Goal: Communication & Community: Answer question/provide support

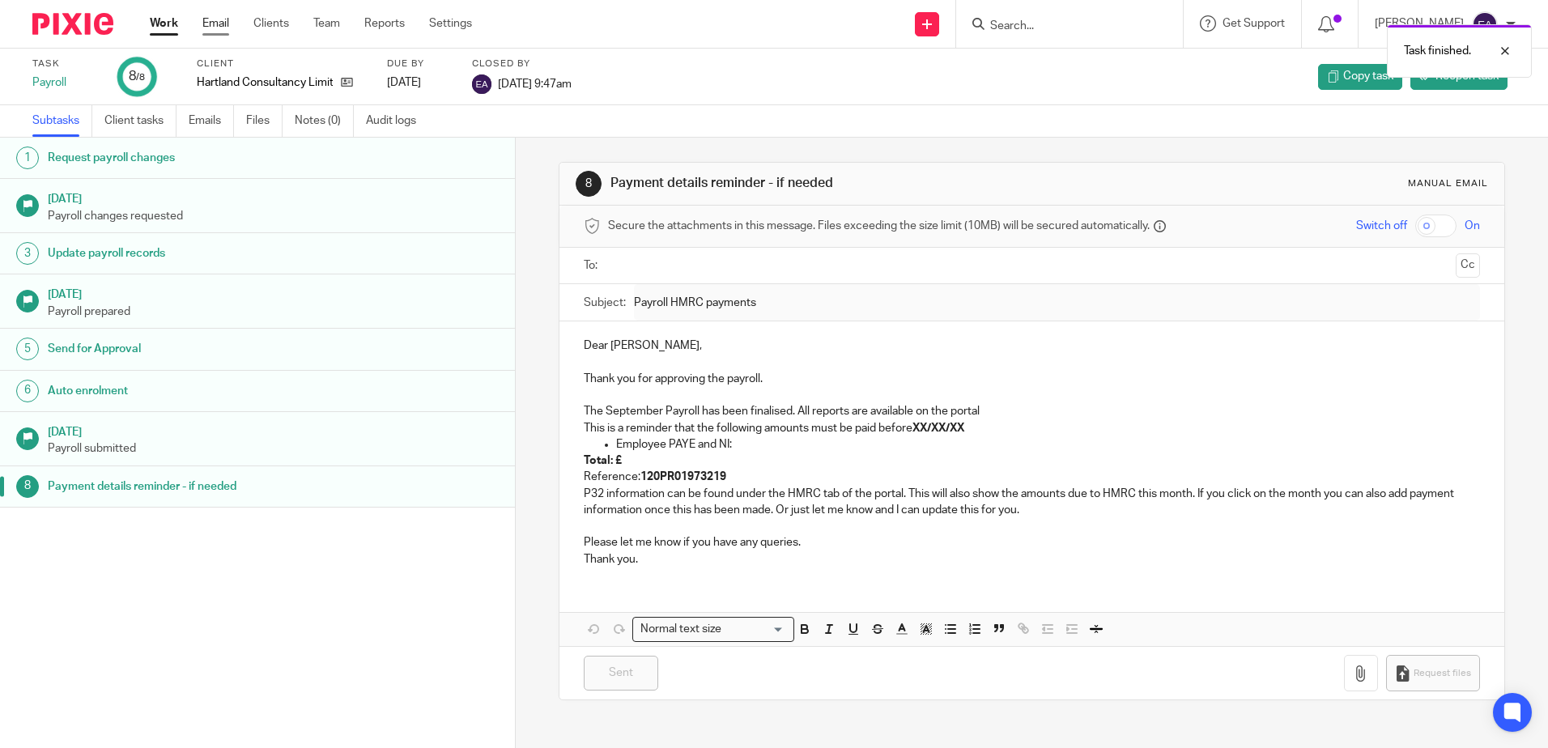
click at [211, 32] on link "Email" at bounding box center [215, 23] width 27 height 16
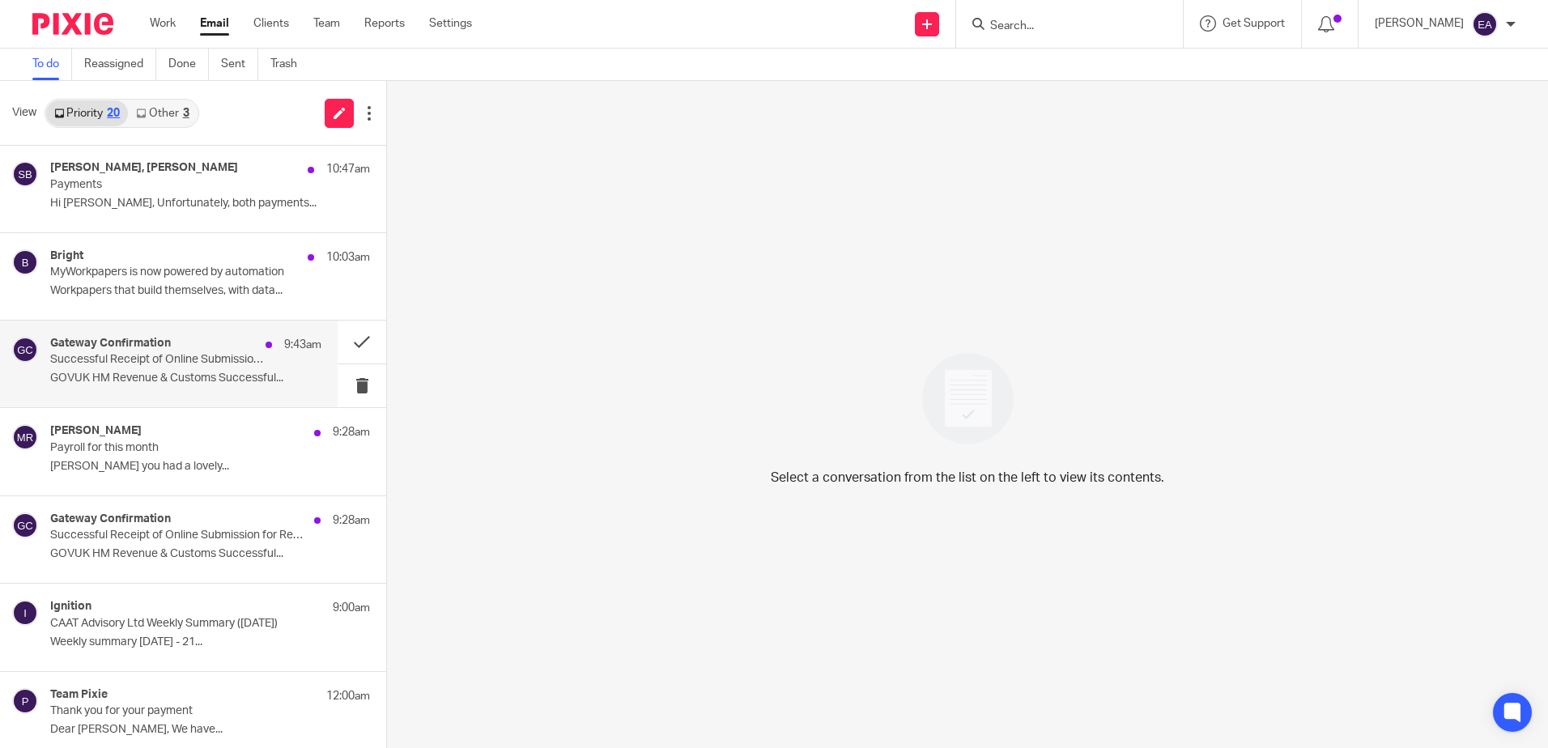
scroll to position [162, 0]
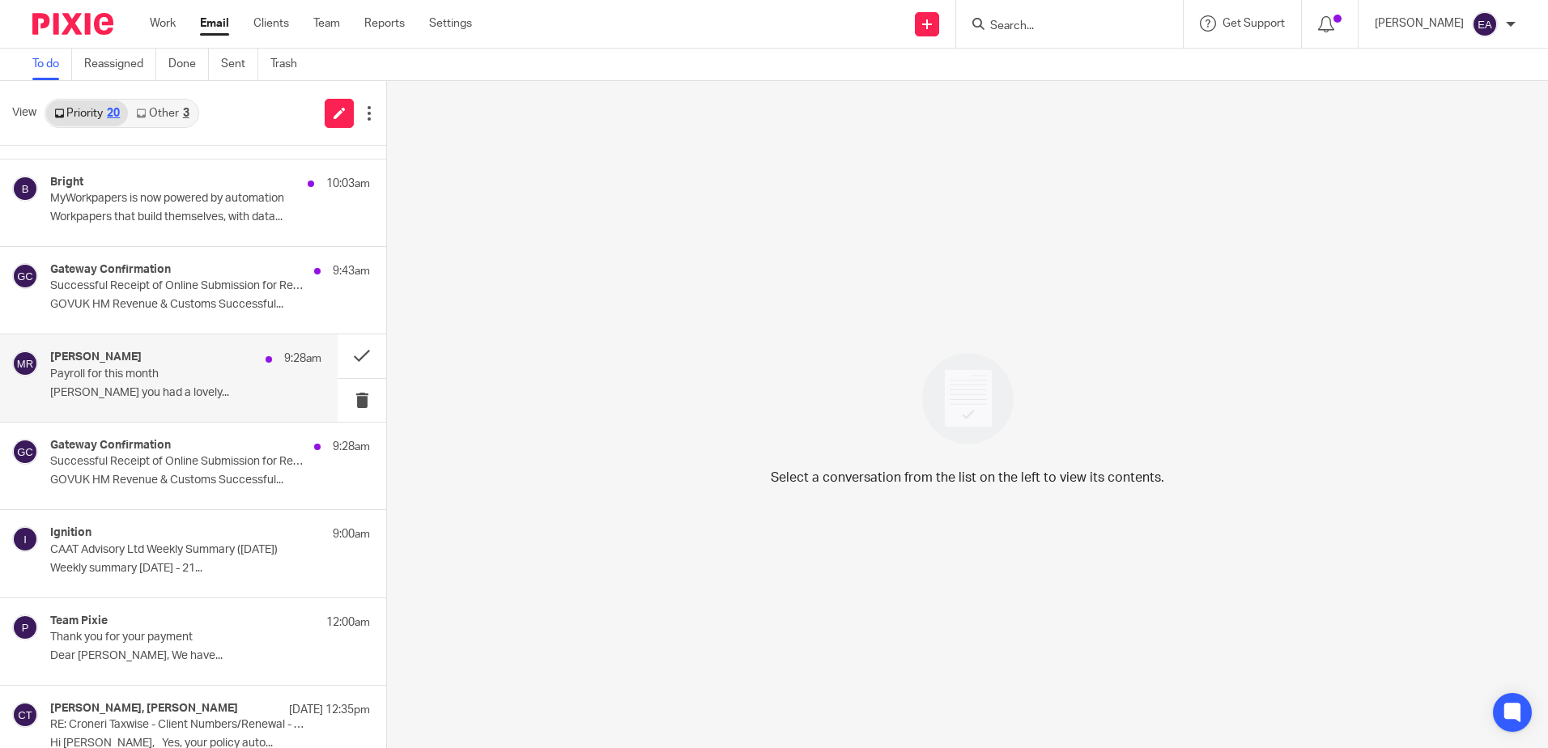
click at [175, 385] on div "Myfanwy Ronchetti 9:28am Payroll for this month Elaine Hope you had a lovely..." at bounding box center [185, 378] width 271 height 54
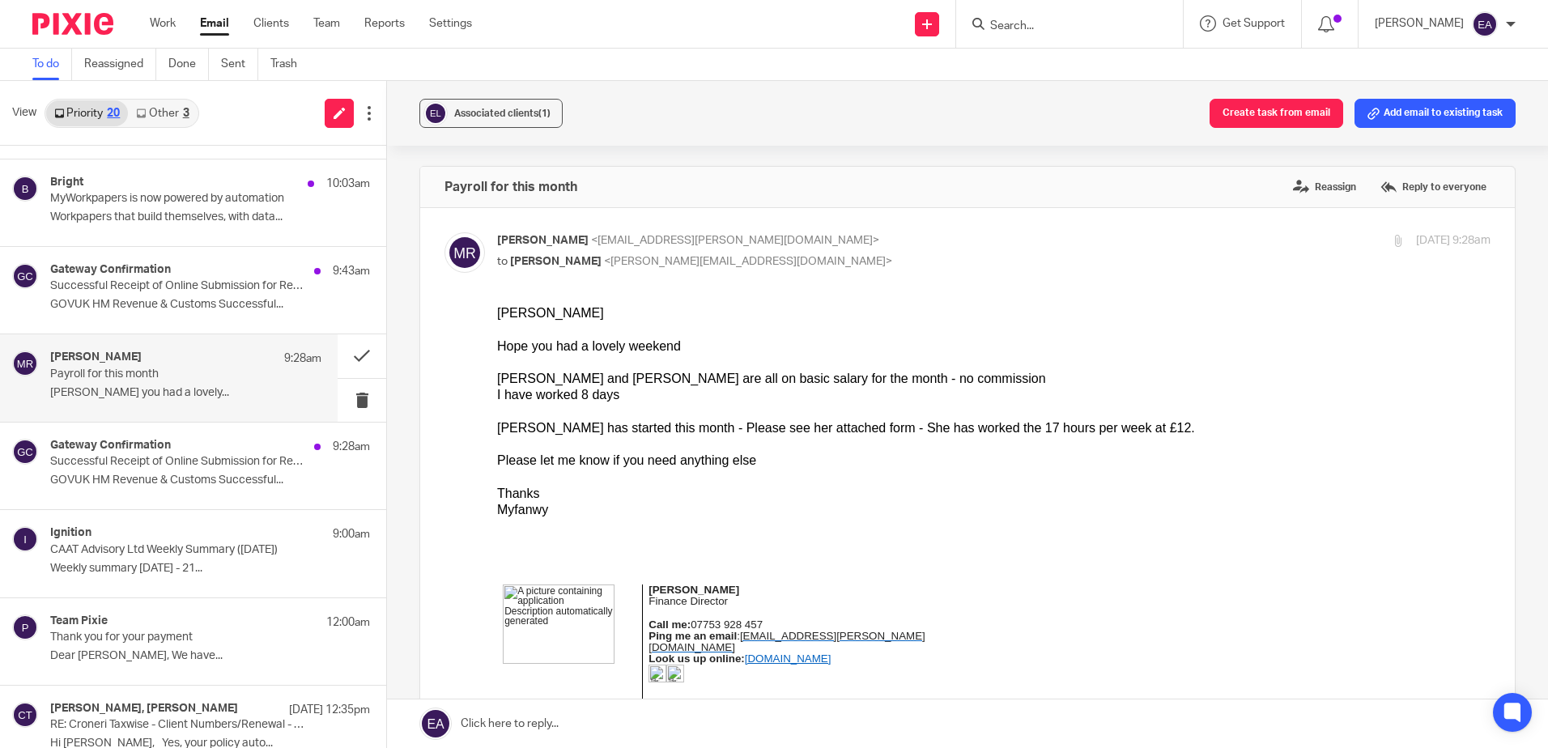
scroll to position [243, 0]
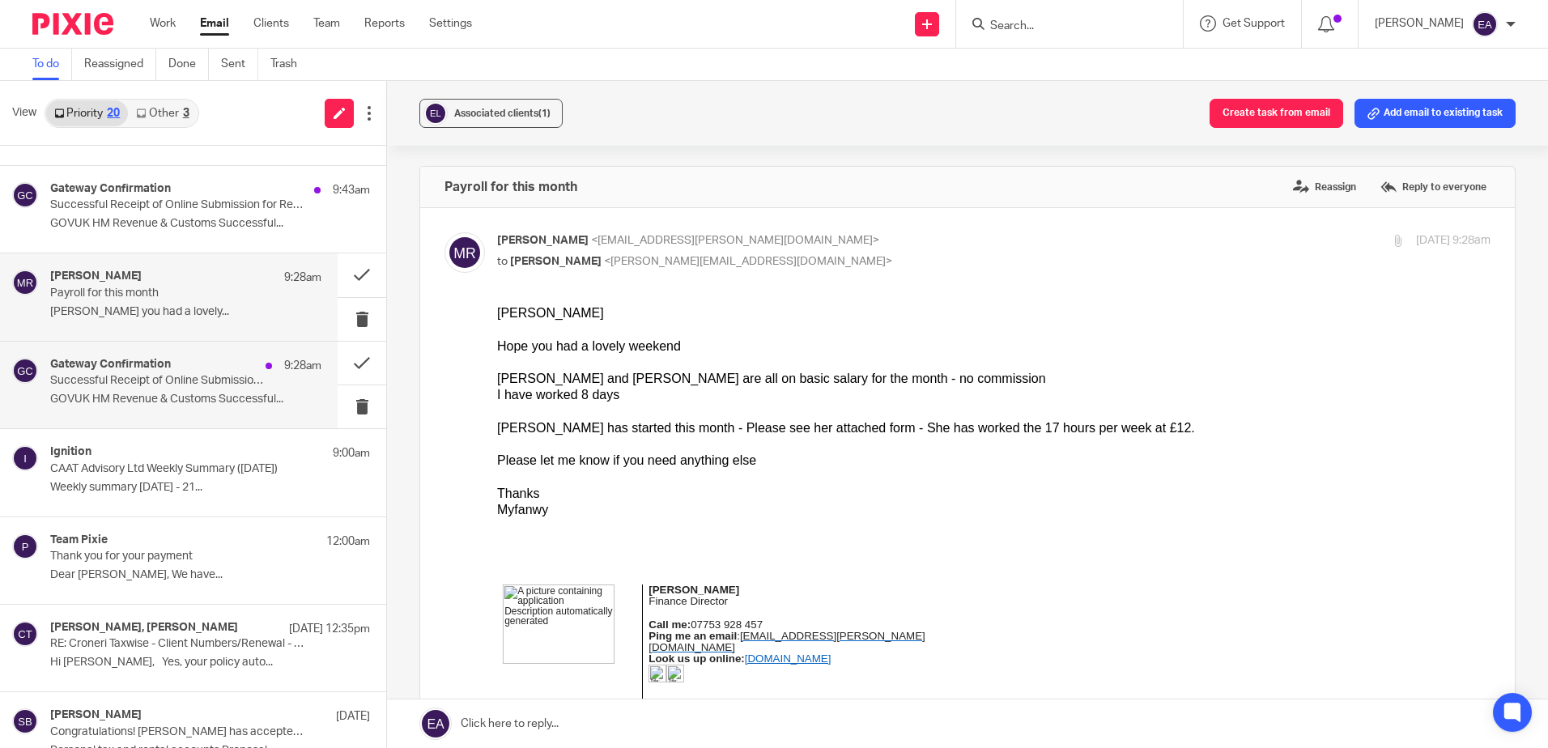
click at [165, 401] on p "GOVUK HM Revenue & Customs Successful..." at bounding box center [185, 400] width 271 height 14
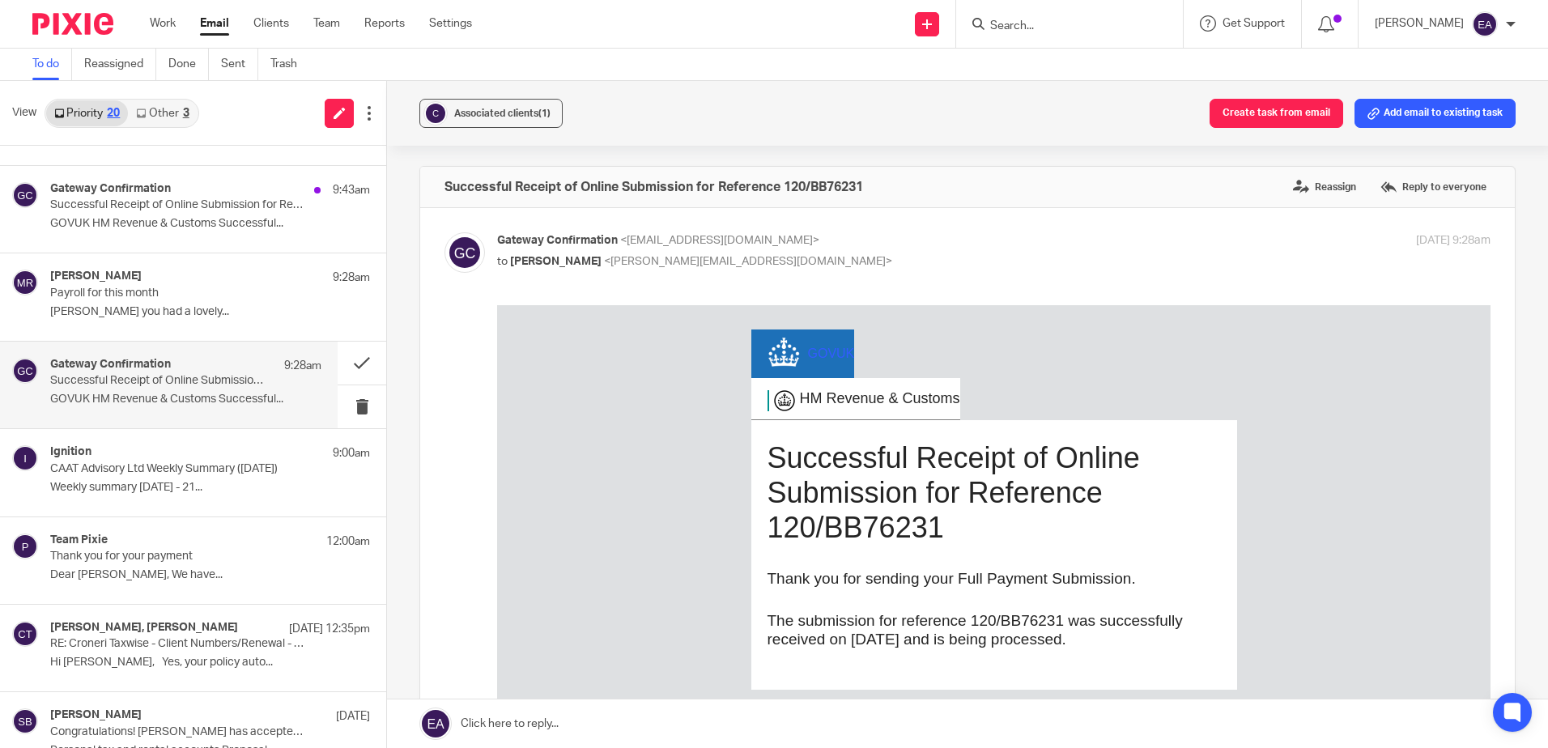
scroll to position [0, 0]
click at [479, 117] on span "Associated clients (1)" at bounding box center [502, 114] width 96 height 10
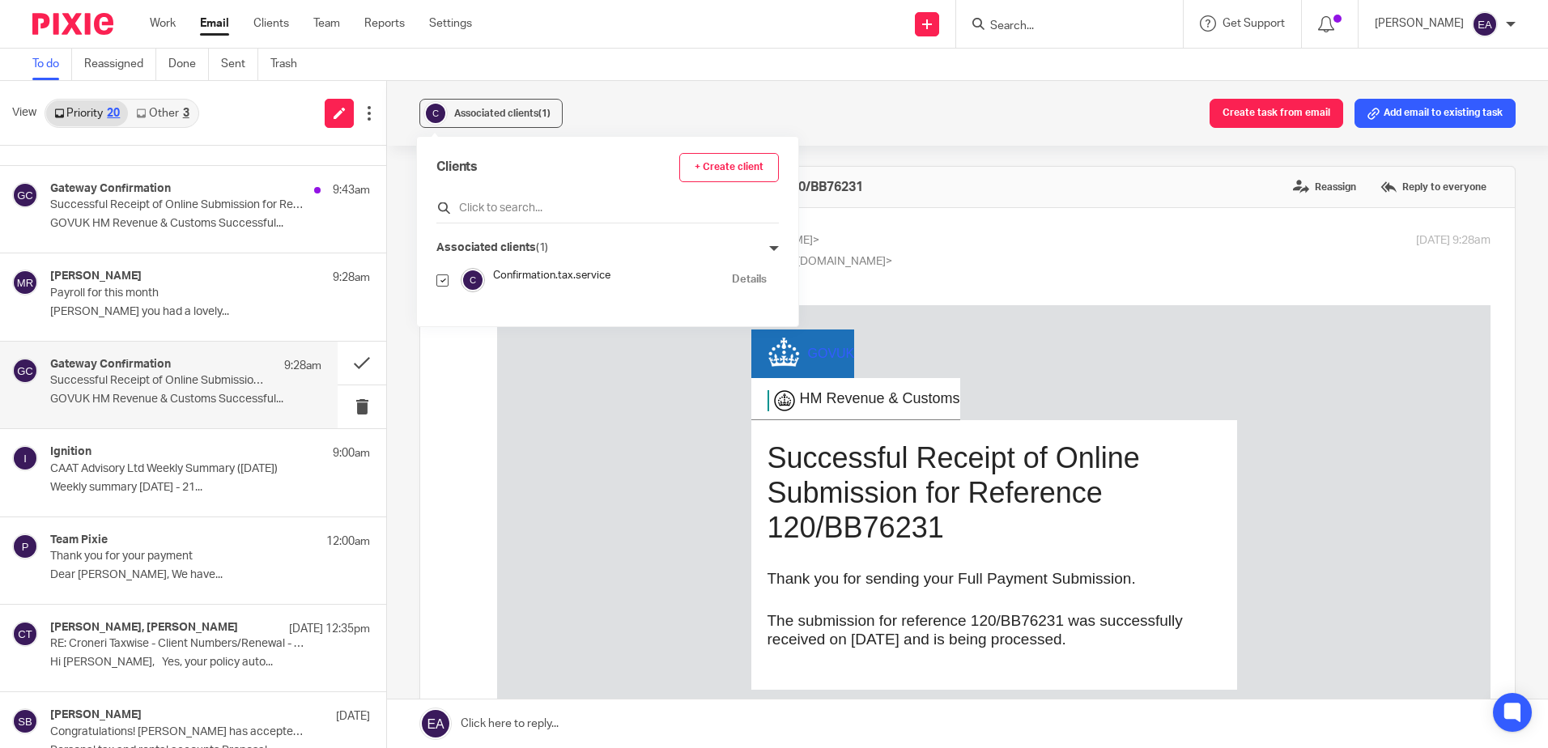
click at [475, 208] on input "text" at bounding box center [607, 208] width 343 height 16
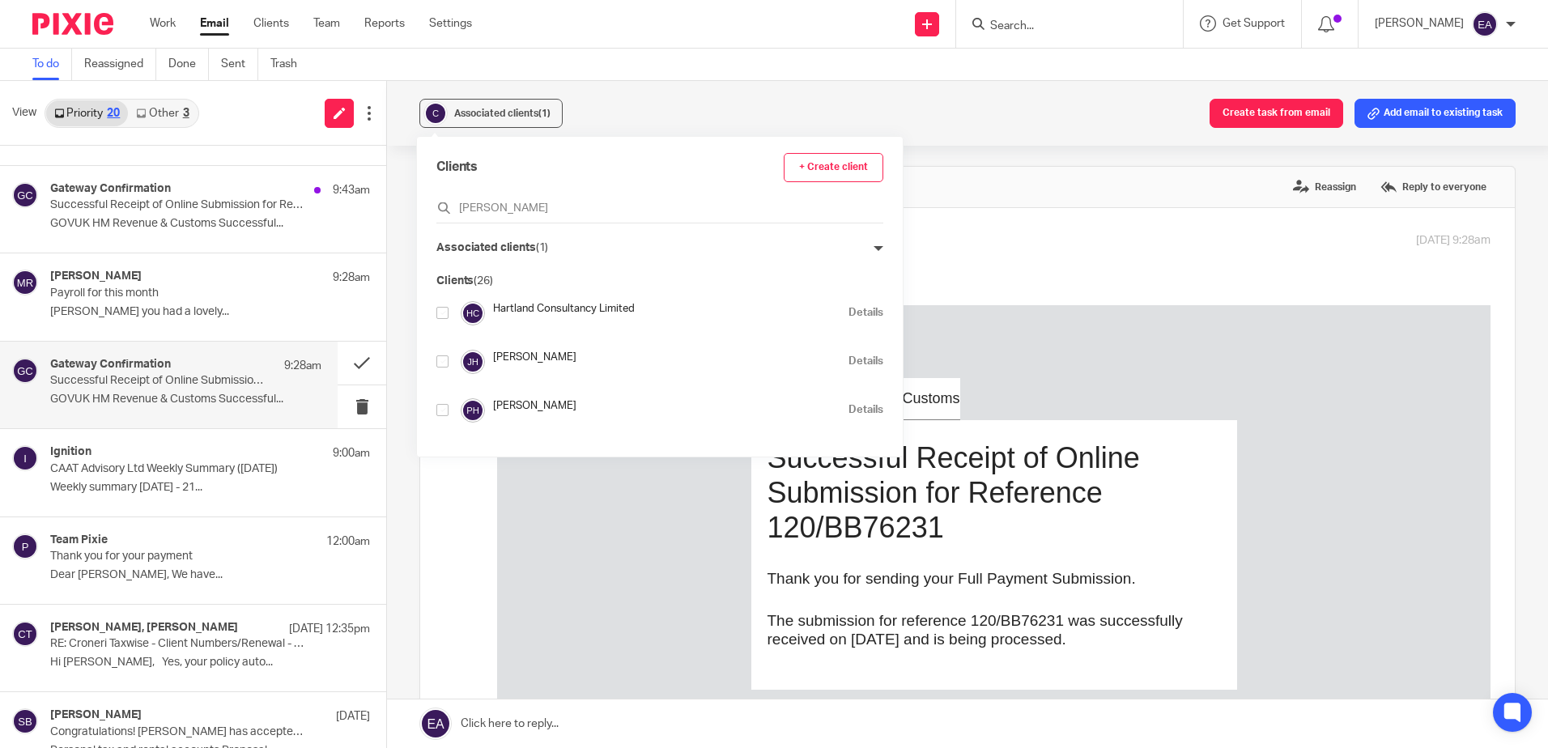
type input "hart"
click at [445, 314] on input "checkbox" at bounding box center [442, 313] width 12 height 12
checkbox input "true"
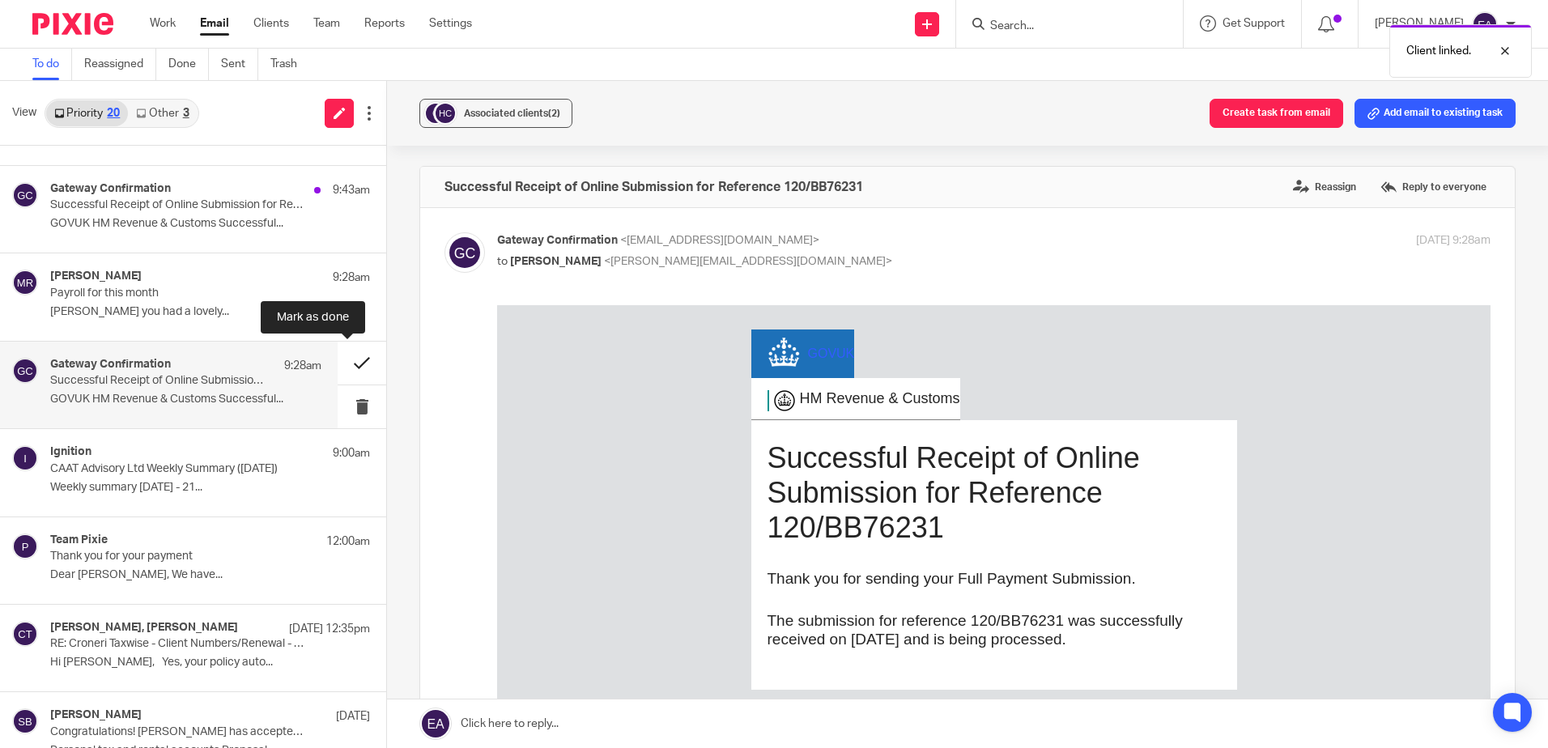
click at [350, 363] on button at bounding box center [362, 363] width 49 height 43
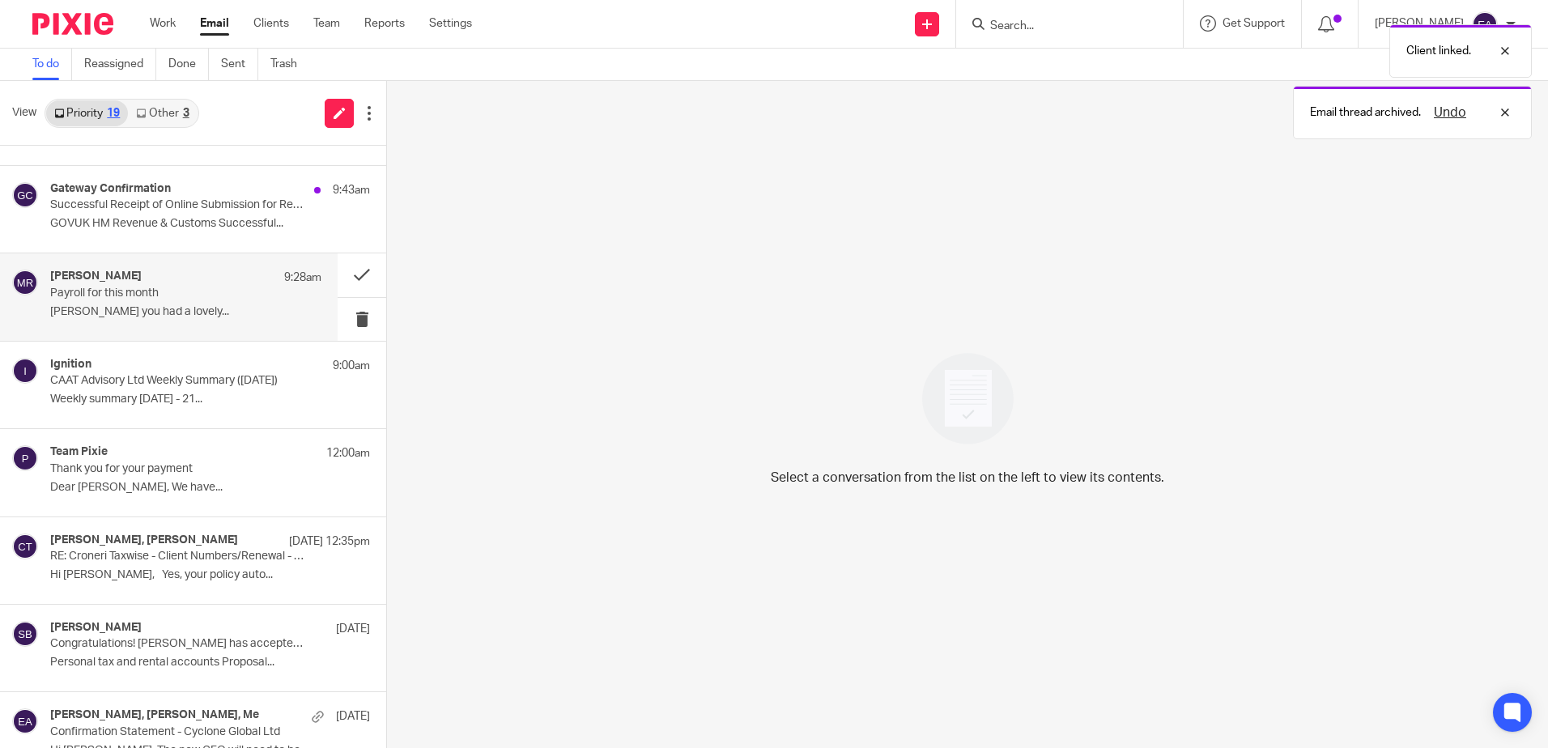
click at [153, 301] on div "Myfanwy Ronchetti 9:28am Payroll for this month Elaine Hope you had a lovely..." at bounding box center [185, 297] width 271 height 54
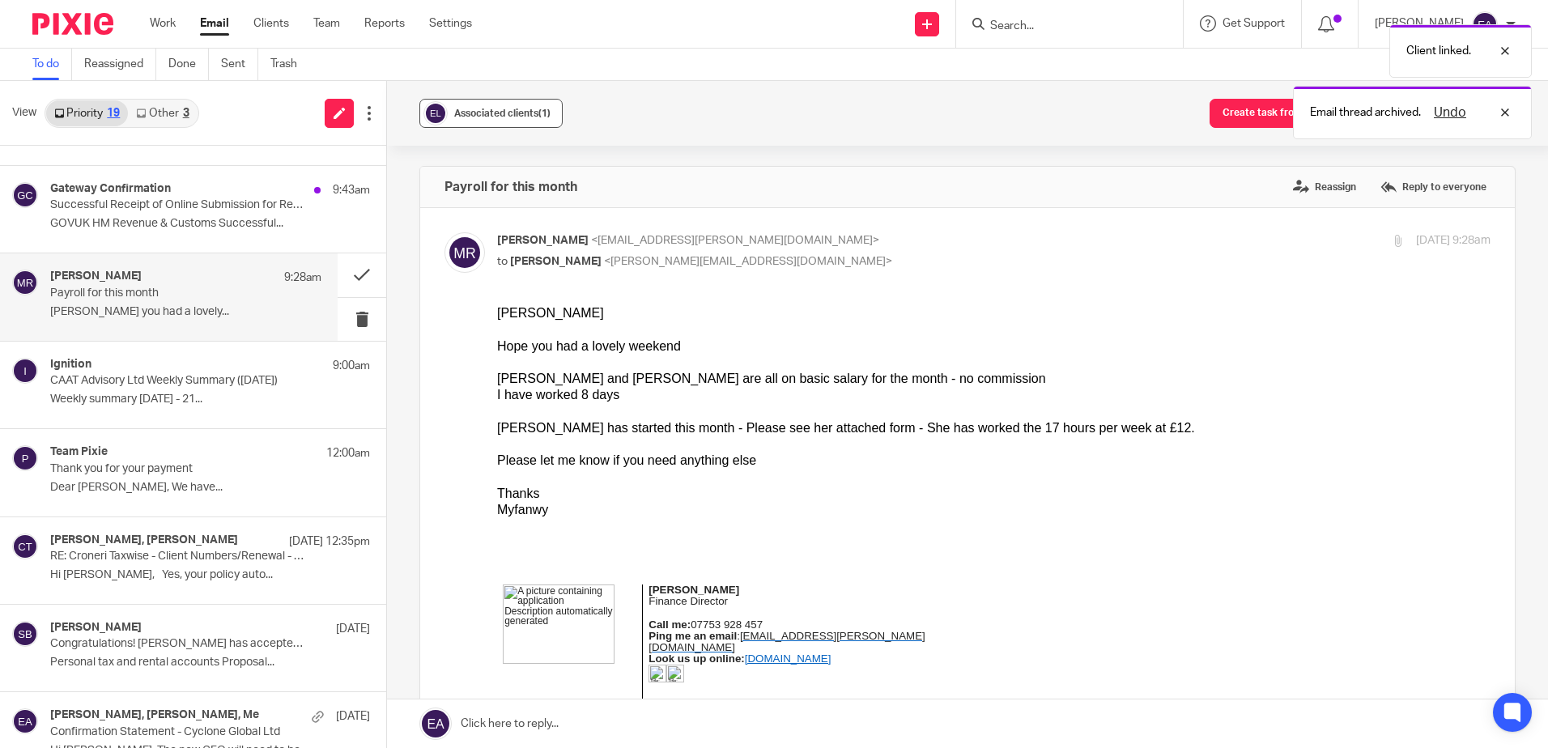
click at [496, 117] on span "Associated clients (1)" at bounding box center [502, 114] width 96 height 10
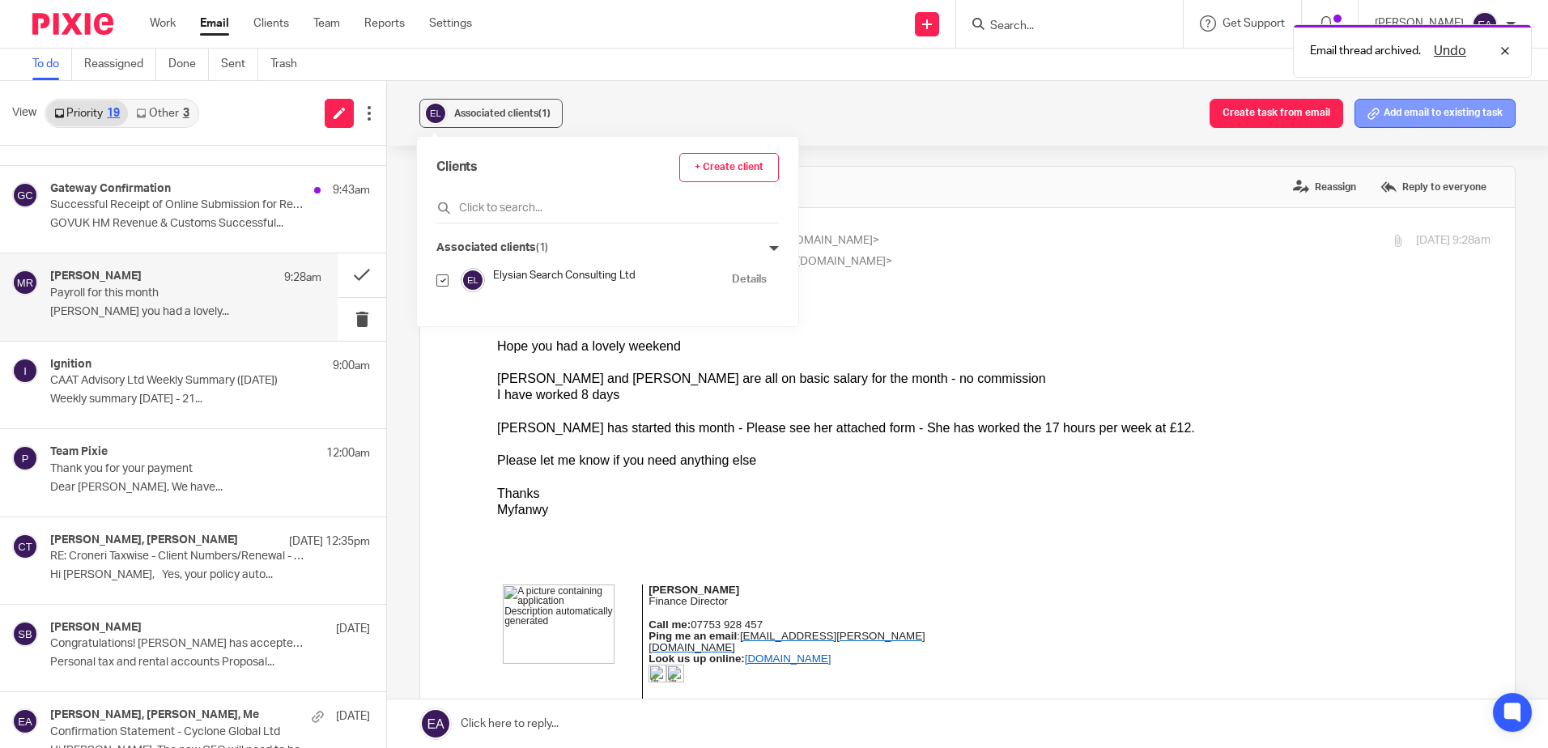
click at [1434, 114] on button "Add email to existing task" at bounding box center [1435, 113] width 161 height 29
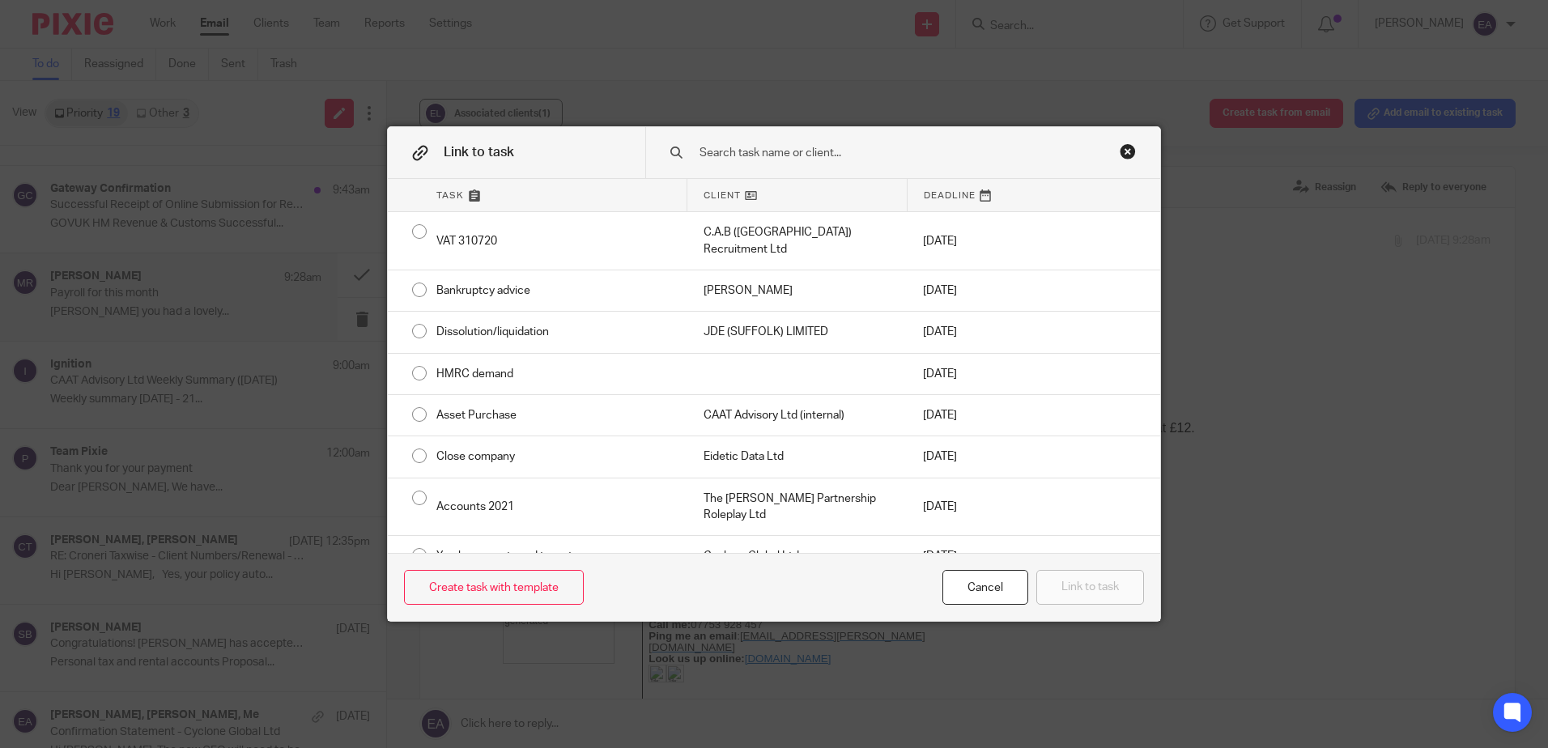
click at [770, 160] on input "text" at bounding box center [892, 153] width 388 height 18
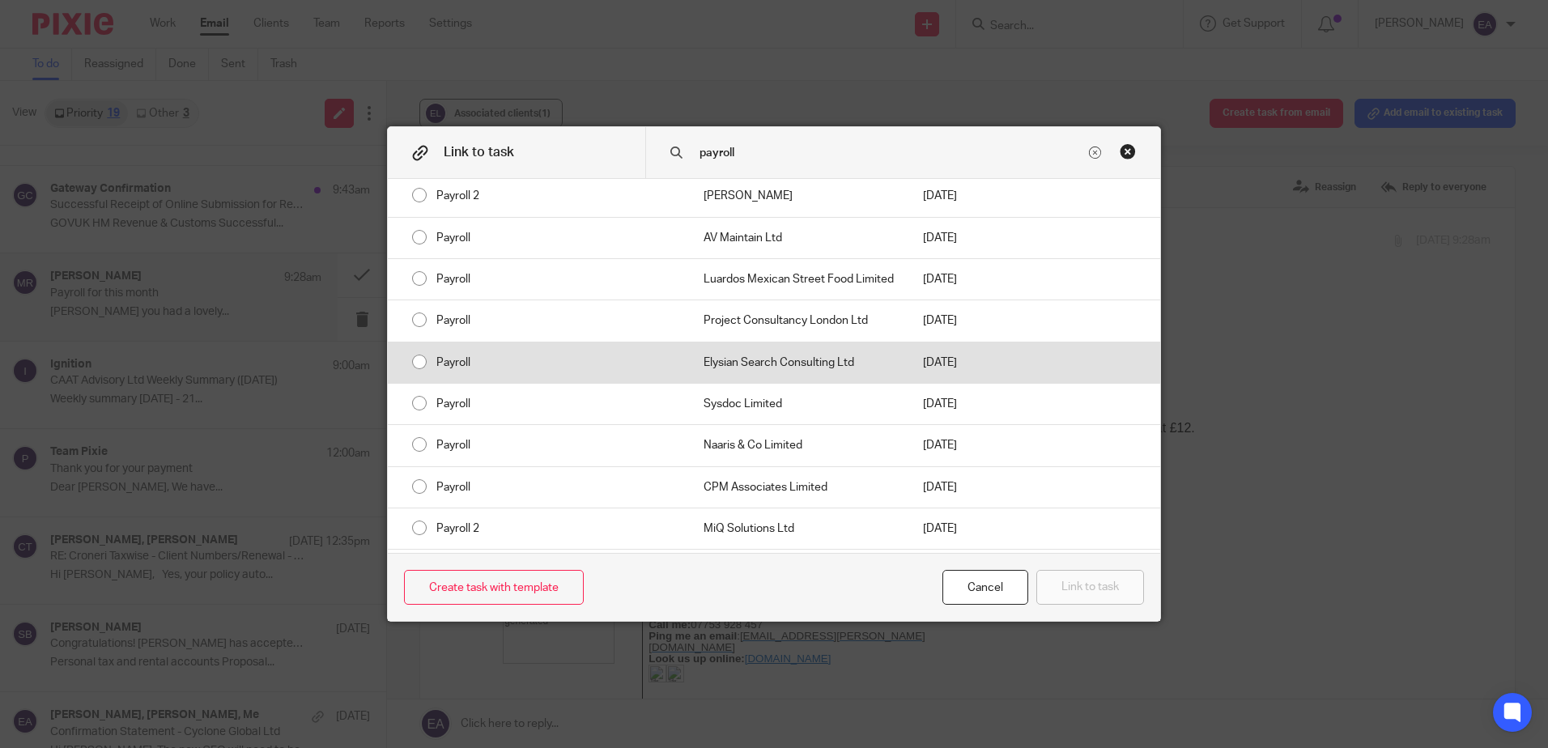
scroll to position [162, 0]
type input "payroll"
click at [462, 367] on div "Payroll" at bounding box center [553, 362] width 267 height 40
radio input "true"
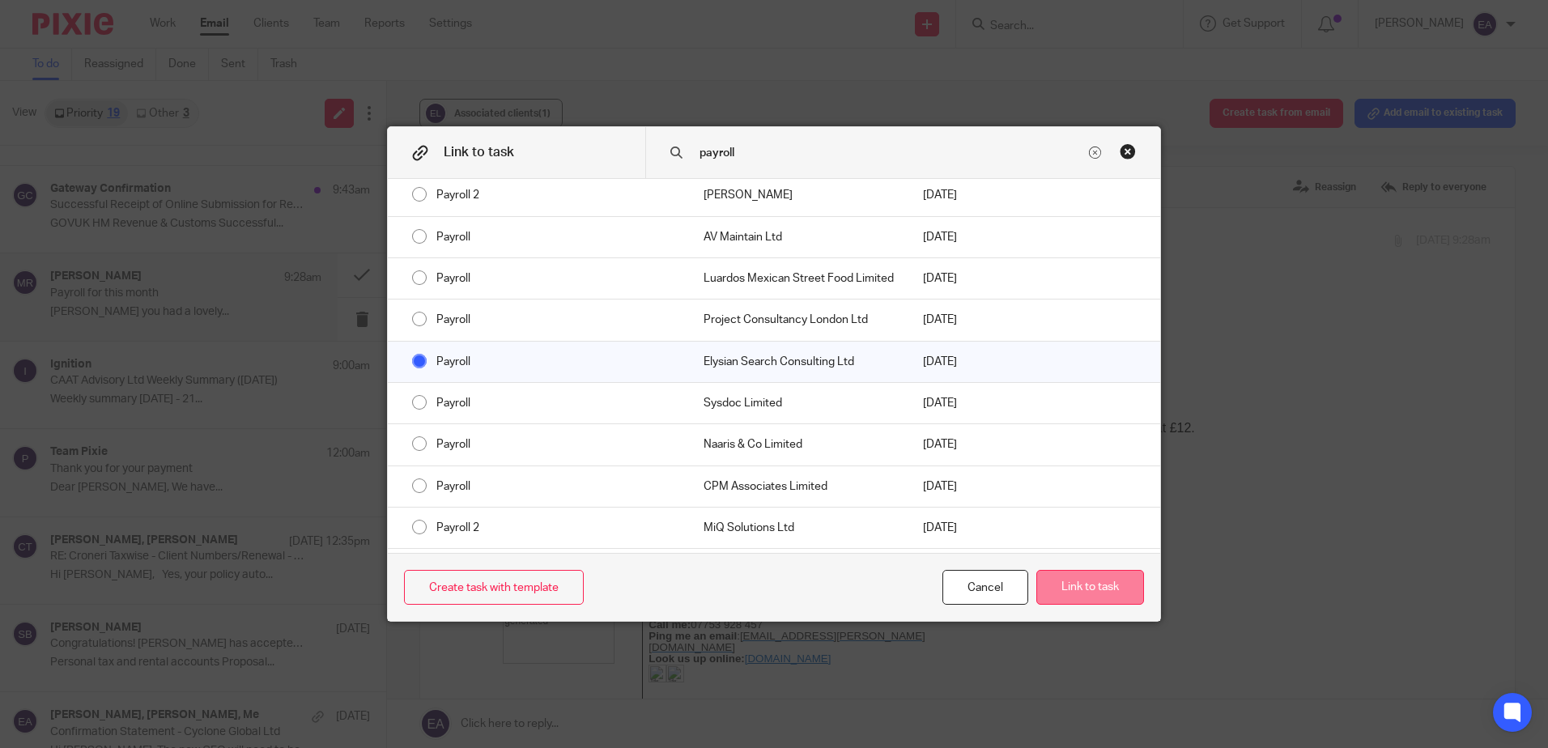
click at [1086, 590] on button "Link to task" at bounding box center [1091, 587] width 108 height 35
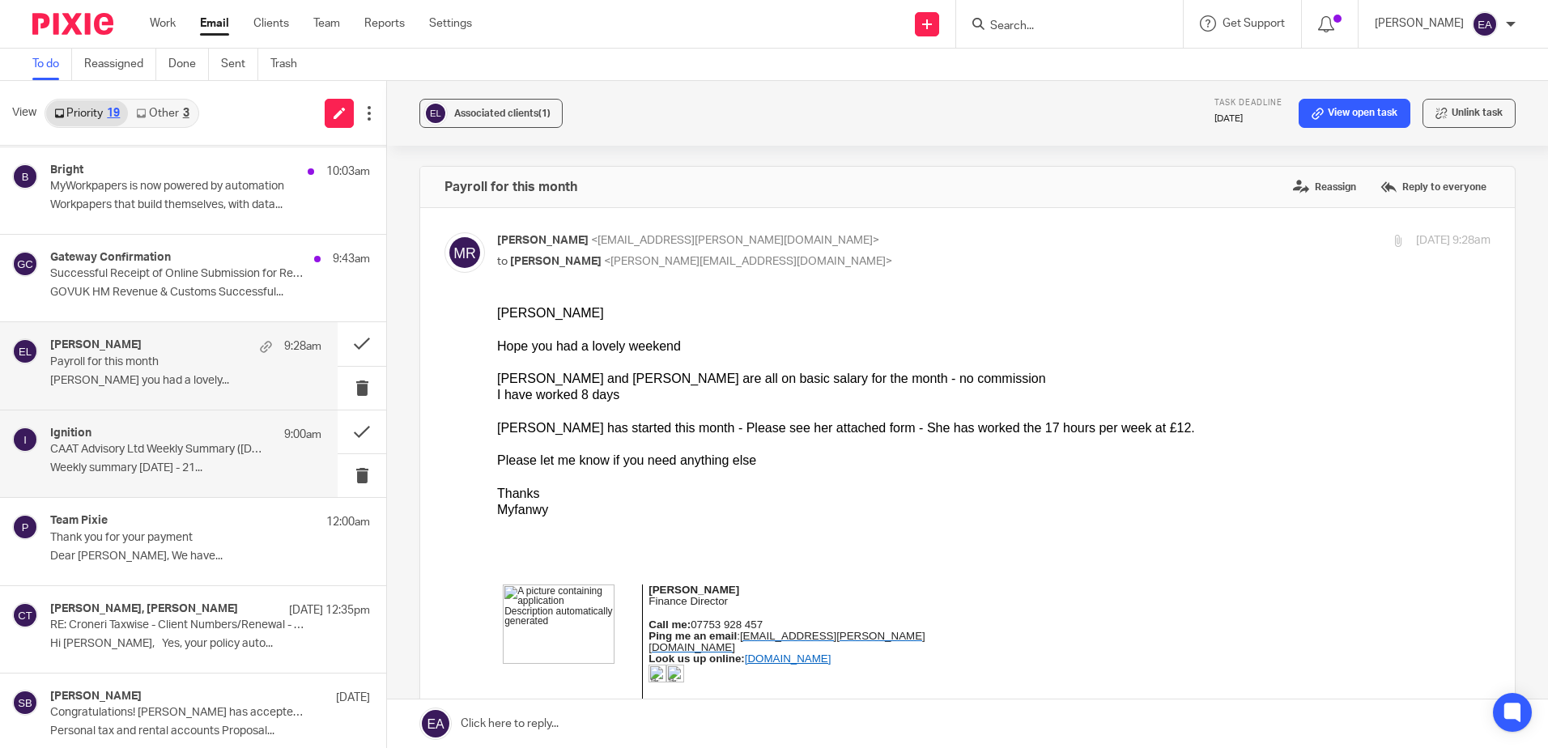
scroll to position [81, 0]
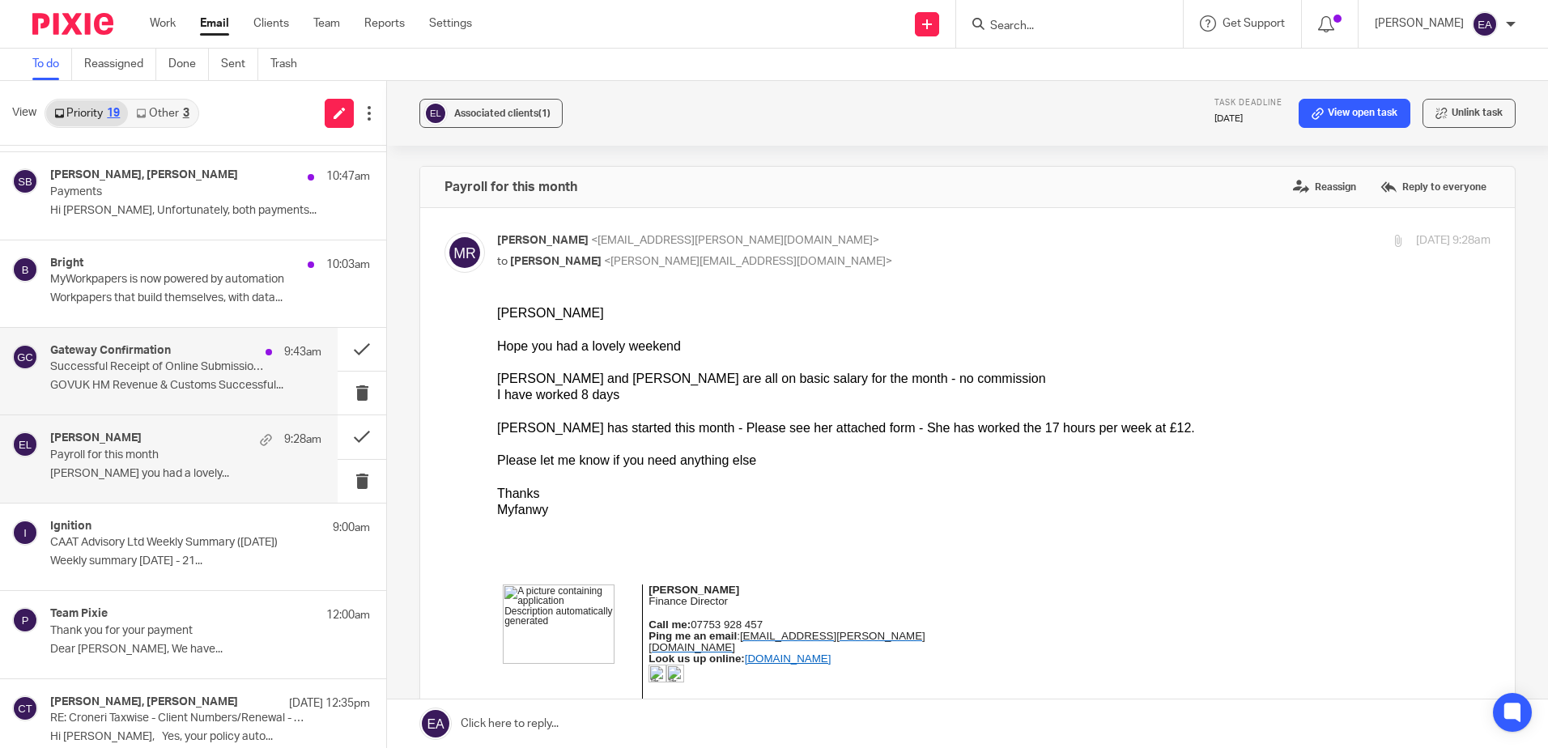
click at [194, 368] on p "Successful Receipt of Online Submission for Reference 120/LE04631" at bounding box center [158, 367] width 217 height 14
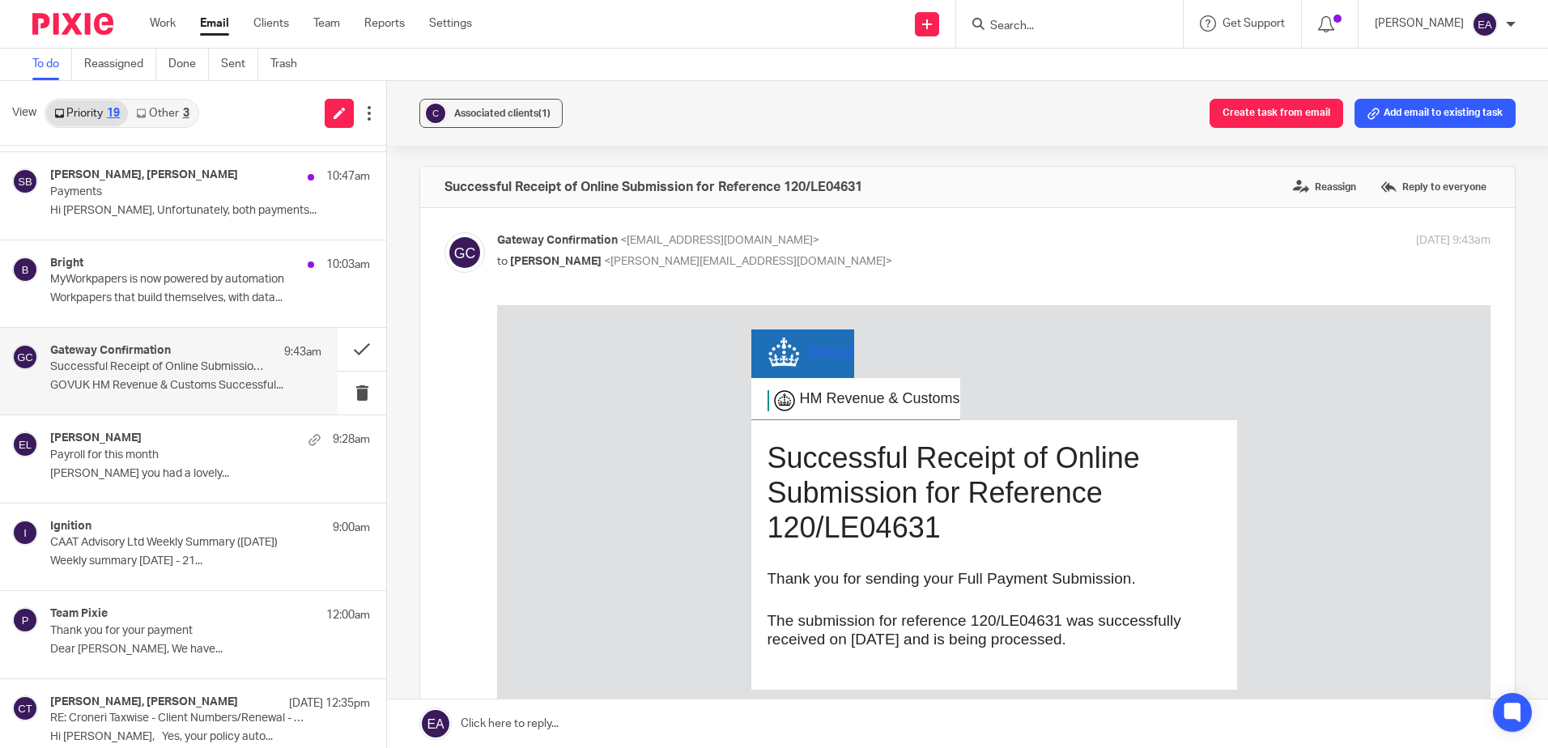
scroll to position [0, 0]
click at [487, 110] on span "Associated clients (1)" at bounding box center [502, 114] width 96 height 10
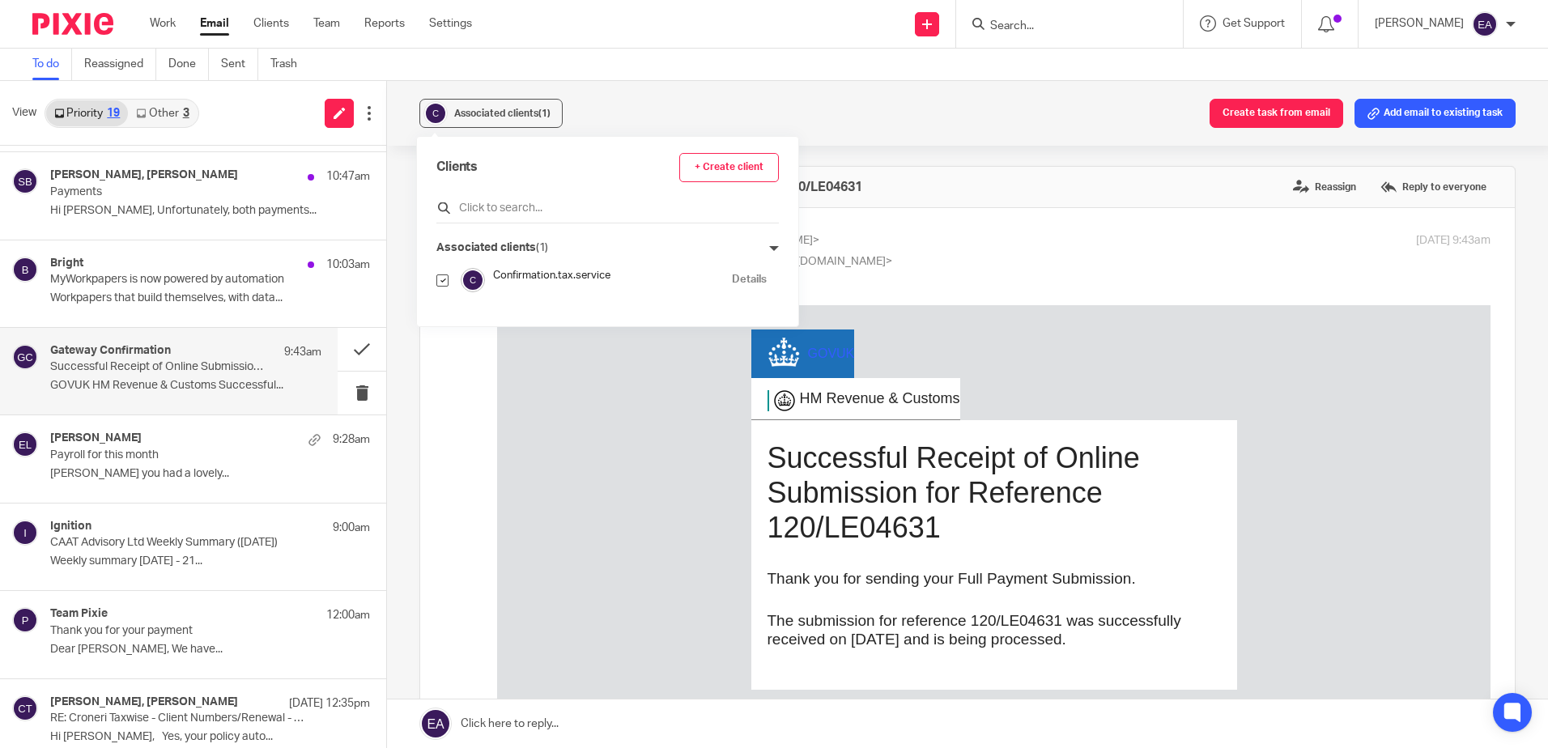
click at [484, 206] on input "text" at bounding box center [607, 208] width 343 height 16
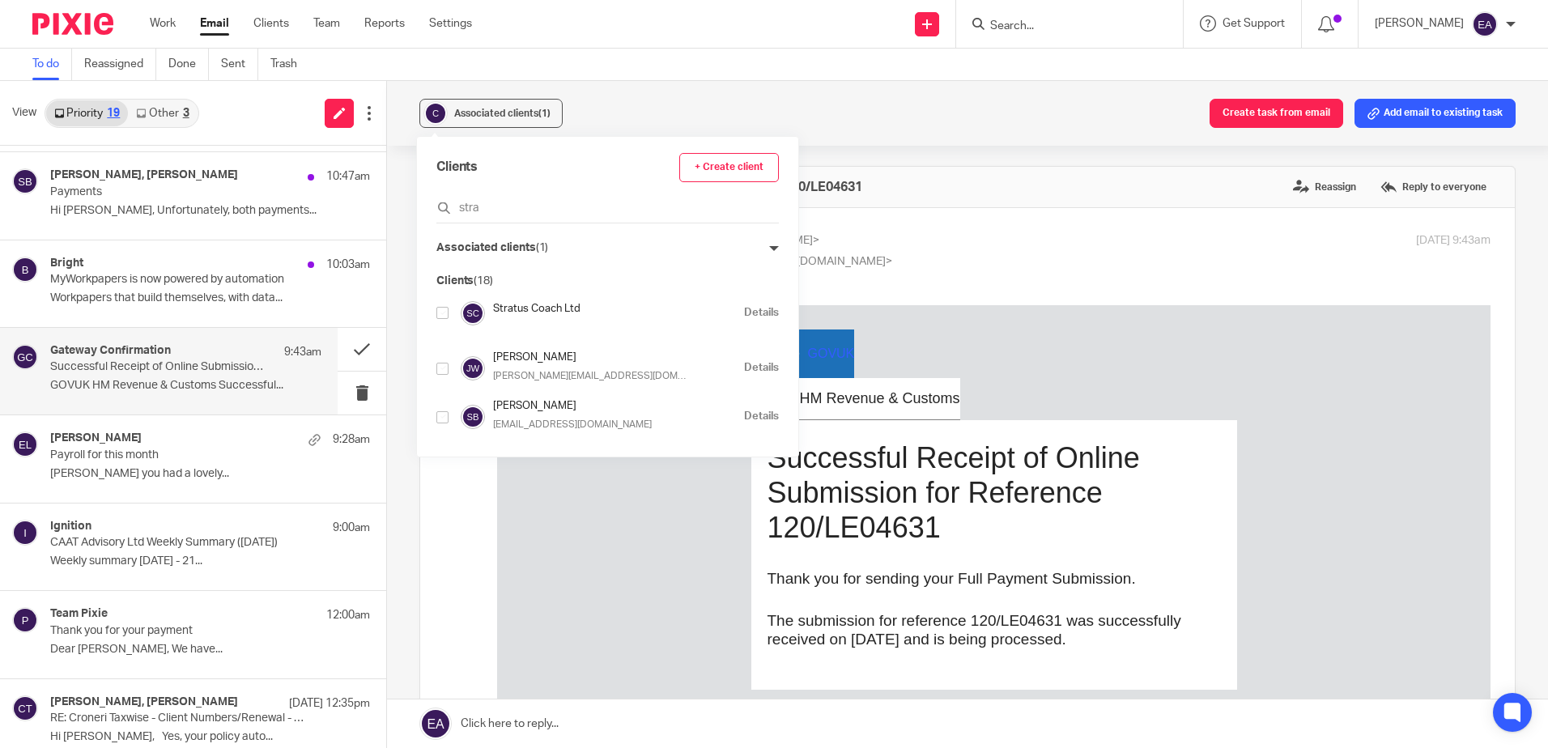
type input "stra"
click at [445, 314] on input "checkbox" at bounding box center [442, 313] width 12 height 12
checkbox input "true"
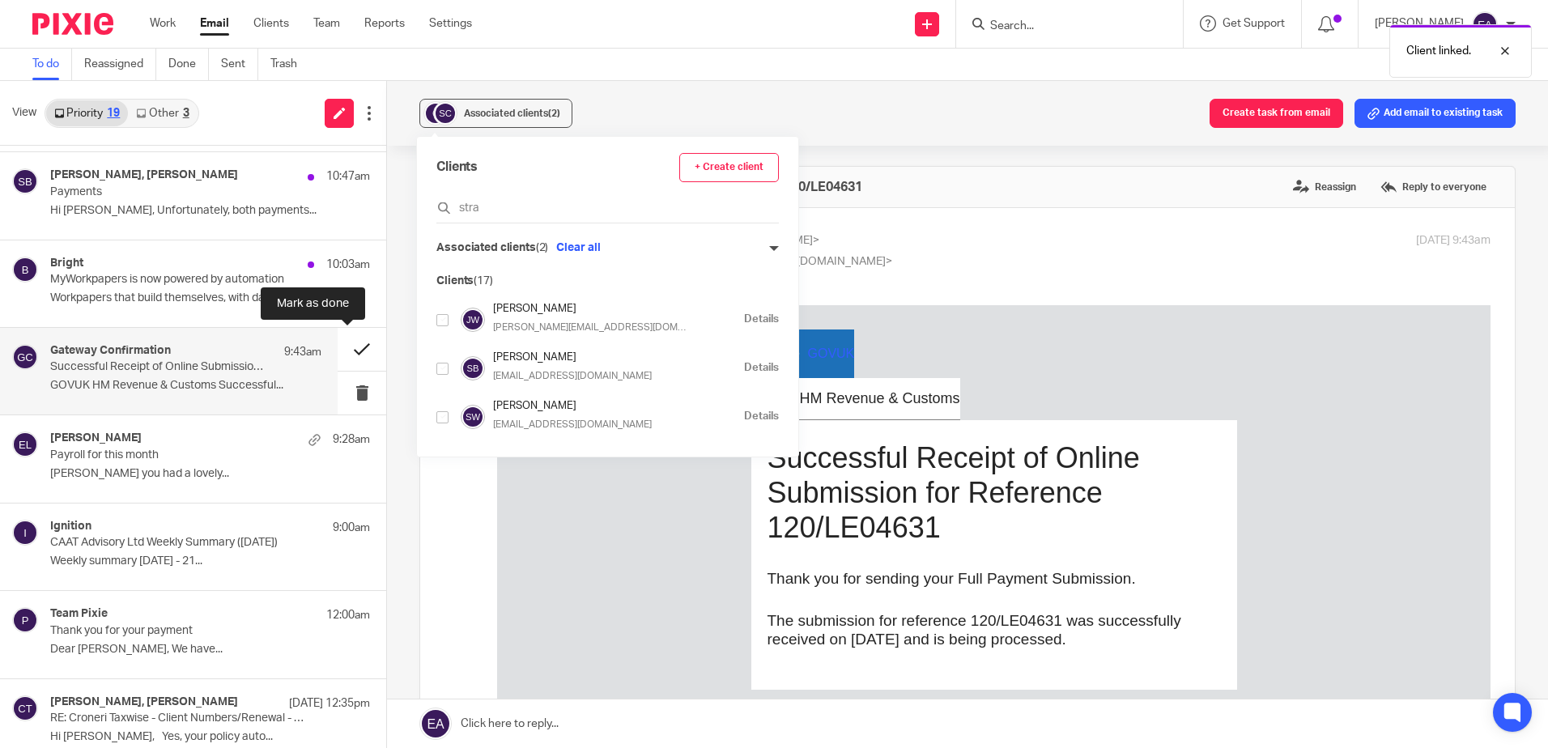
click at [349, 347] on button at bounding box center [362, 349] width 49 height 43
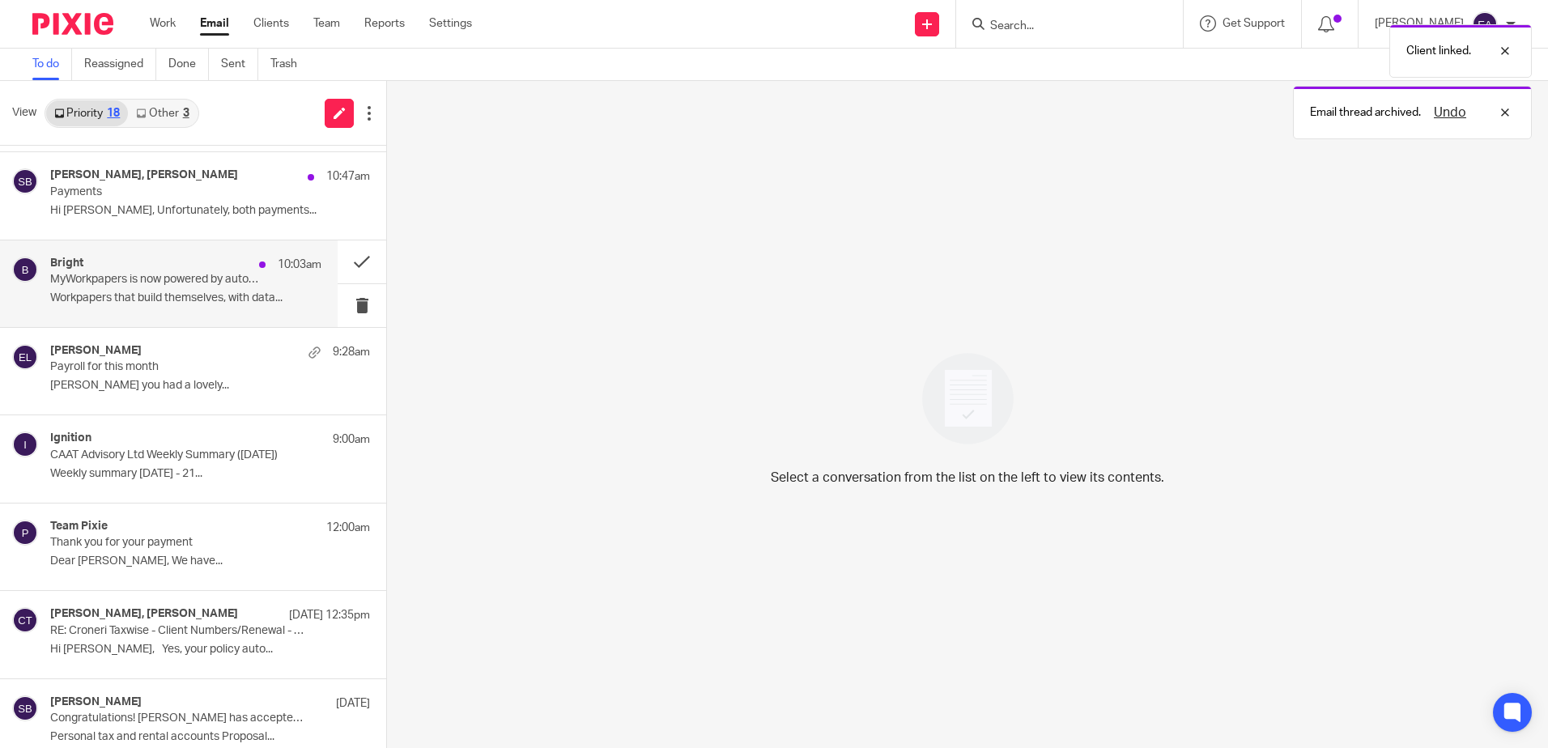
click at [187, 258] on div "Bright 10:03am" at bounding box center [185, 265] width 271 height 16
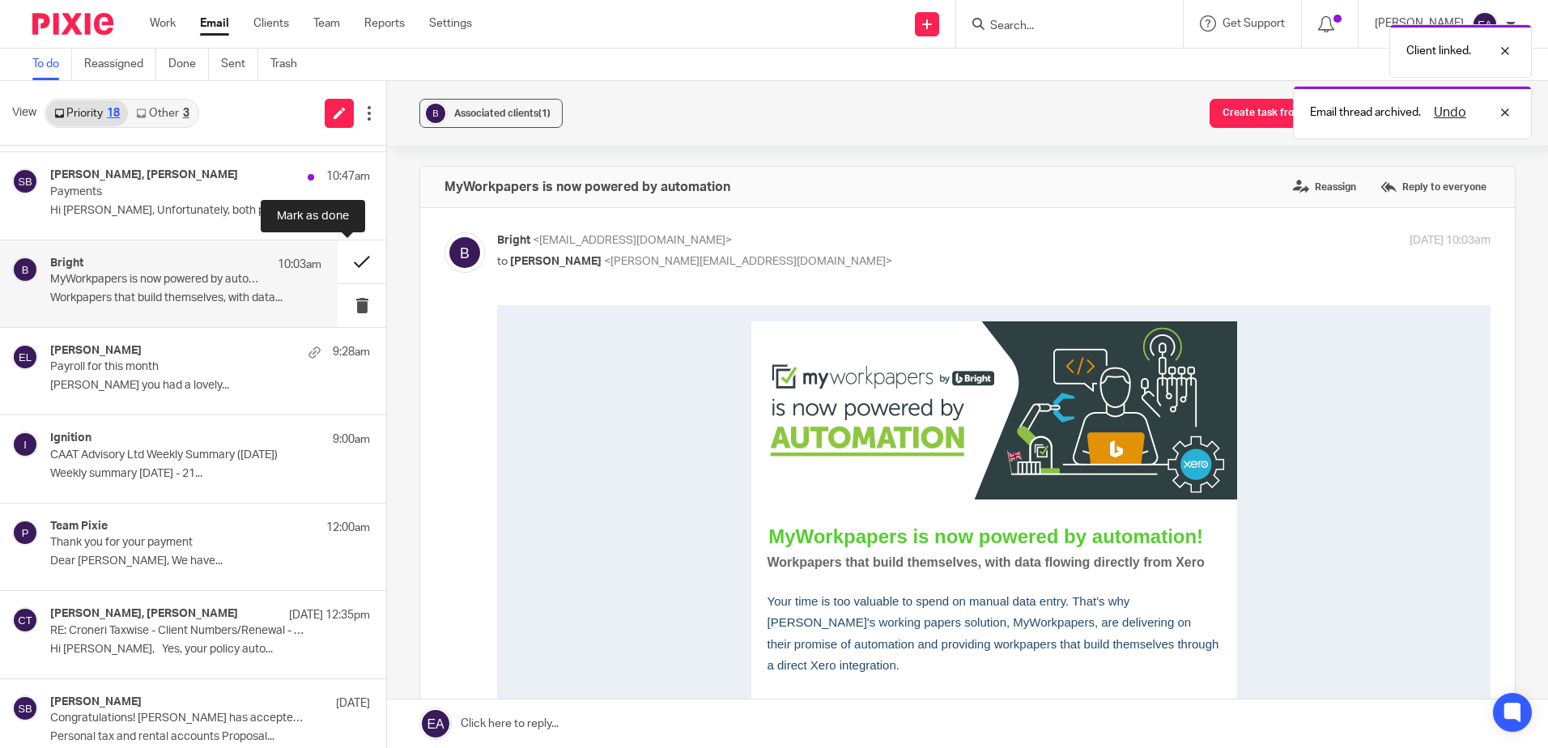
click at [344, 255] on button at bounding box center [362, 262] width 49 height 43
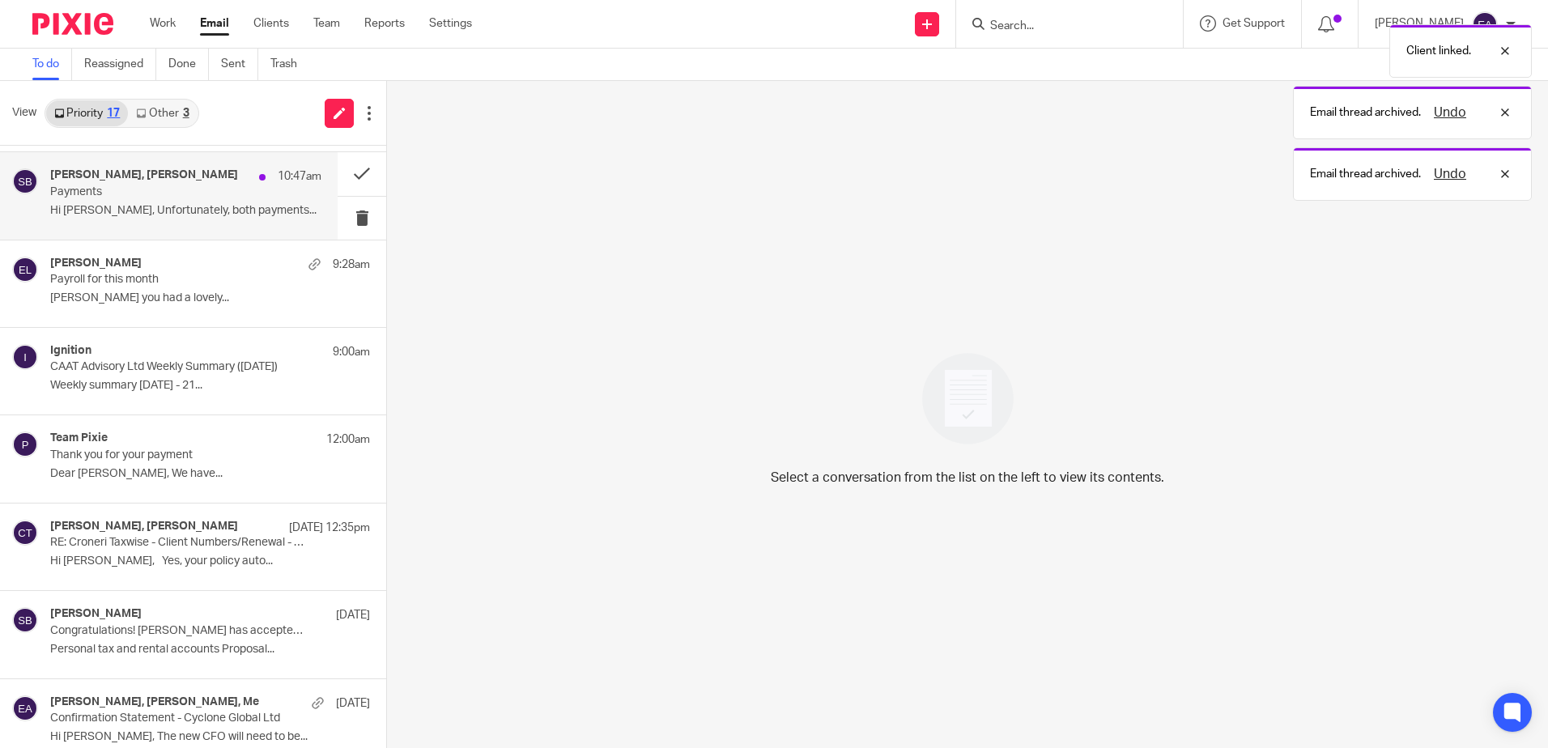
click at [155, 210] on p "Hi [PERSON_NAME], Unfortunately, both payments..." at bounding box center [185, 211] width 271 height 14
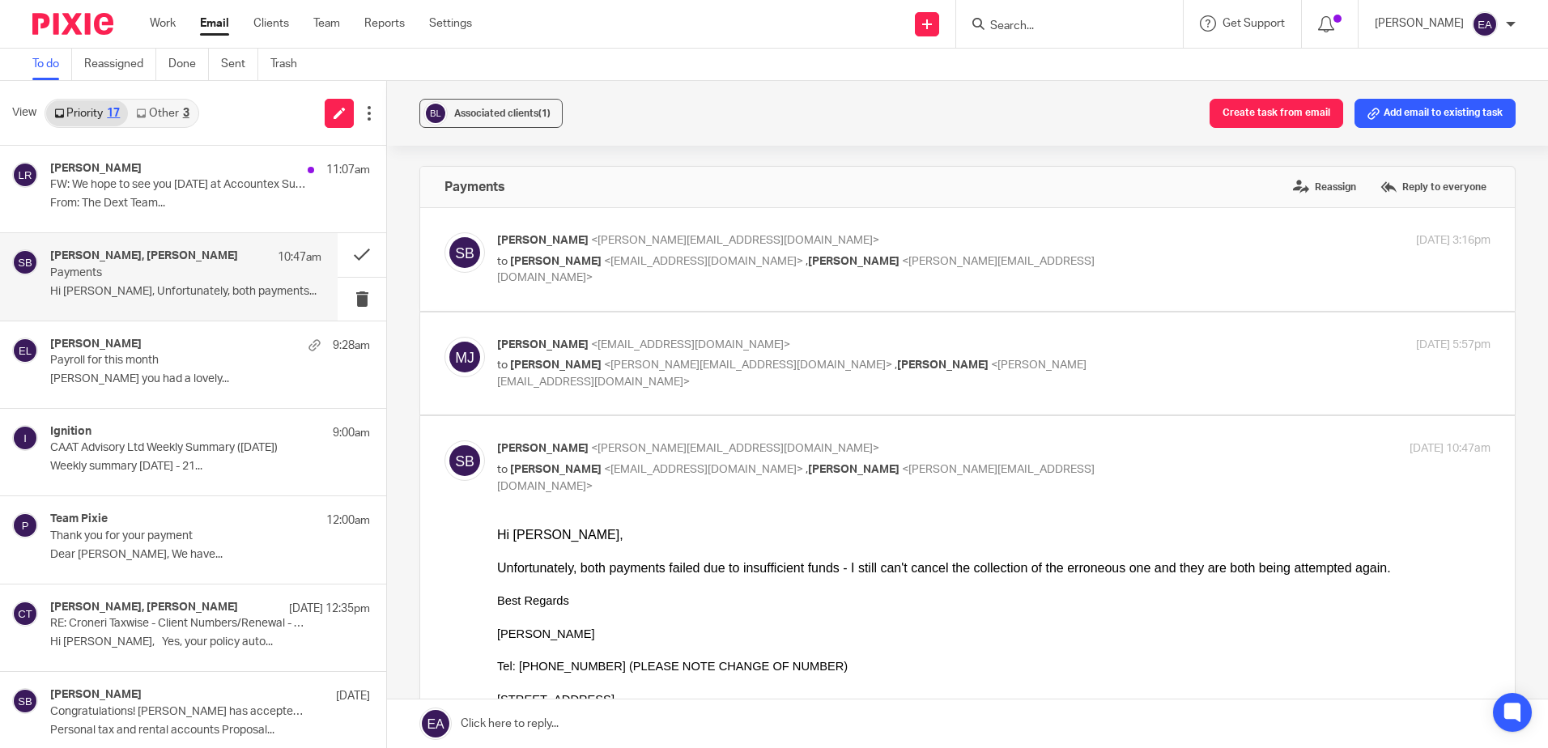
click at [220, 208] on p "From: The Dext Team..." at bounding box center [210, 204] width 320 height 14
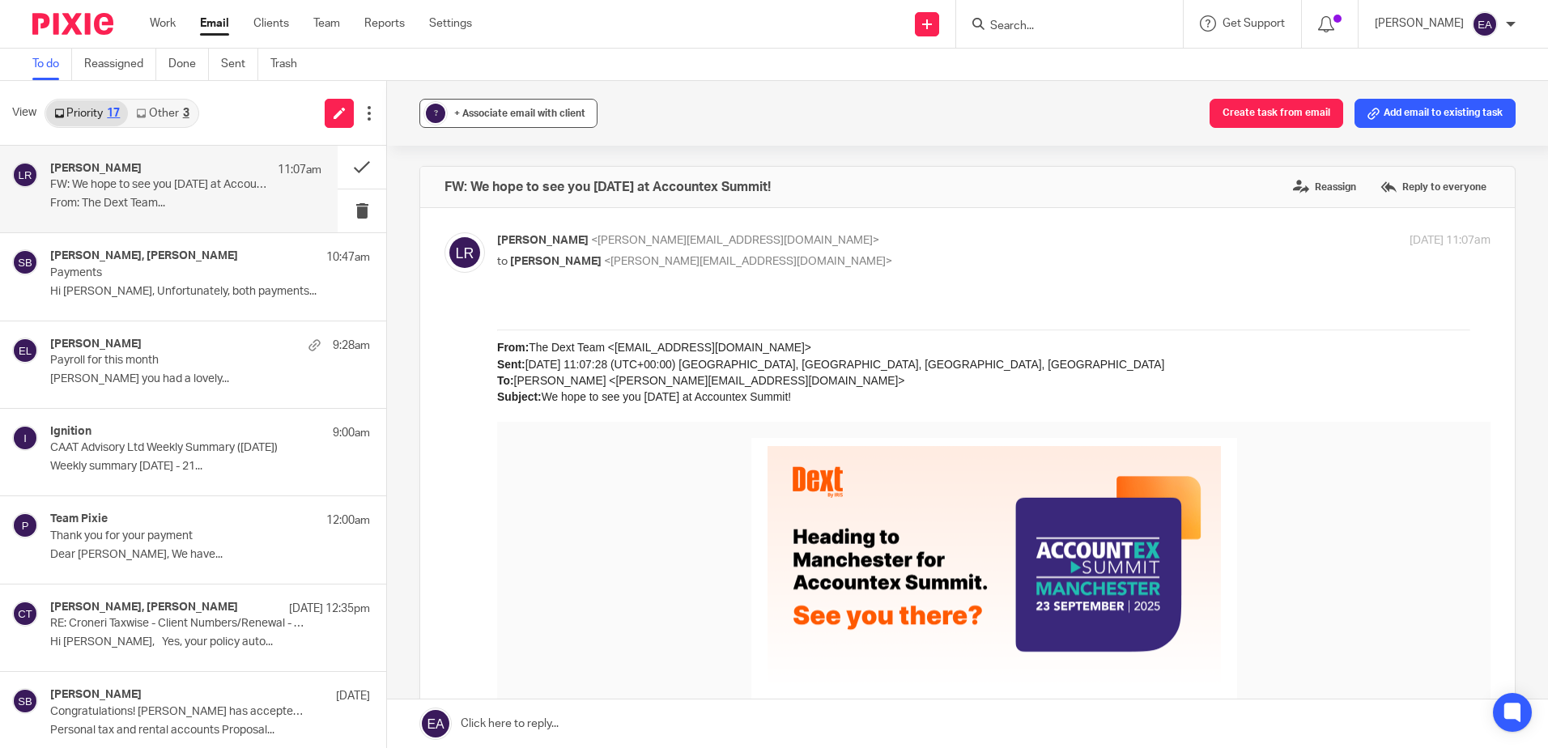
click at [487, 117] on span "+ Associate email with client" at bounding box center [519, 114] width 131 height 10
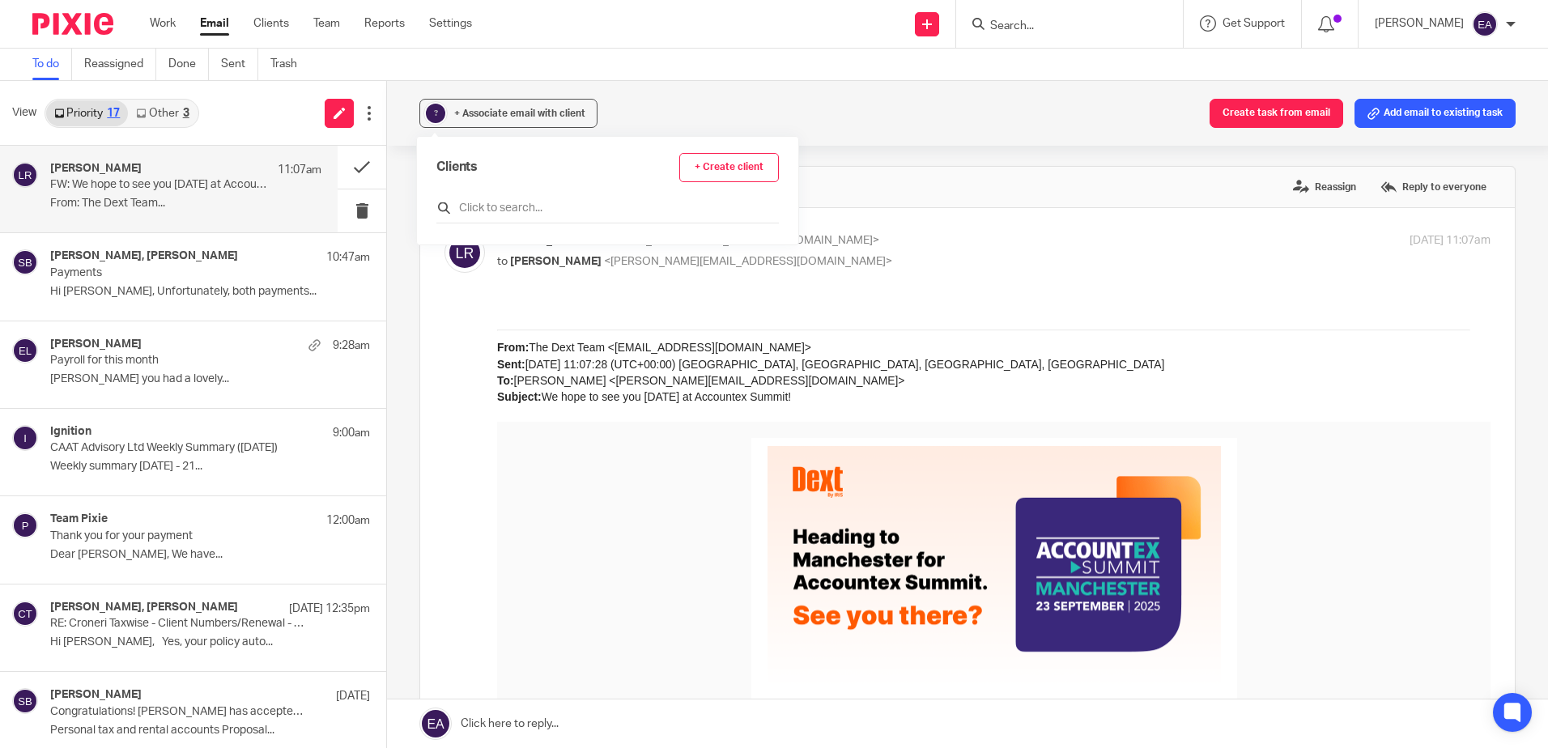
click at [509, 205] on input "text" at bounding box center [607, 208] width 343 height 16
type input "dext"
click at [443, 279] on input "checkbox" at bounding box center [442, 281] width 12 height 12
checkbox input "true"
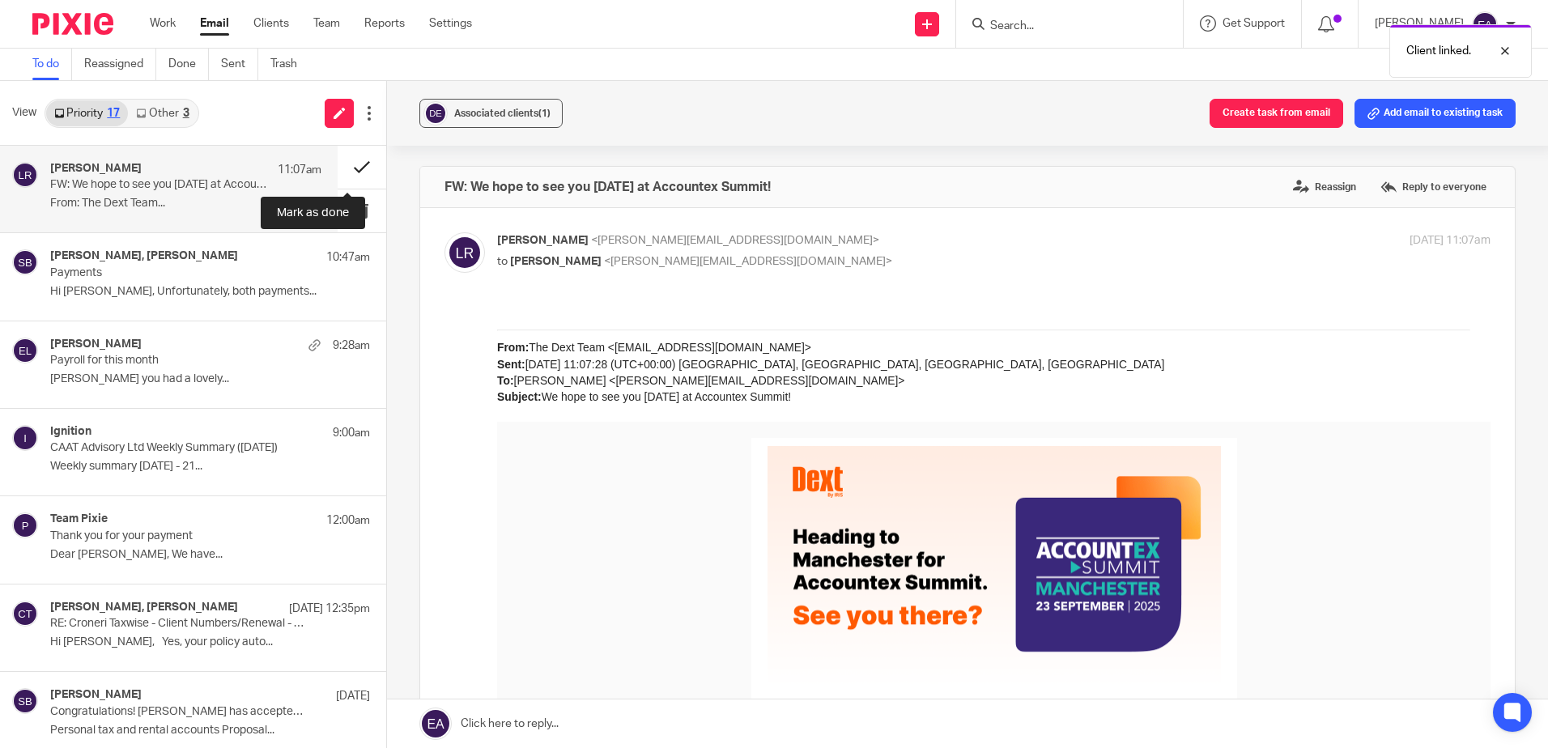
click at [349, 164] on button at bounding box center [362, 167] width 49 height 43
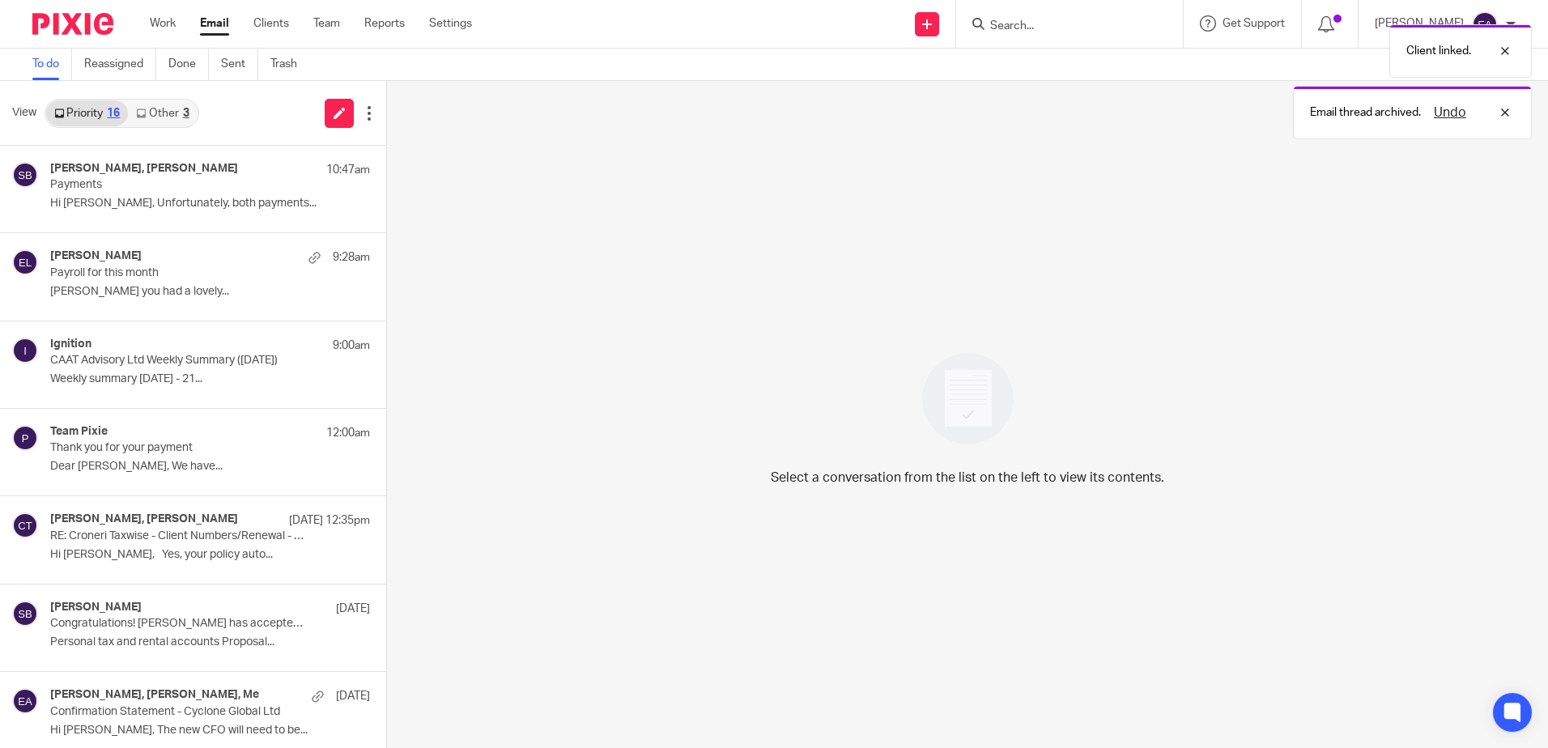
click at [158, 110] on link "Other 3" at bounding box center [162, 113] width 69 height 26
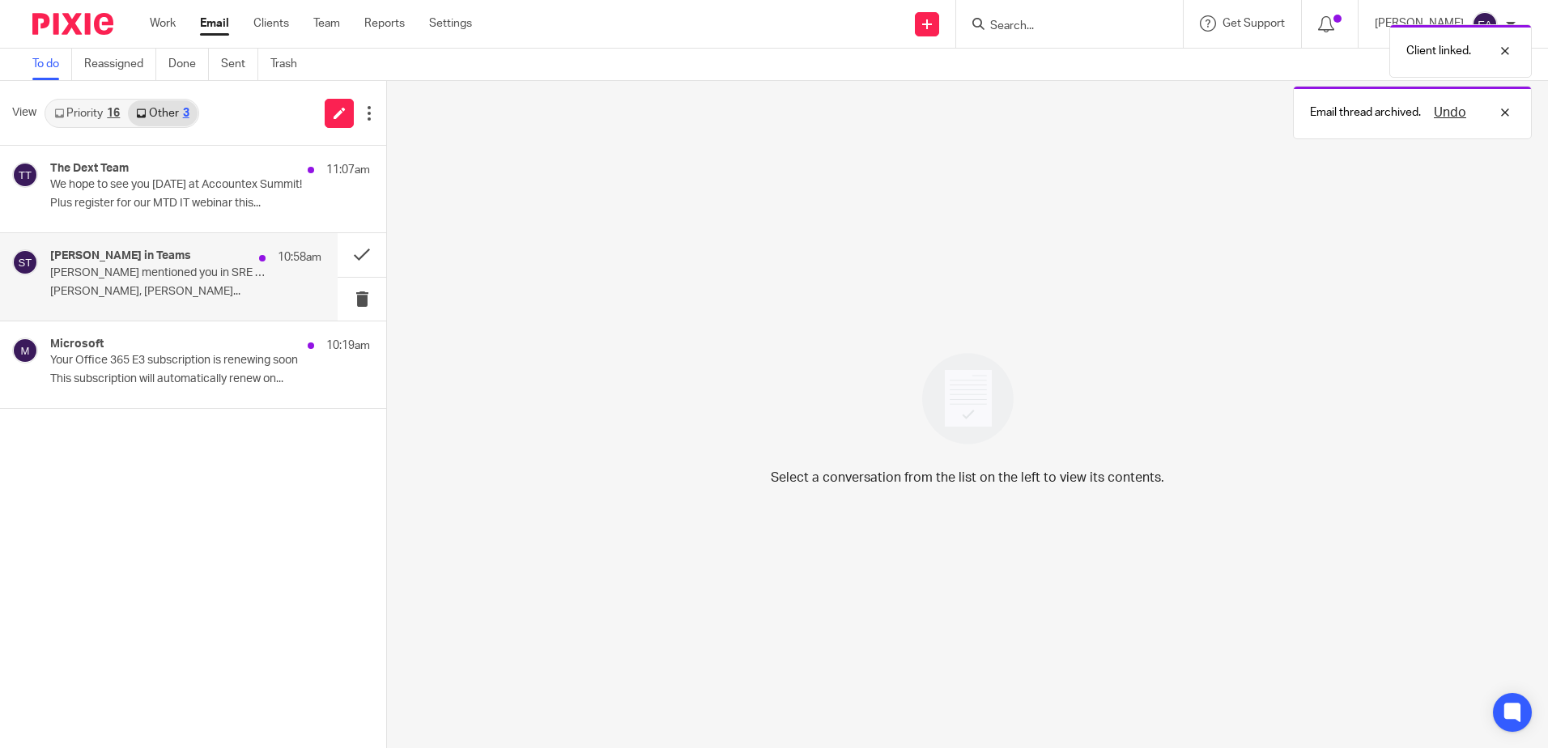
click at [172, 266] on p "Steve mentioned you in SRE - Operations" at bounding box center [158, 273] width 217 height 14
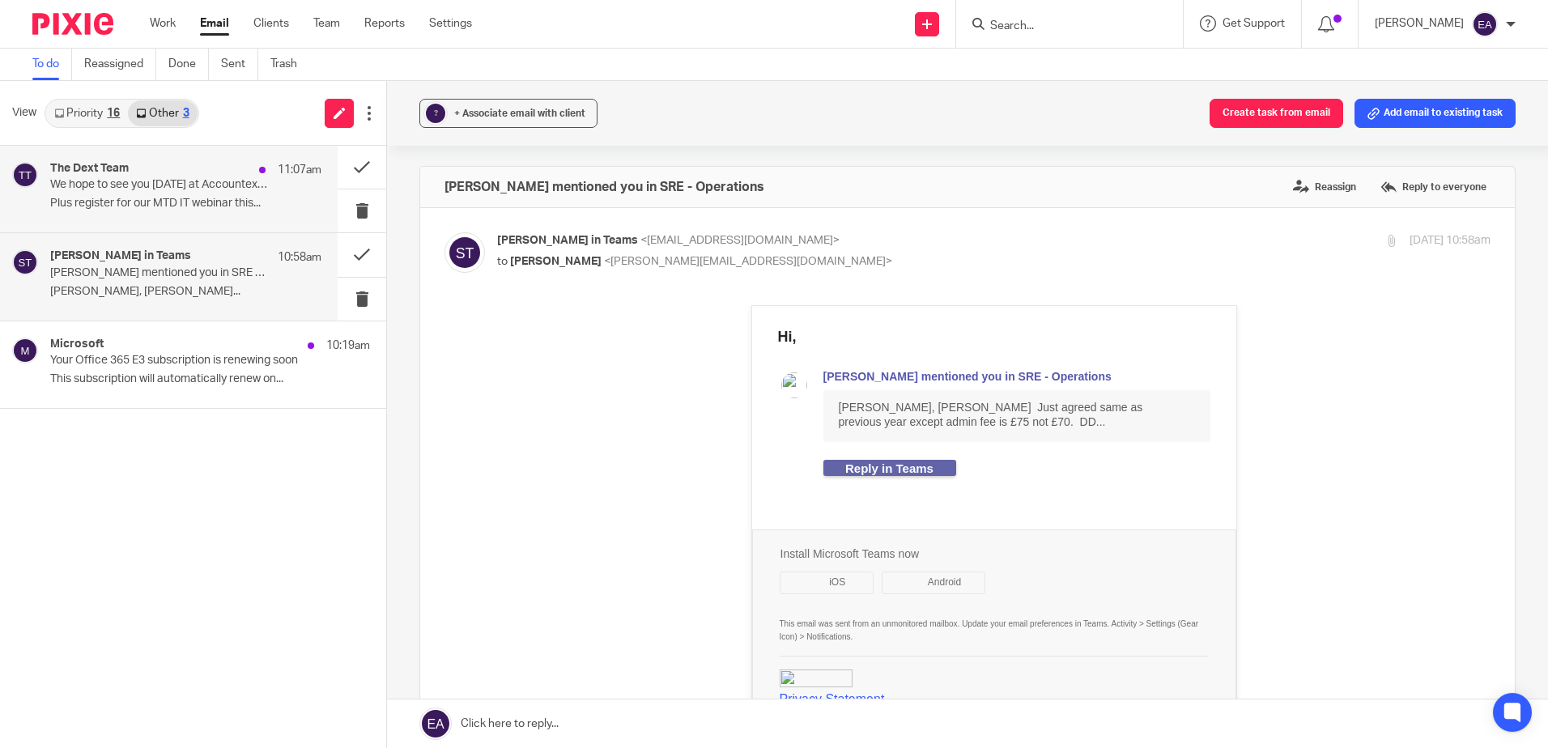
click at [168, 178] on p "We hope to see you tomorrow at Accountex Summit!" at bounding box center [158, 185] width 217 height 14
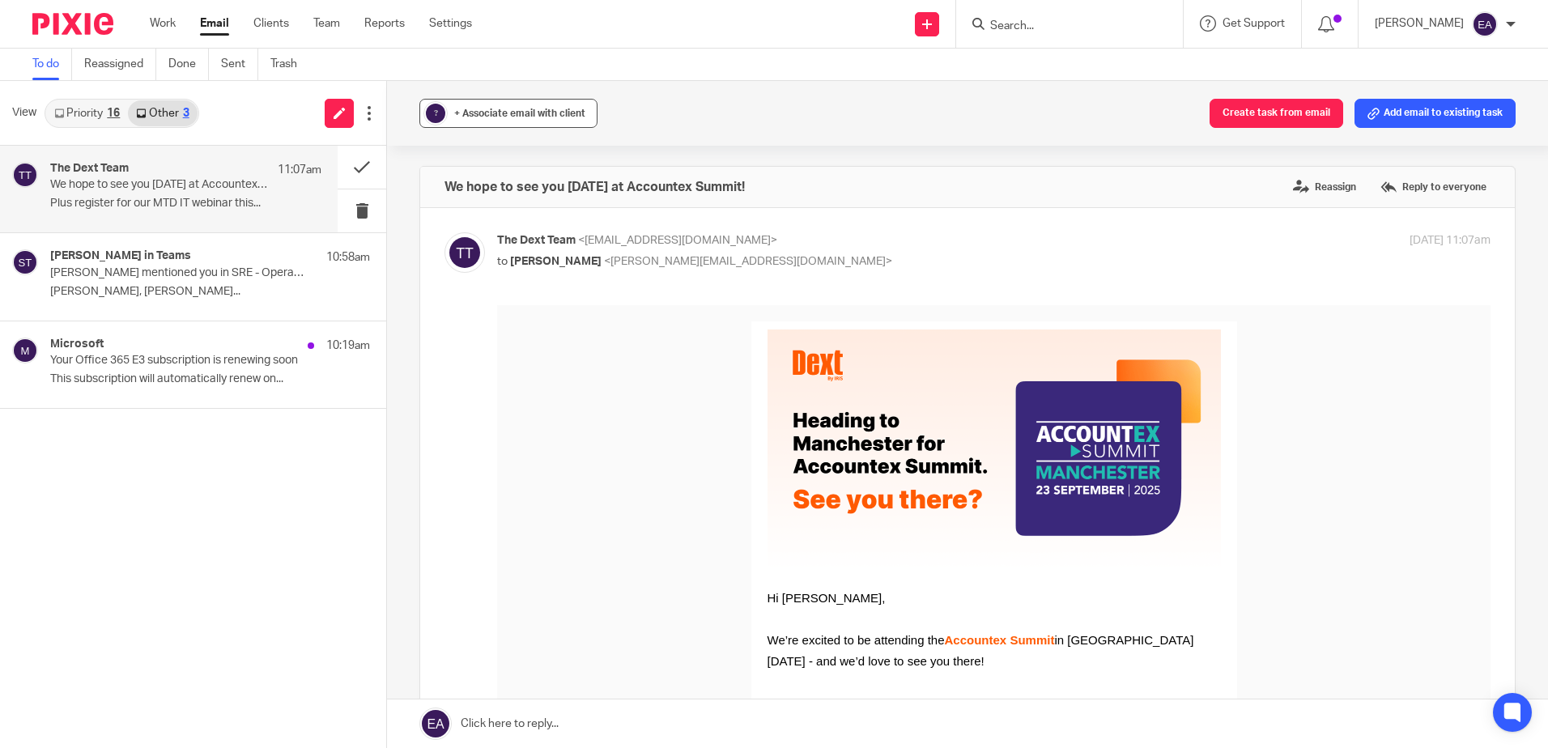
click at [521, 111] on span "+ Associate email with client" at bounding box center [519, 114] width 131 height 10
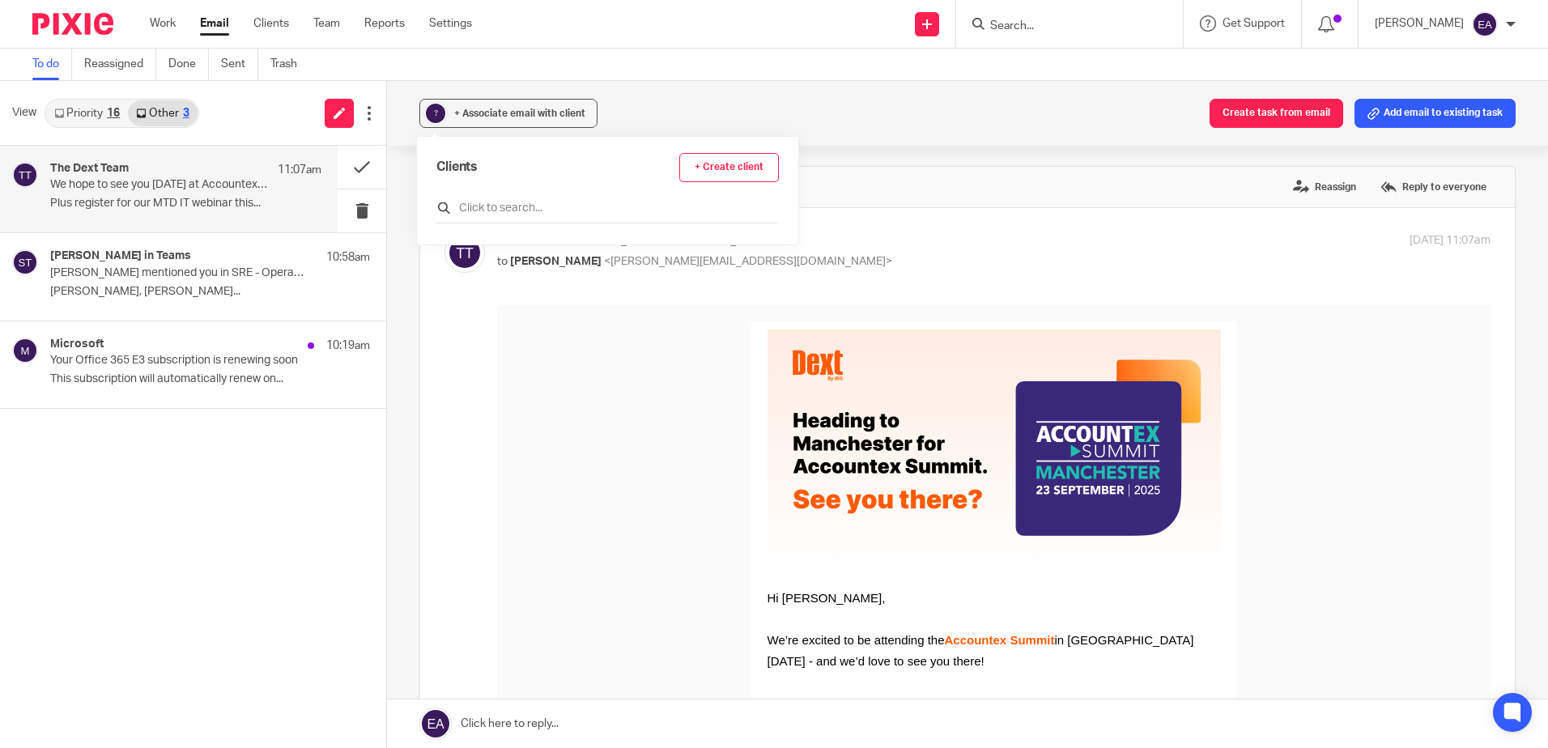
click at [517, 206] on input "text" at bounding box center [607, 208] width 343 height 16
type input "dext"
click at [443, 279] on input "checkbox" at bounding box center [442, 281] width 12 height 12
checkbox input "true"
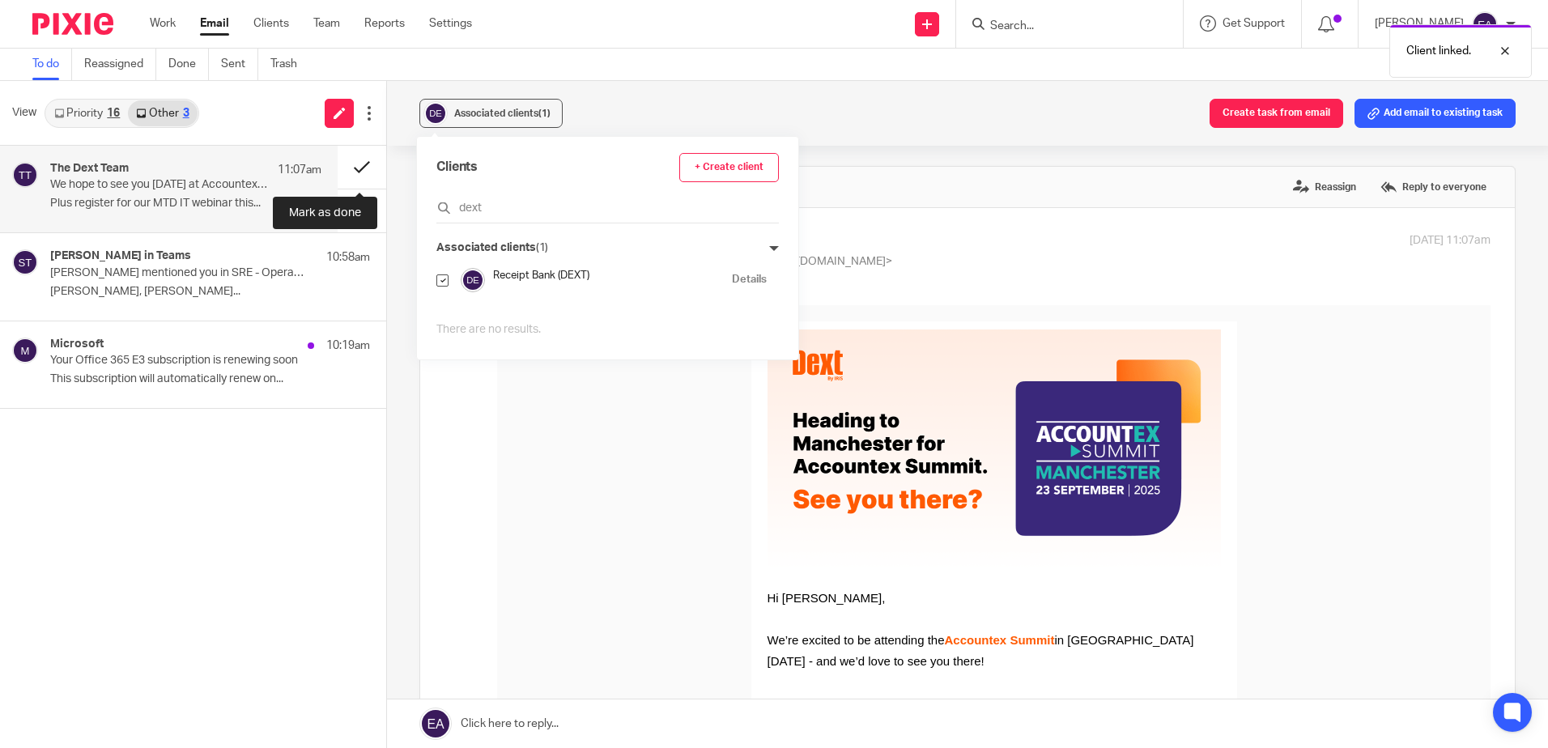
click at [368, 162] on button at bounding box center [362, 167] width 49 height 43
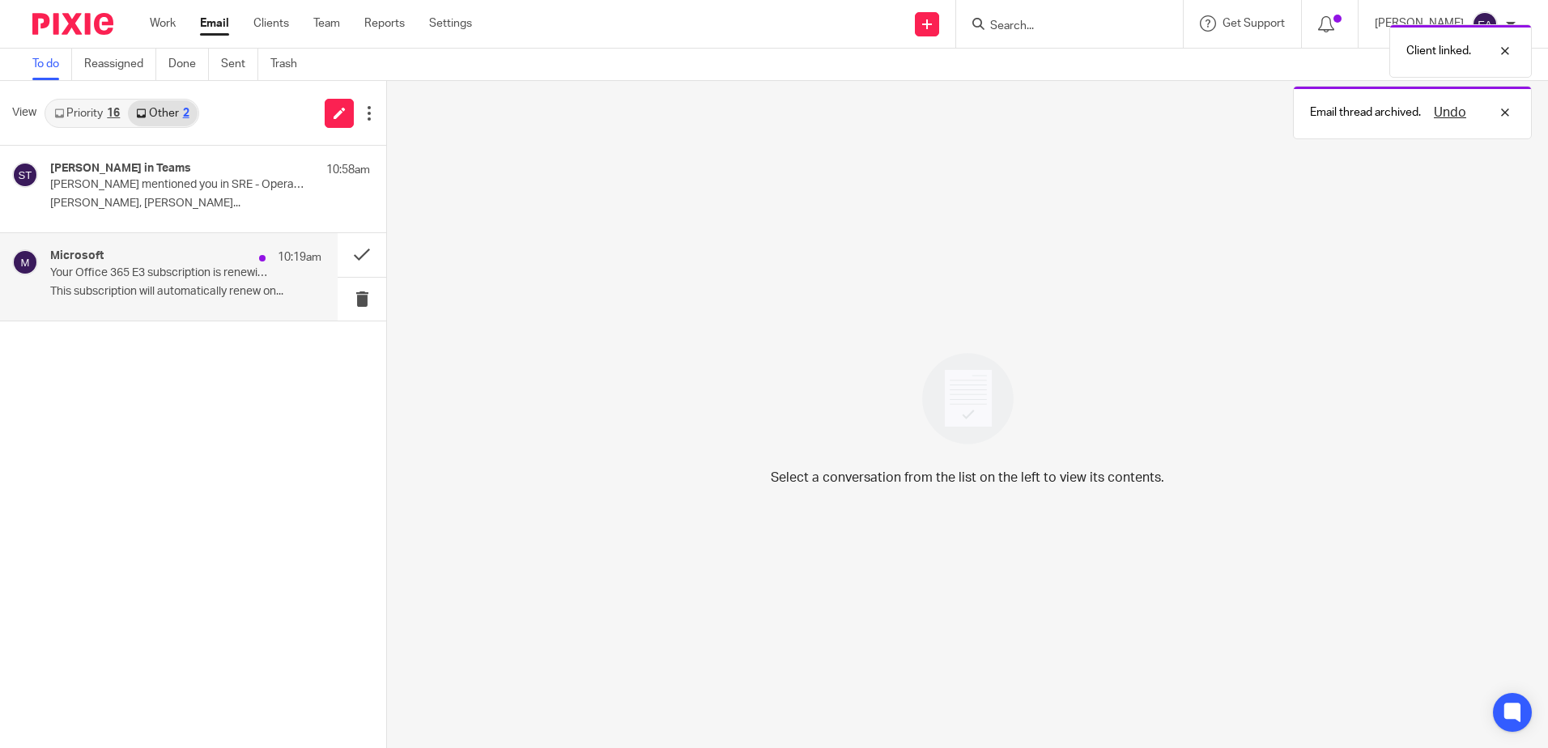
click at [182, 265] on div "Microsoft 10:19am" at bounding box center [185, 257] width 271 height 16
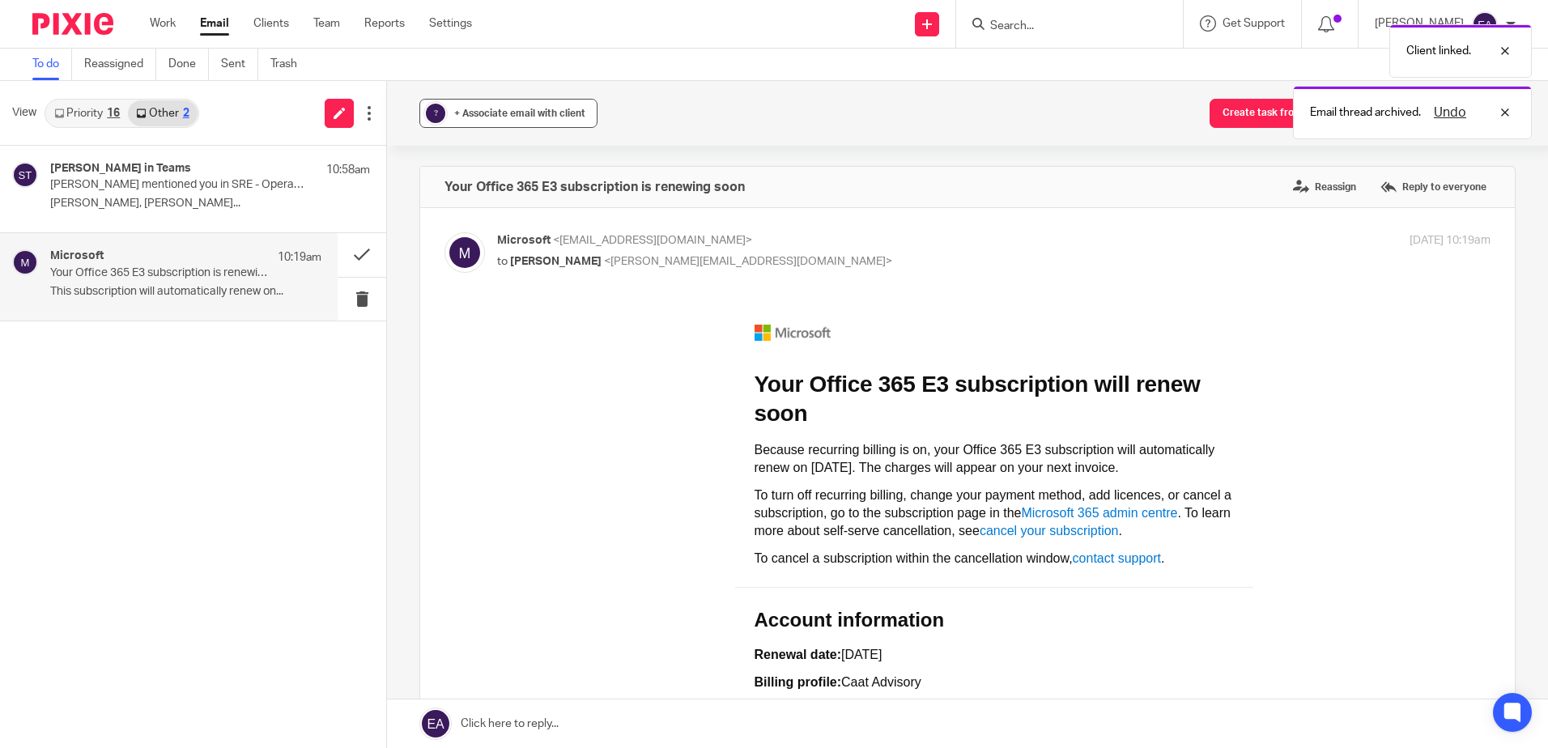
click at [495, 109] on span "+ Associate email with client" at bounding box center [519, 114] width 131 height 10
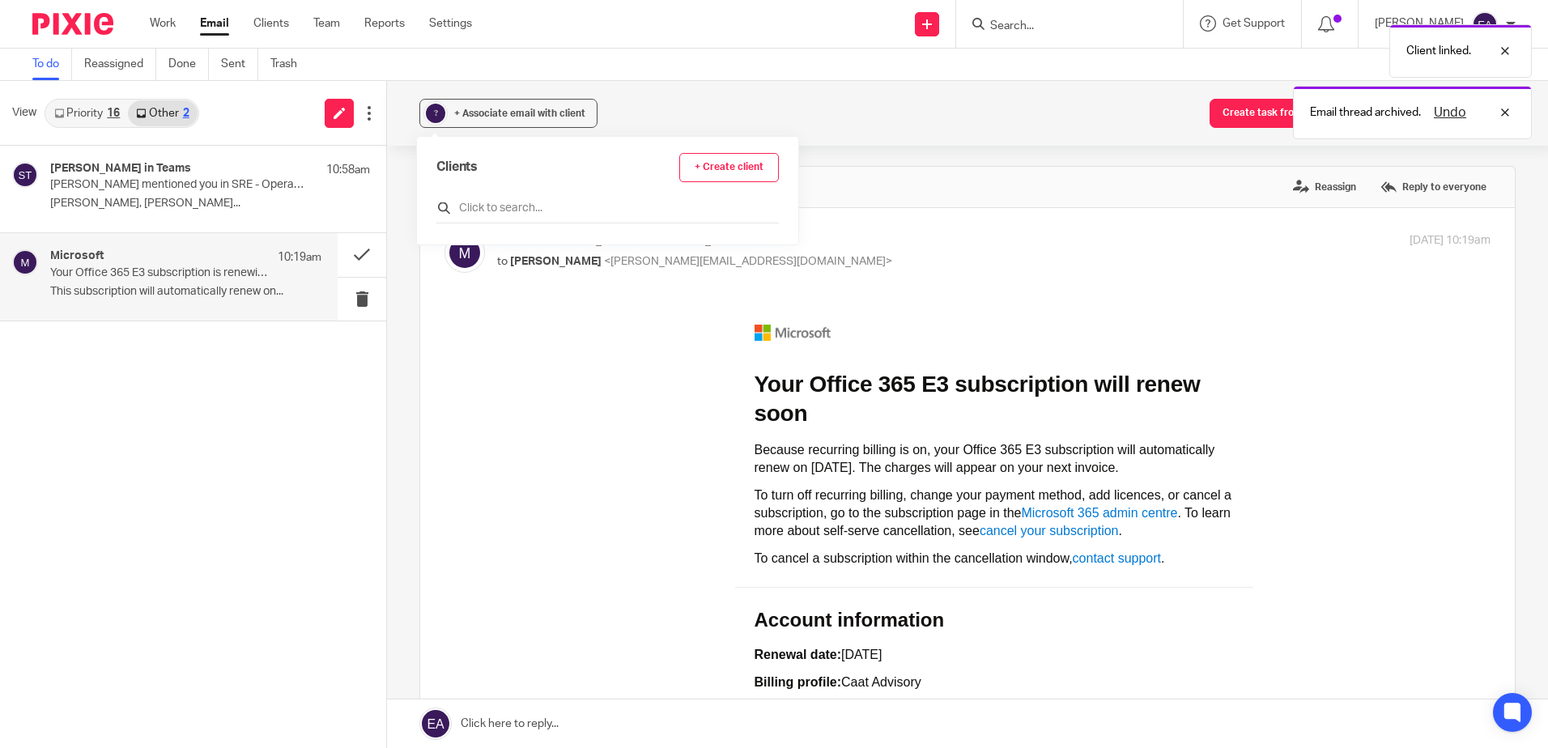
click at [492, 211] on input "text" at bounding box center [607, 208] width 343 height 16
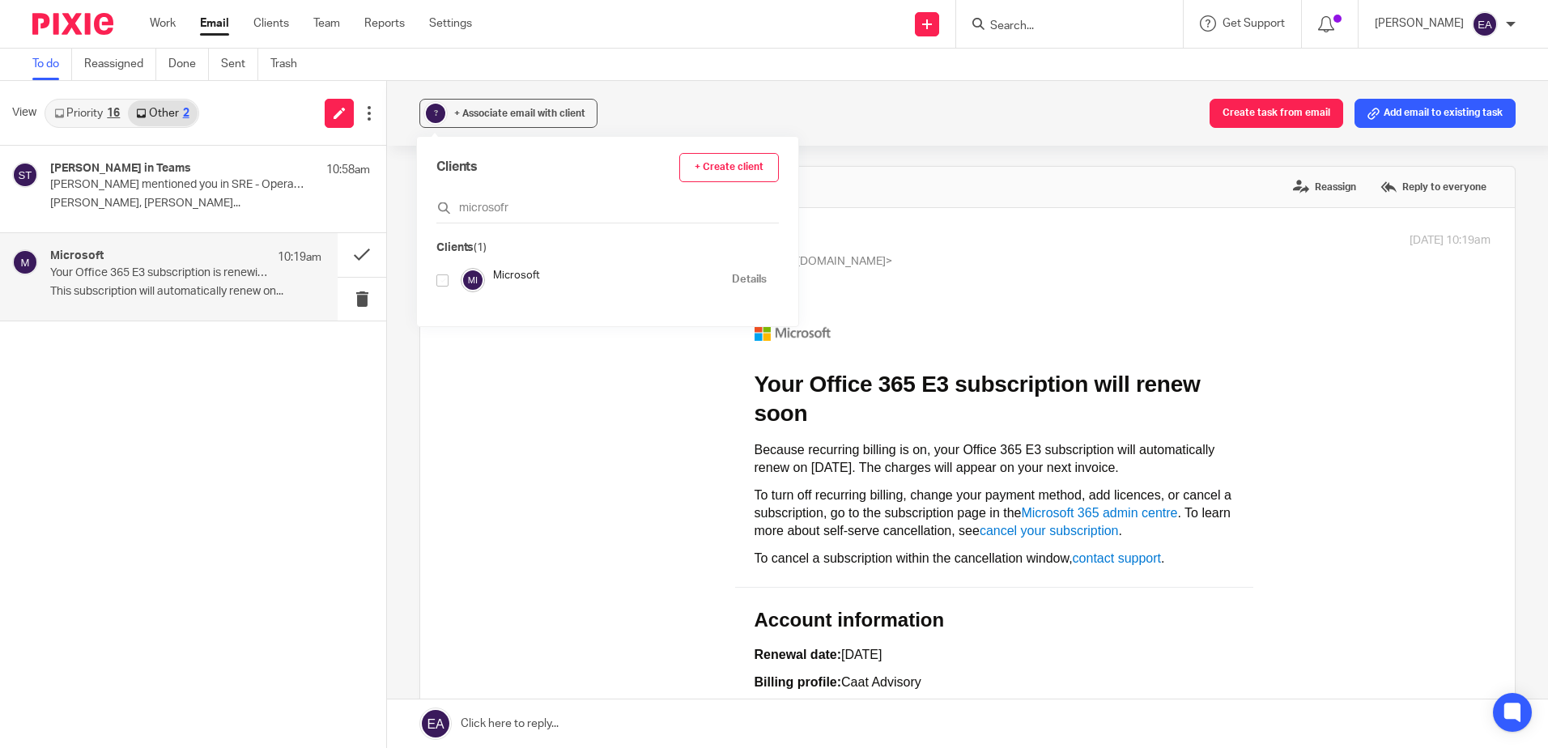
type input "microsofr"
click at [441, 281] on input "checkbox" at bounding box center [442, 281] width 12 height 12
checkbox input "true"
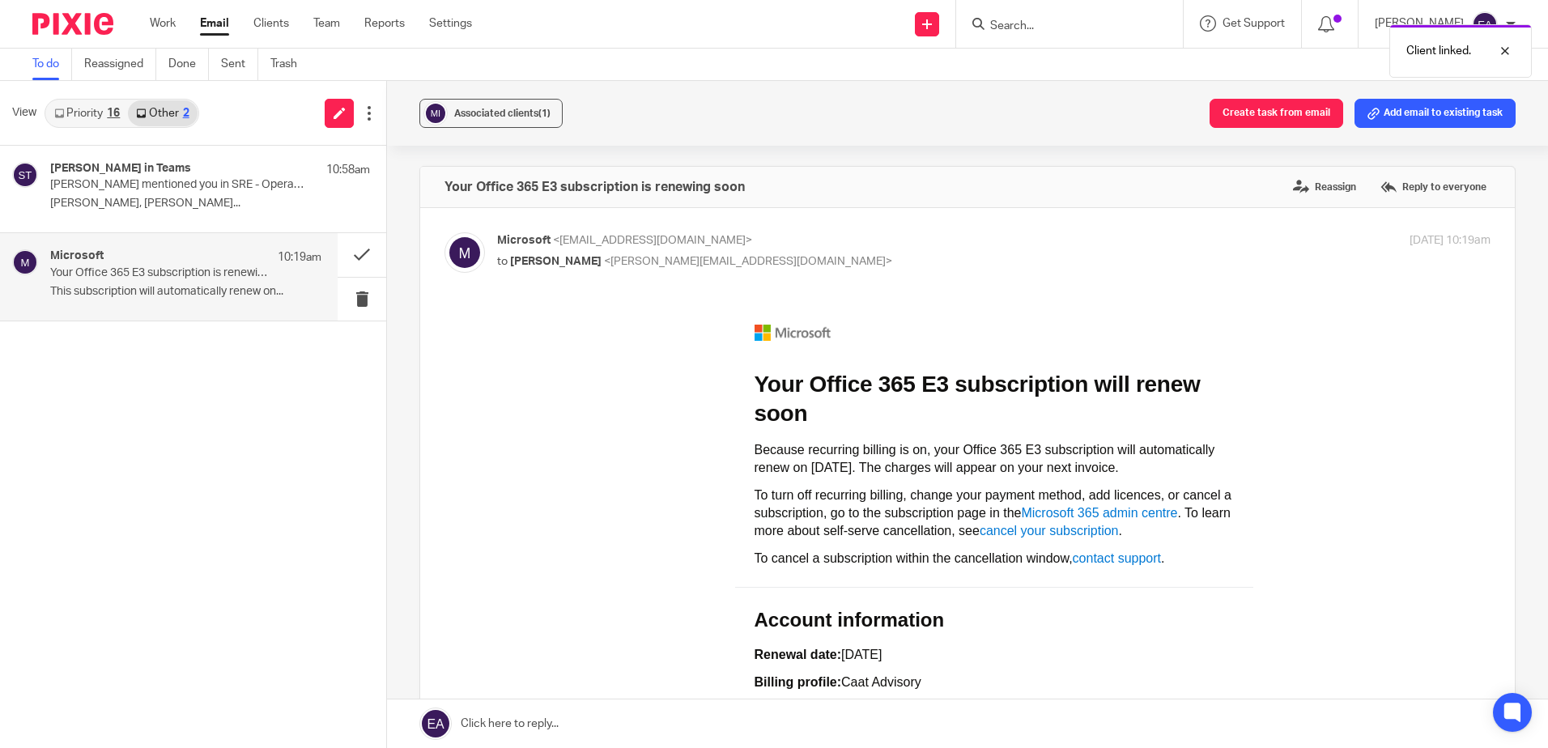
click at [71, 121] on link "Priority 16" at bounding box center [87, 113] width 82 height 26
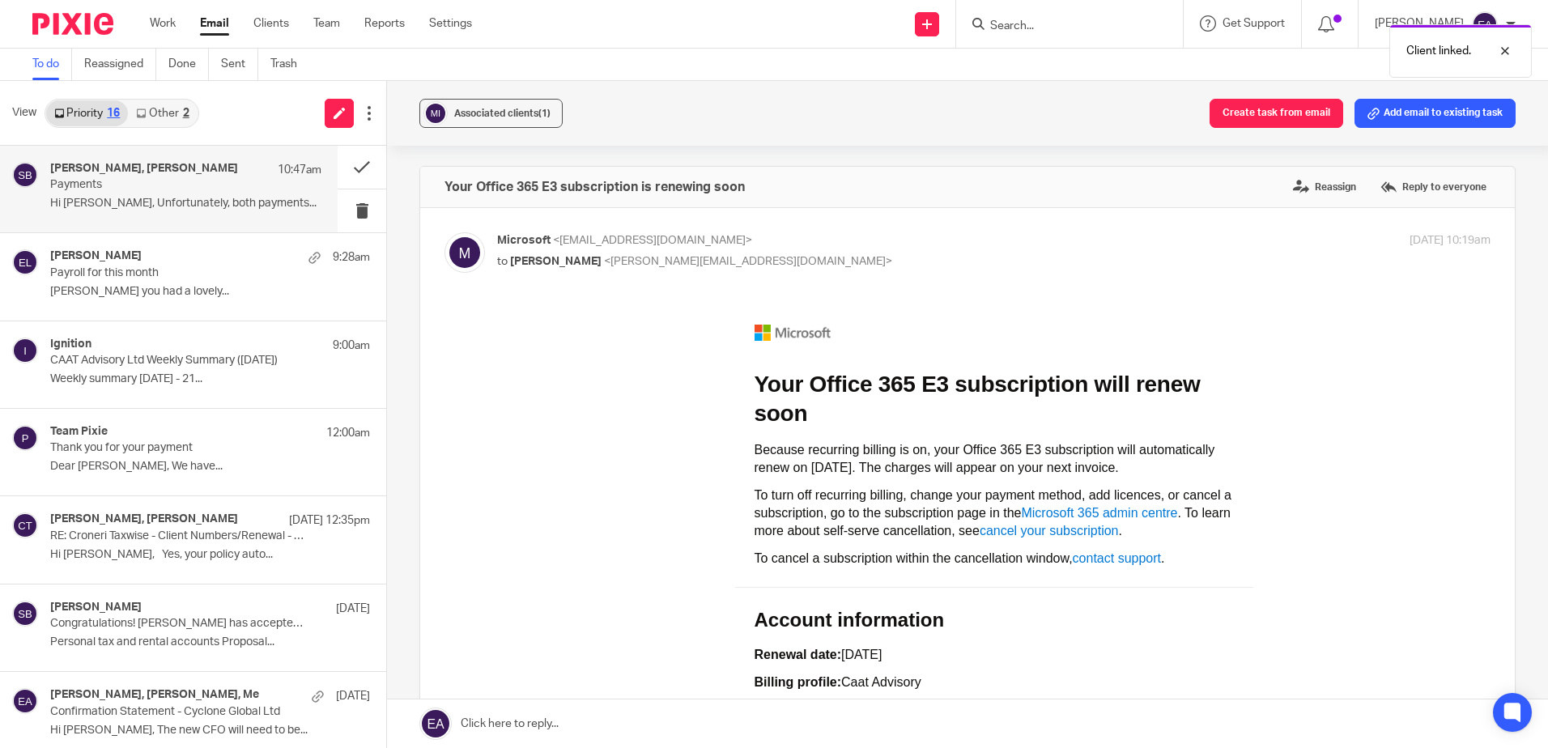
click at [112, 180] on p "Payments" at bounding box center [158, 185] width 217 height 14
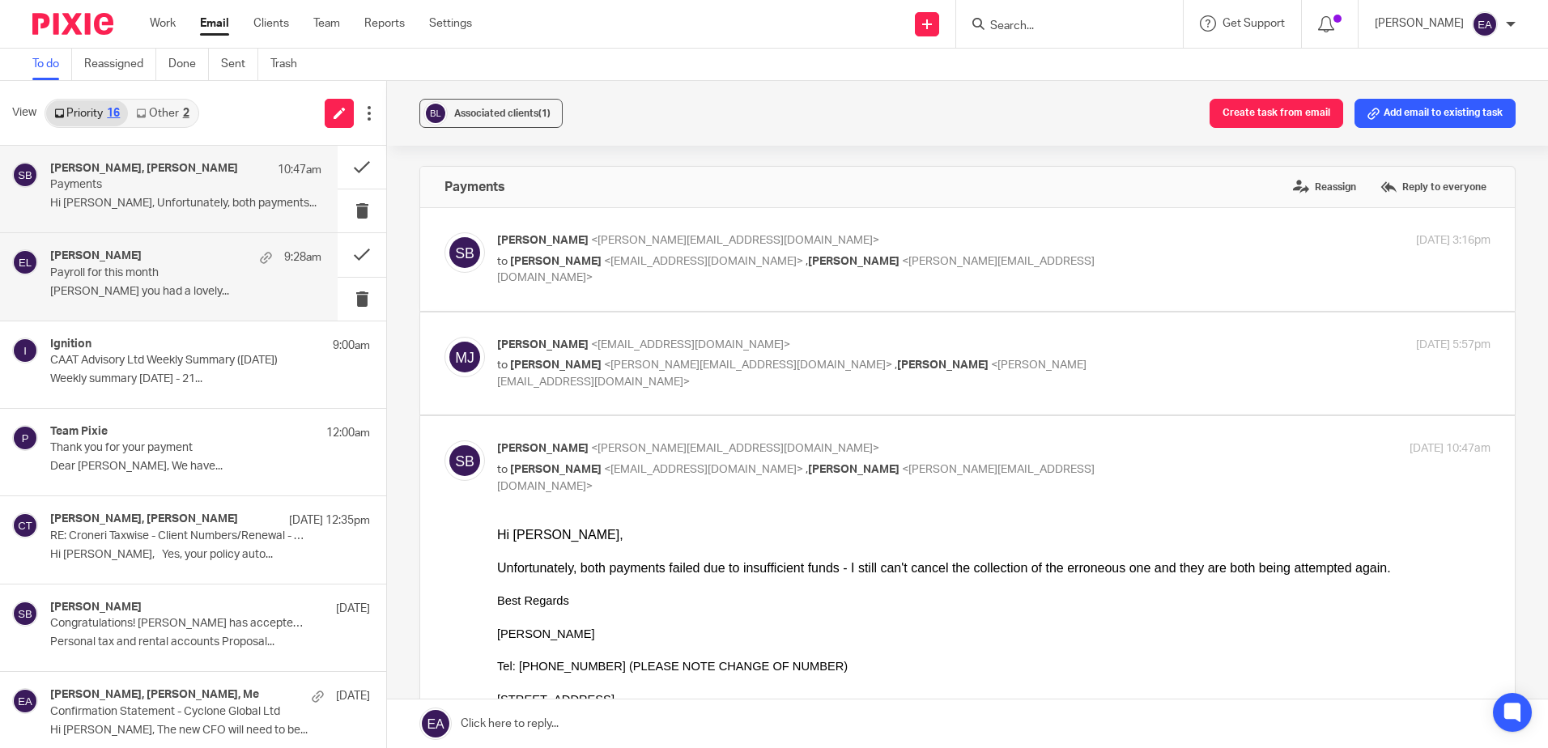
click at [148, 270] on p "Payroll for this month" at bounding box center [158, 273] width 217 height 14
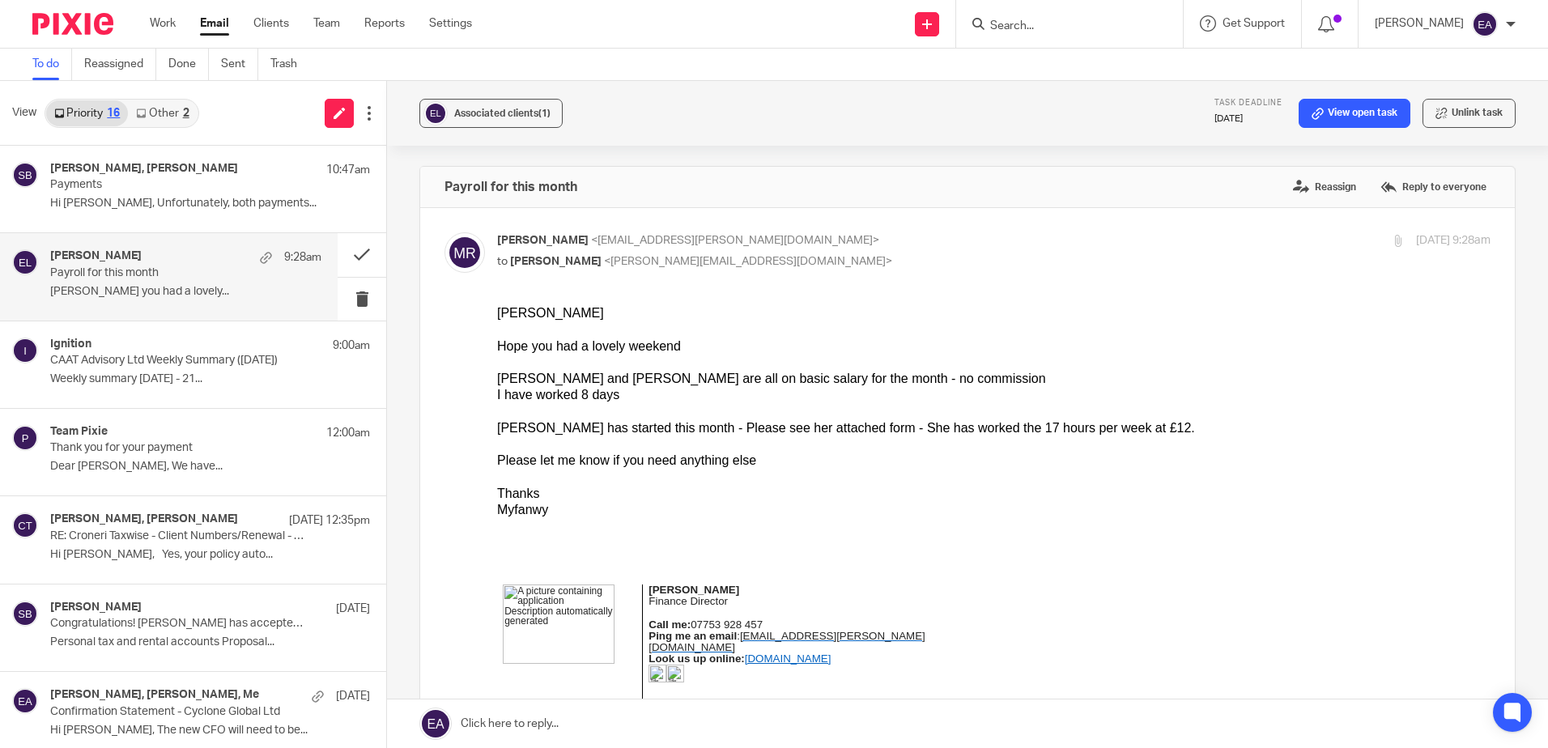
click at [1058, 26] on input "Search" at bounding box center [1062, 26] width 146 height 15
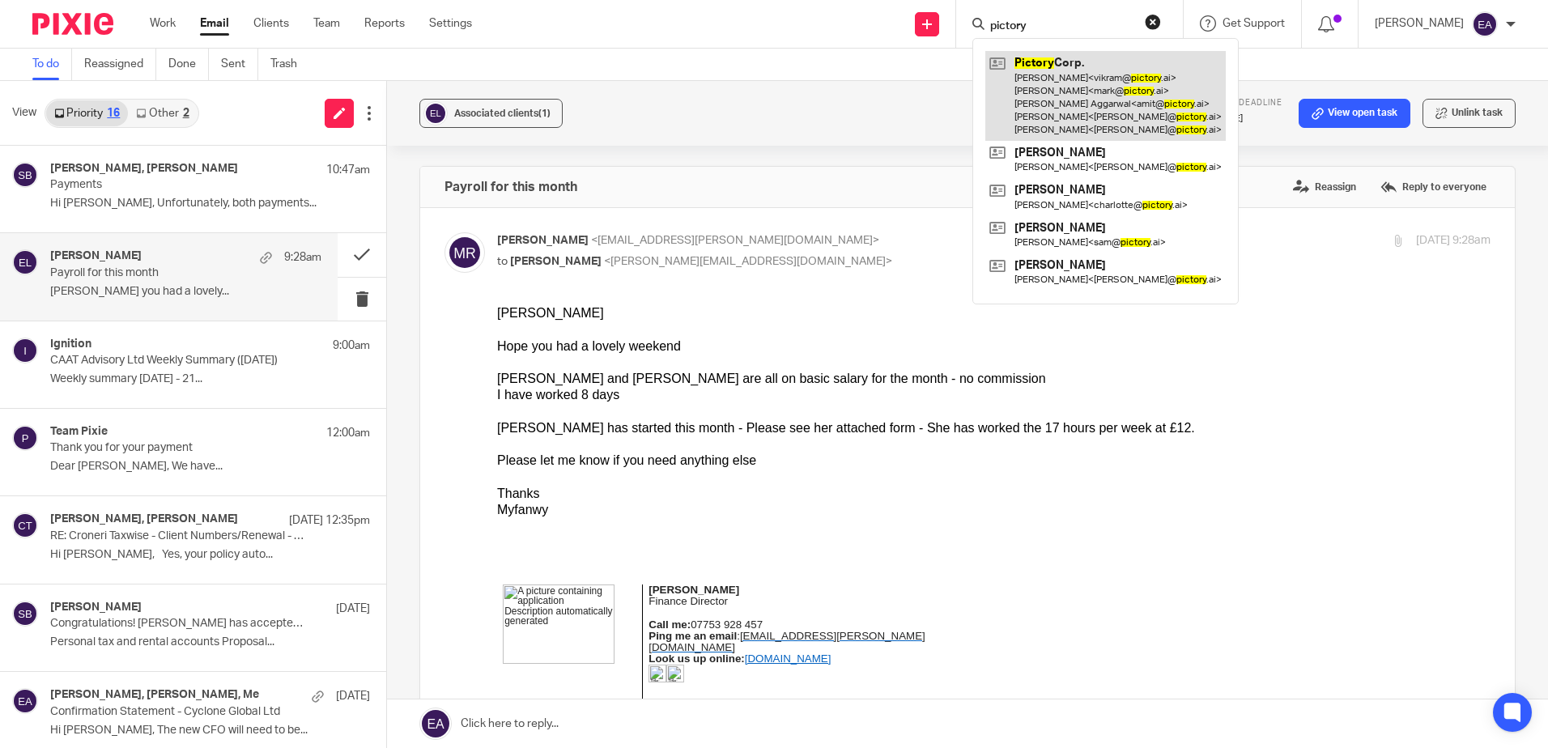
type input "pictory"
click at [1083, 69] on link at bounding box center [1106, 96] width 241 height 90
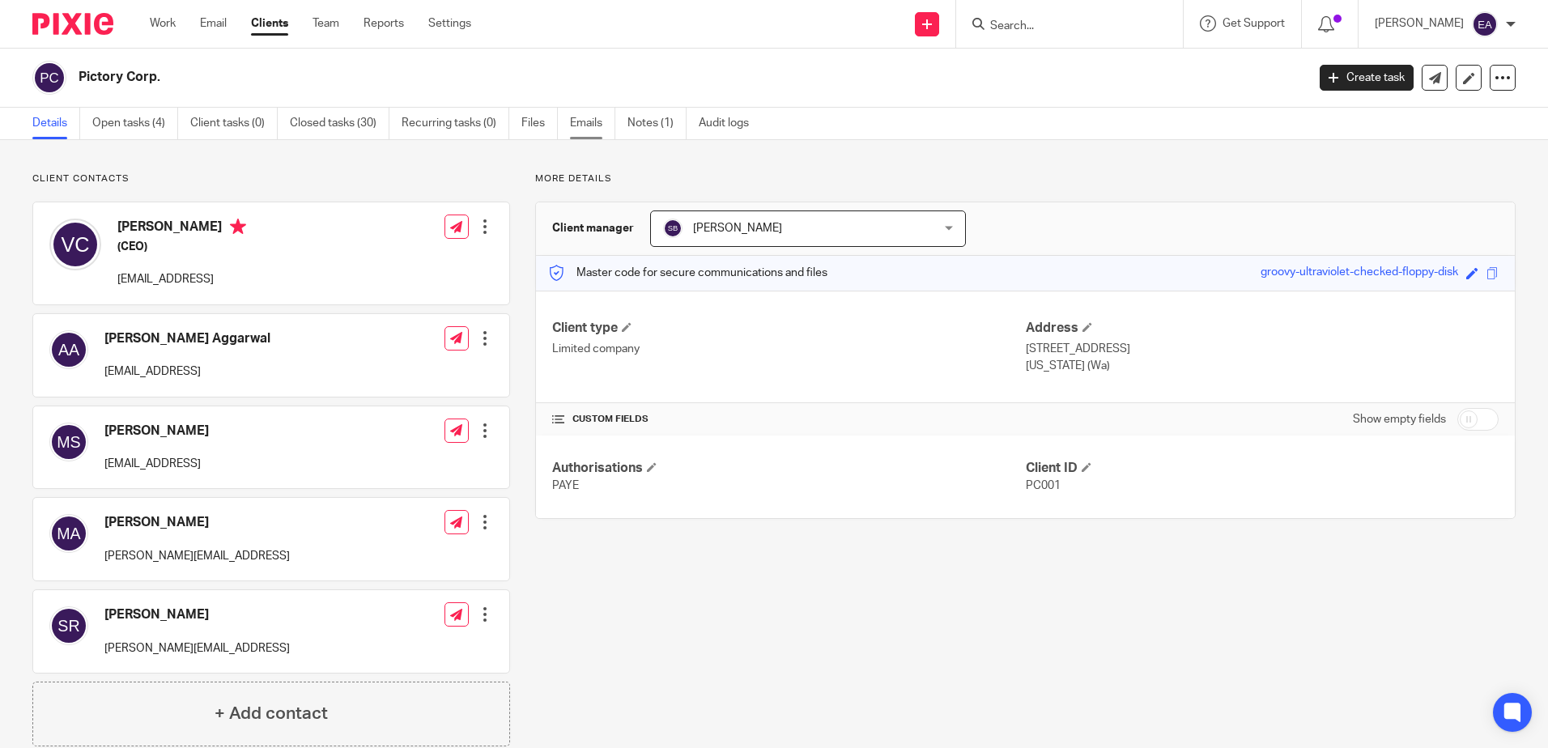
click at [601, 124] on link "Emails" at bounding box center [592, 124] width 45 height 32
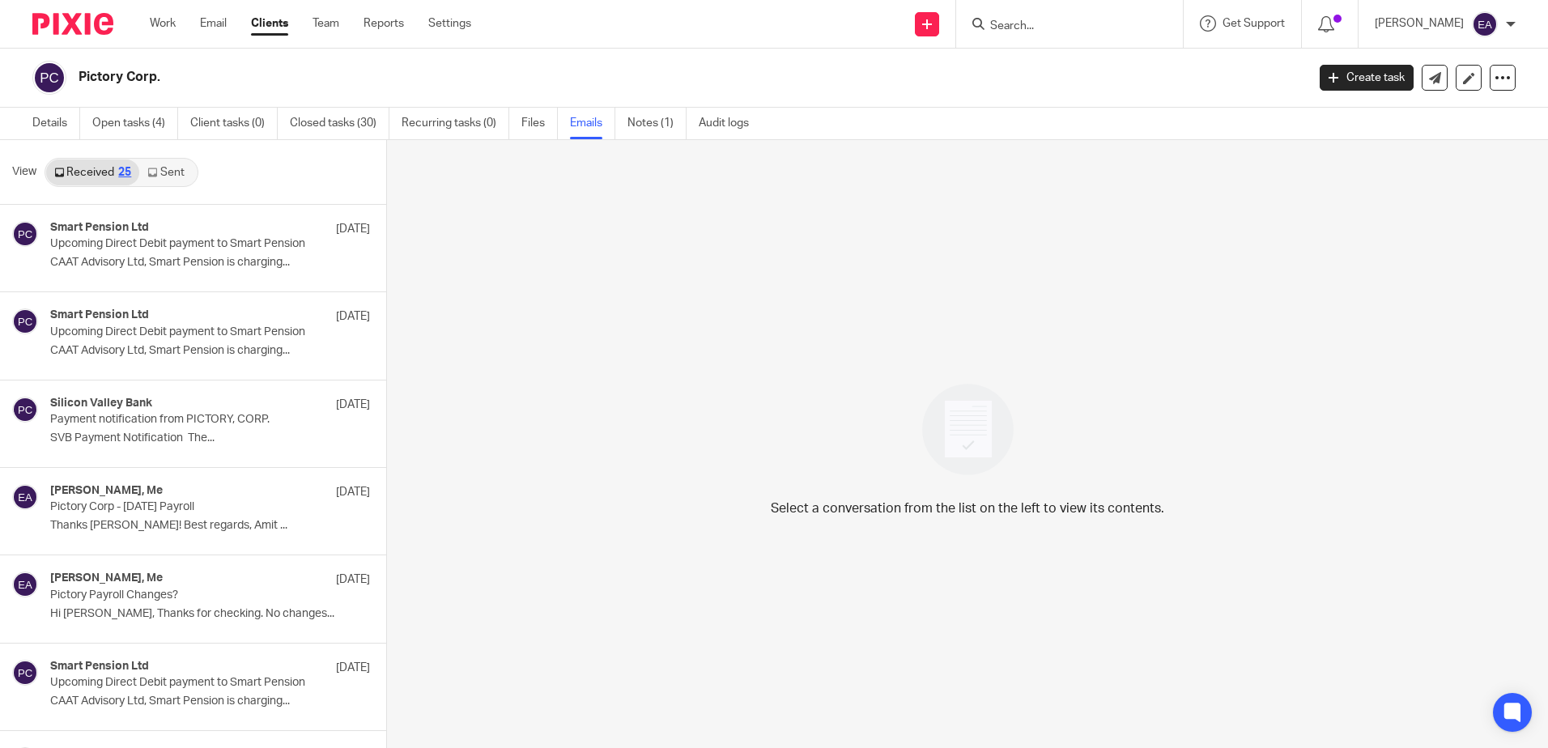
click at [164, 168] on link "Sent" at bounding box center [167, 173] width 57 height 26
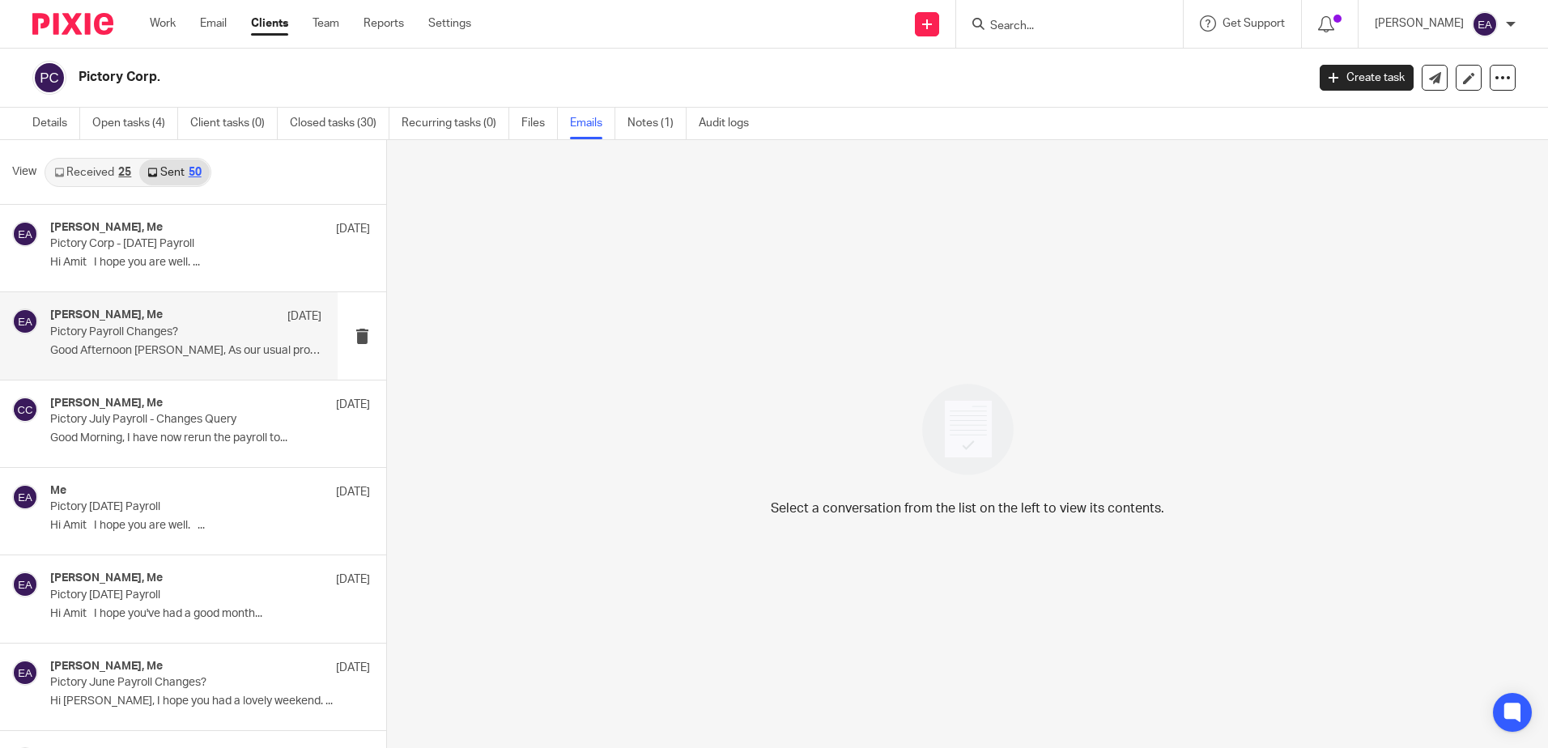
click at [215, 321] on div "Mark Steel, Me 20 Aug" at bounding box center [185, 317] width 271 height 16
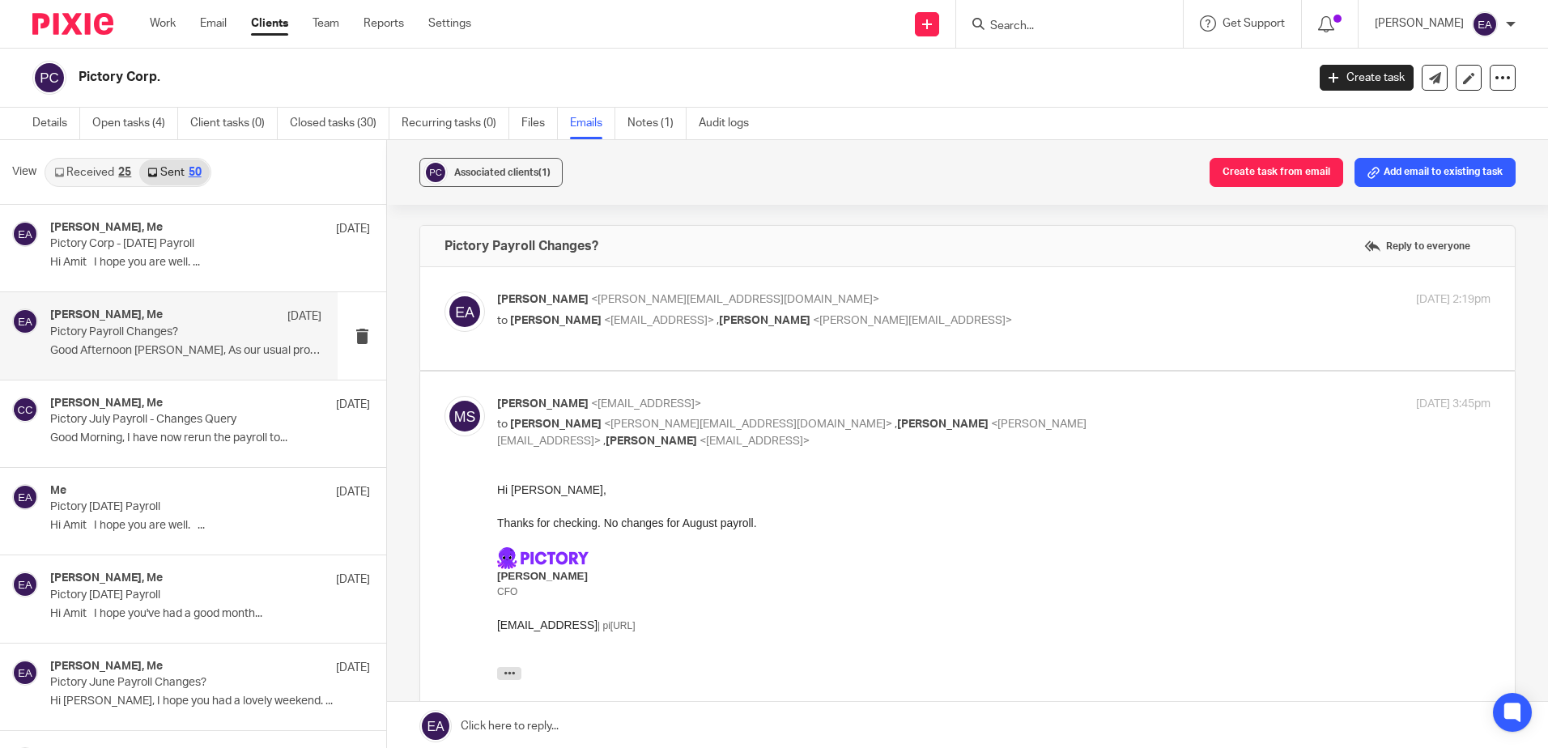
click at [896, 305] on p "Elaine Aitken <elaine@caatadvisory.co.uk>" at bounding box center [828, 300] width 662 height 17
checkbox input "true"
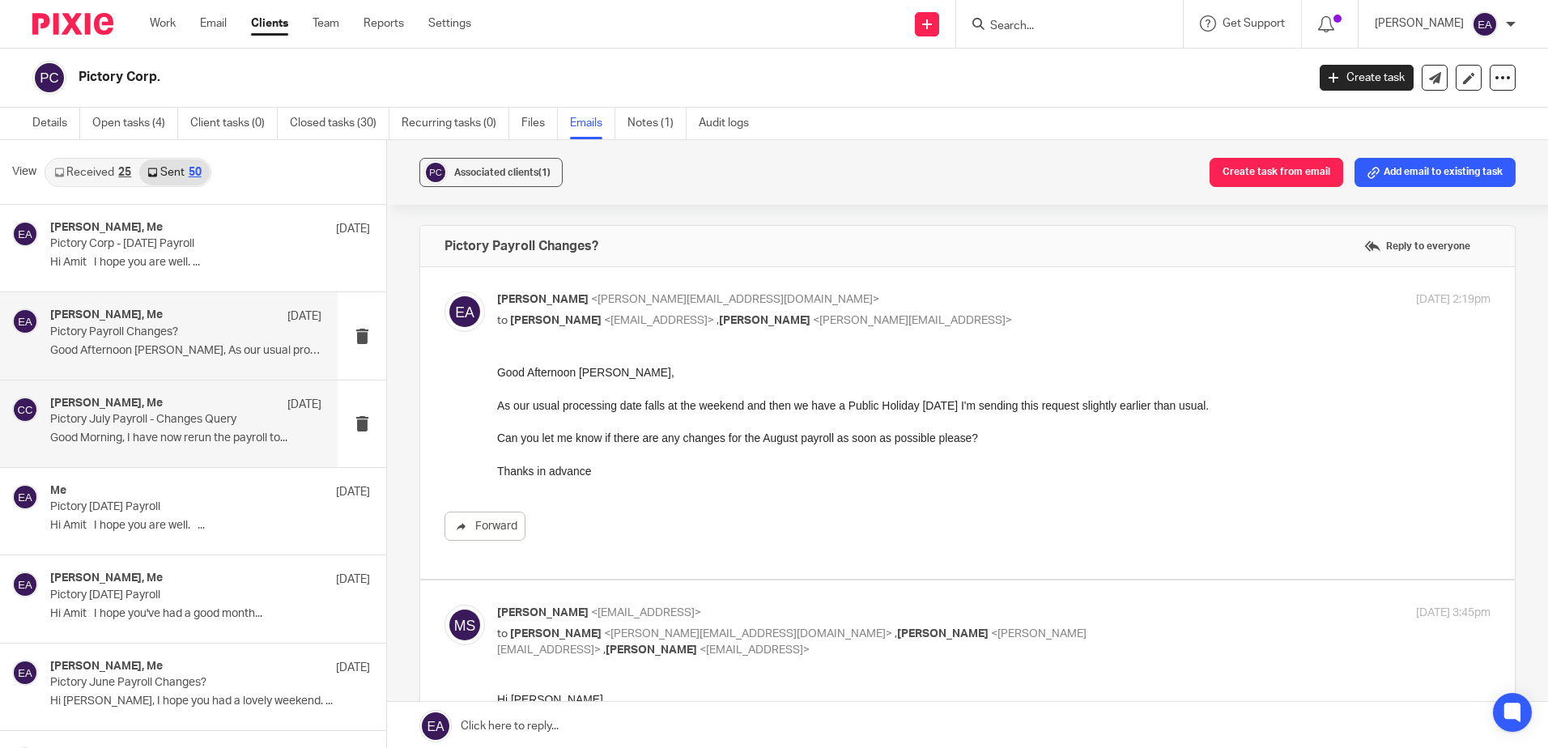
click at [204, 419] on p "Pictory July Payroll - Changes Query" at bounding box center [158, 420] width 217 height 14
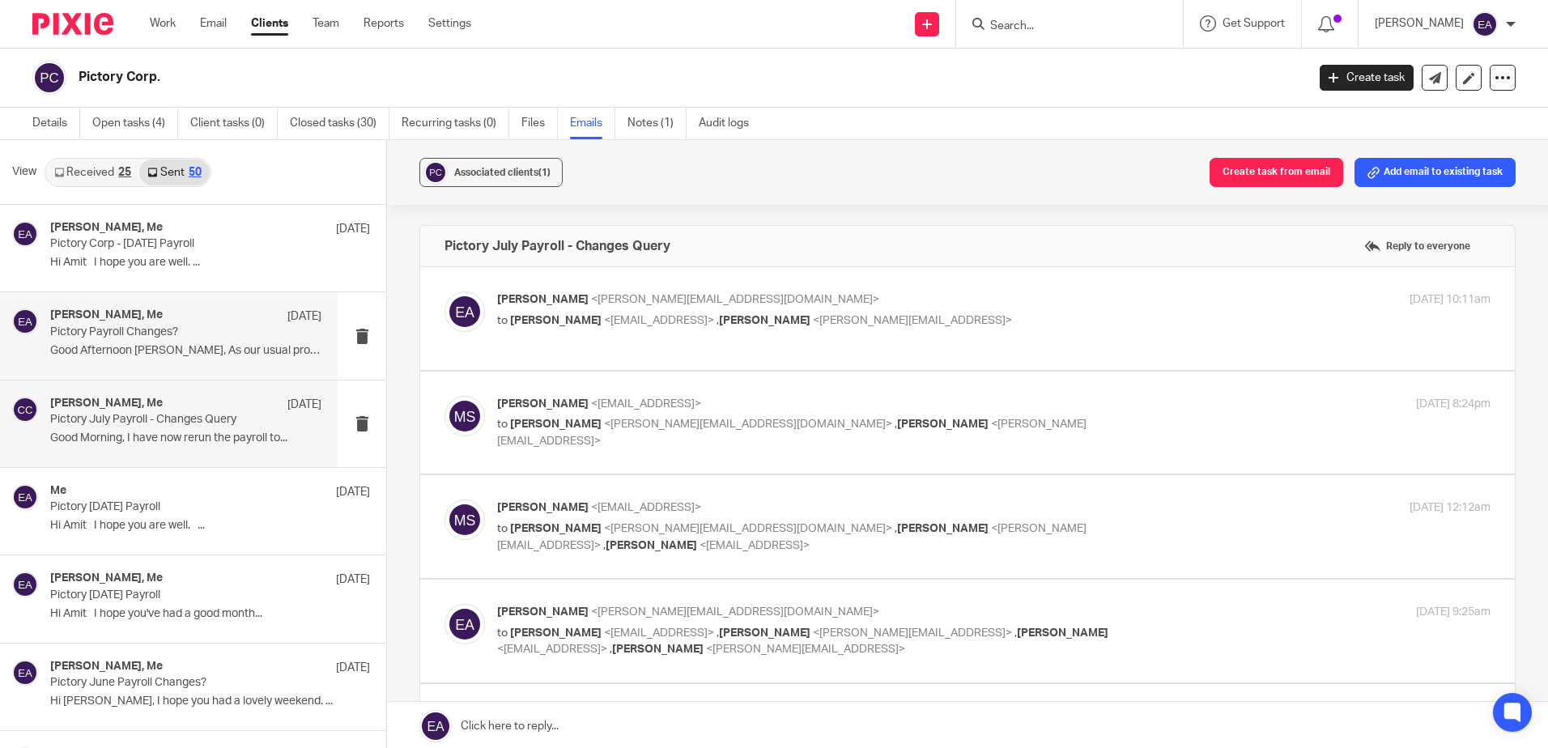
click at [203, 338] on p "Pictory Payroll Changes?" at bounding box center [158, 333] width 217 height 14
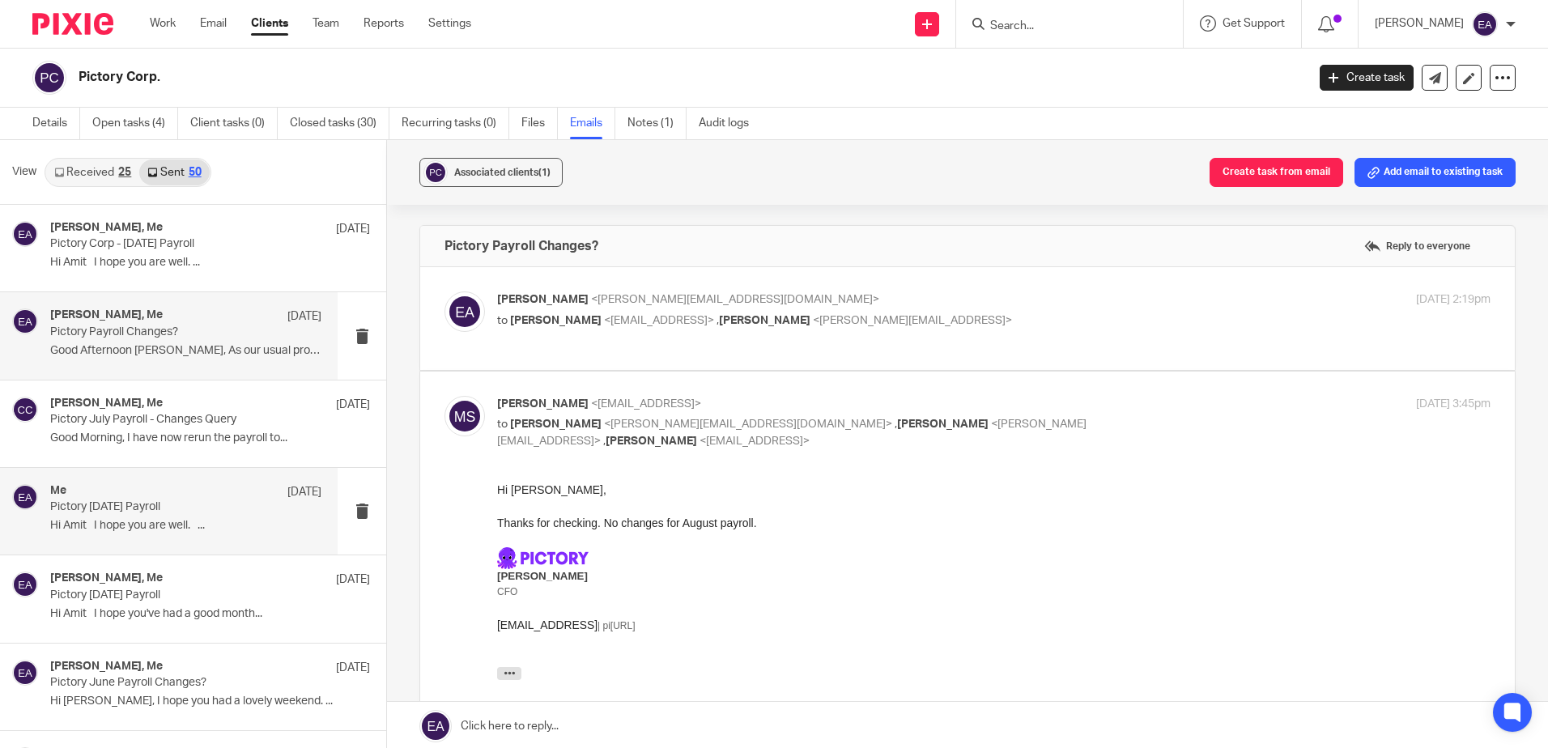
click at [226, 501] on p "Pictory July 2025 Payroll" at bounding box center [158, 507] width 217 height 14
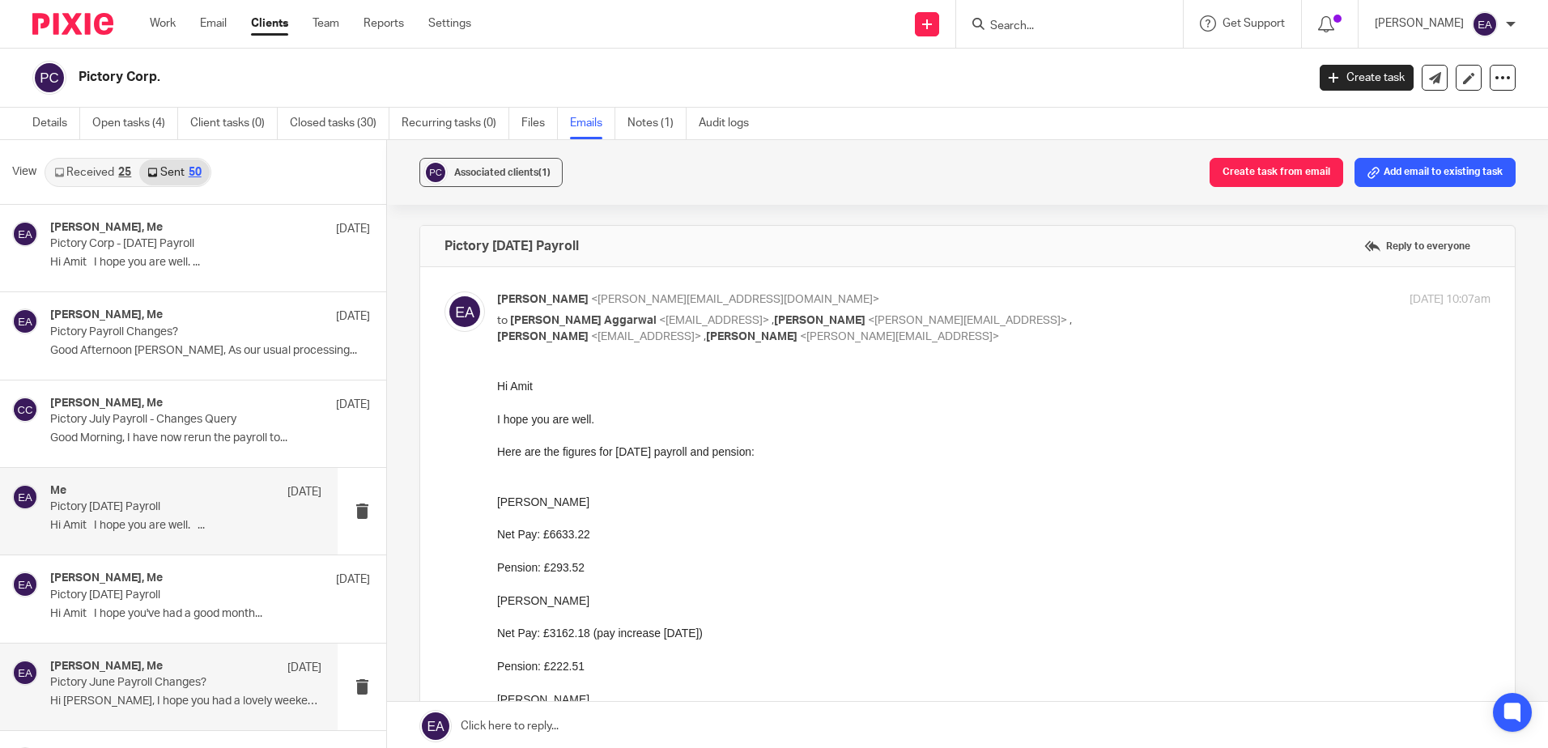
click at [240, 681] on p "Pictory June Payroll Changes?" at bounding box center [158, 683] width 217 height 14
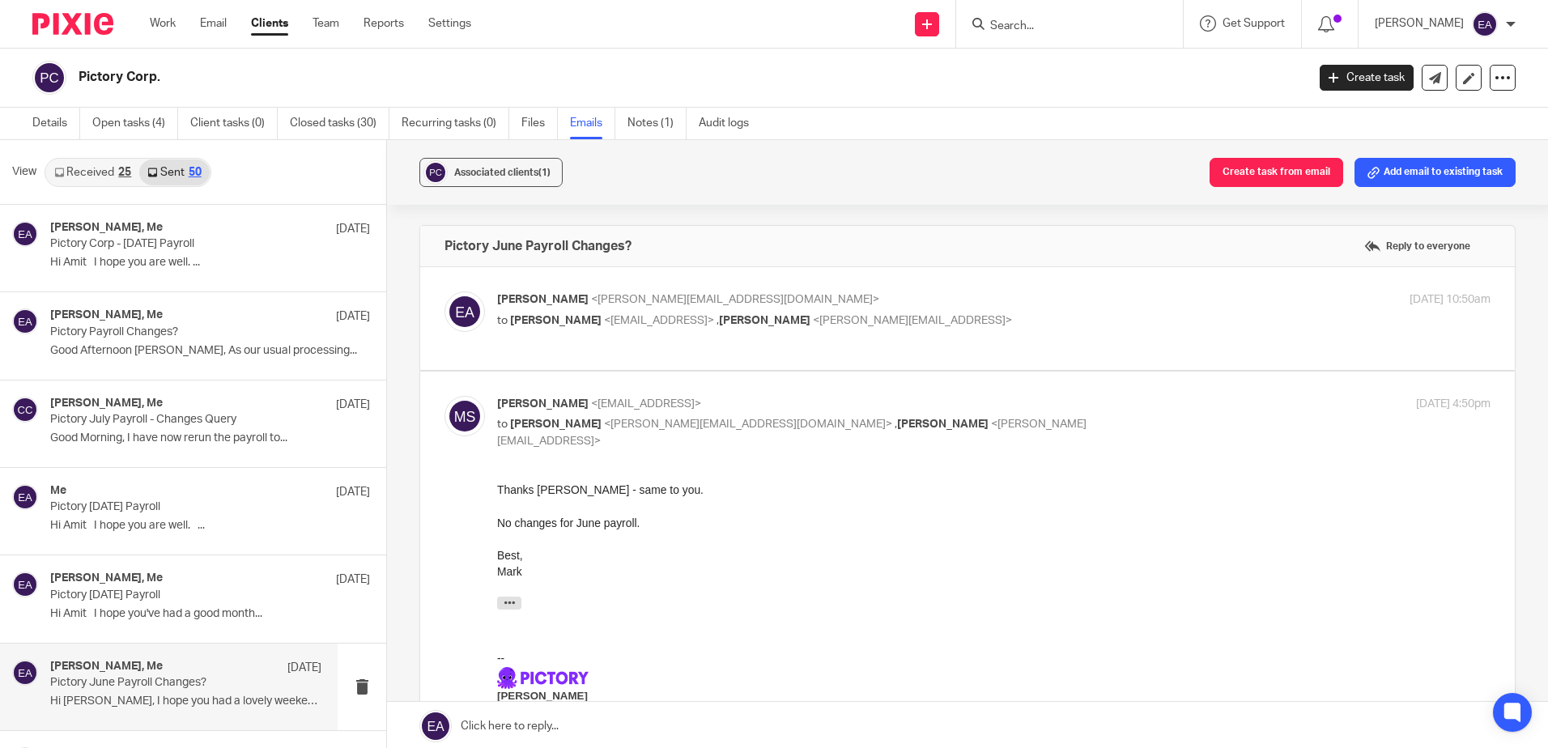
click at [813, 315] on span "<scott@pictory.ai>" at bounding box center [912, 320] width 199 height 11
checkbox input "true"
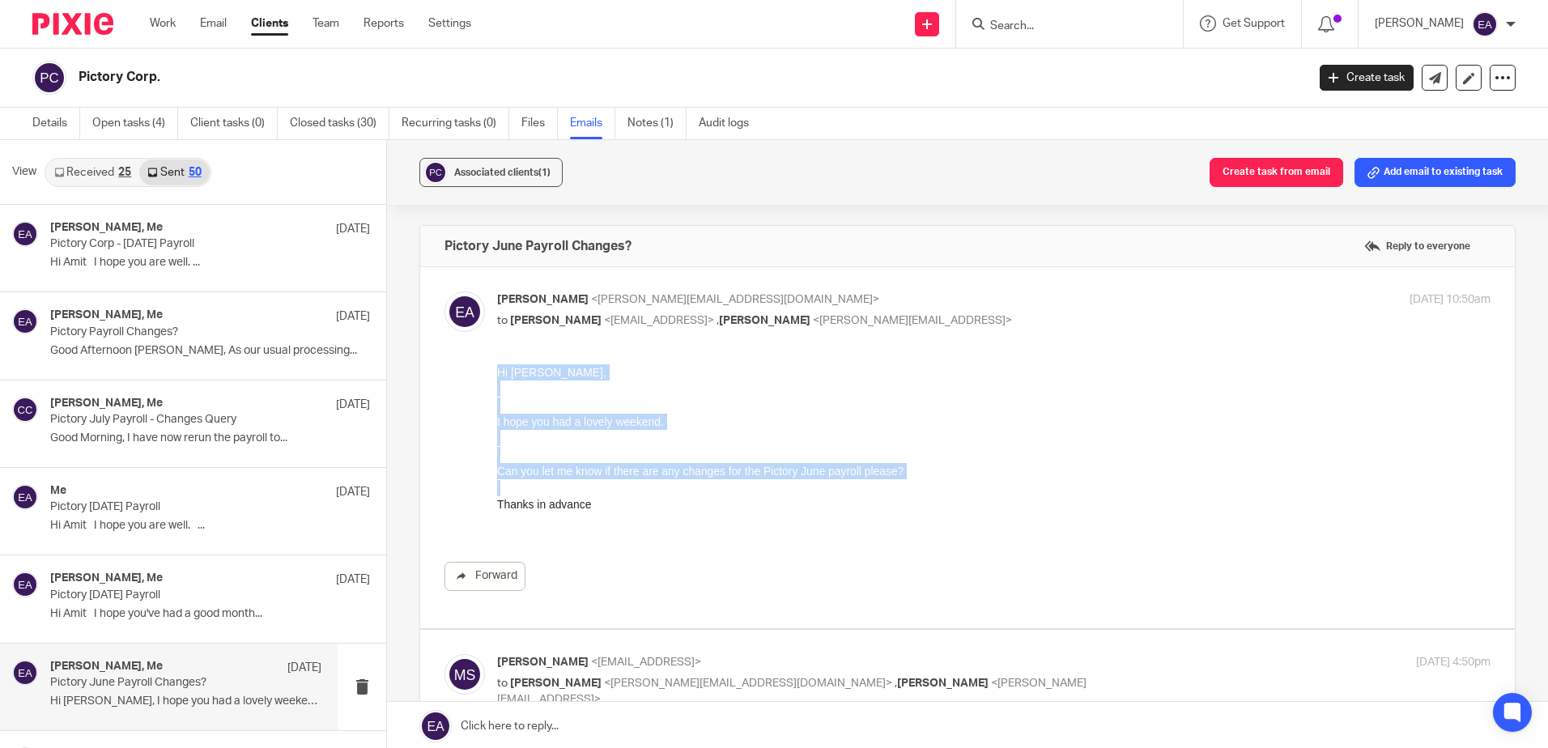
drag, startPoint x: 619, startPoint y: 517, endPoint x: 440, endPoint y: 347, distance: 248.0
click at [497, 364] on html "Hi Mark, I hope you had a lovely weekend. Can you let me know if there are any …" at bounding box center [994, 446] width 994 height 165
drag, startPoint x: 440, startPoint y: 347, endPoint x: 528, endPoint y: 368, distance: 90.7
copy div "Hi Mark, I hope you had a lovely weekend. Can you let me know if there are any …"
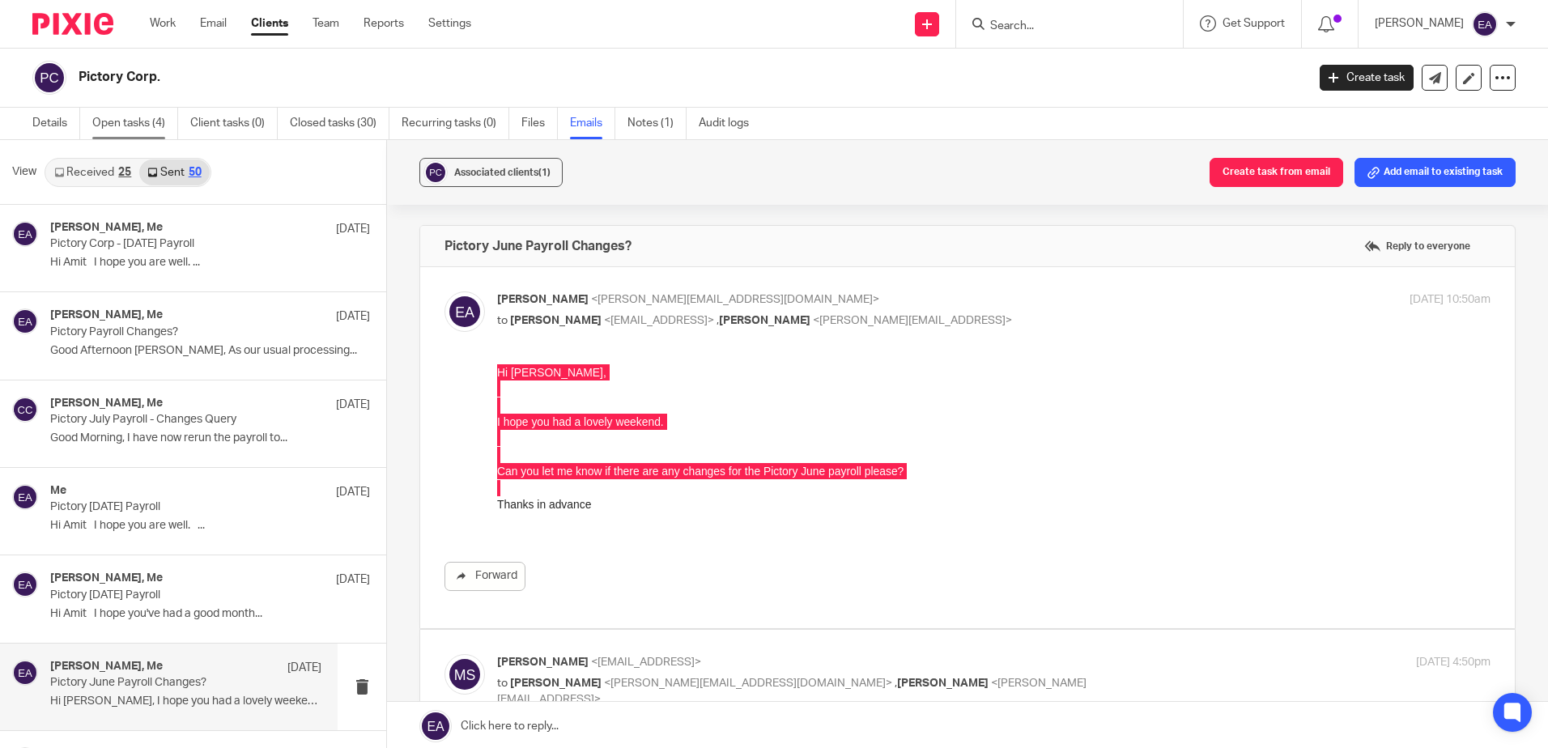
click at [121, 124] on link "Open tasks (4)" at bounding box center [135, 124] width 86 height 32
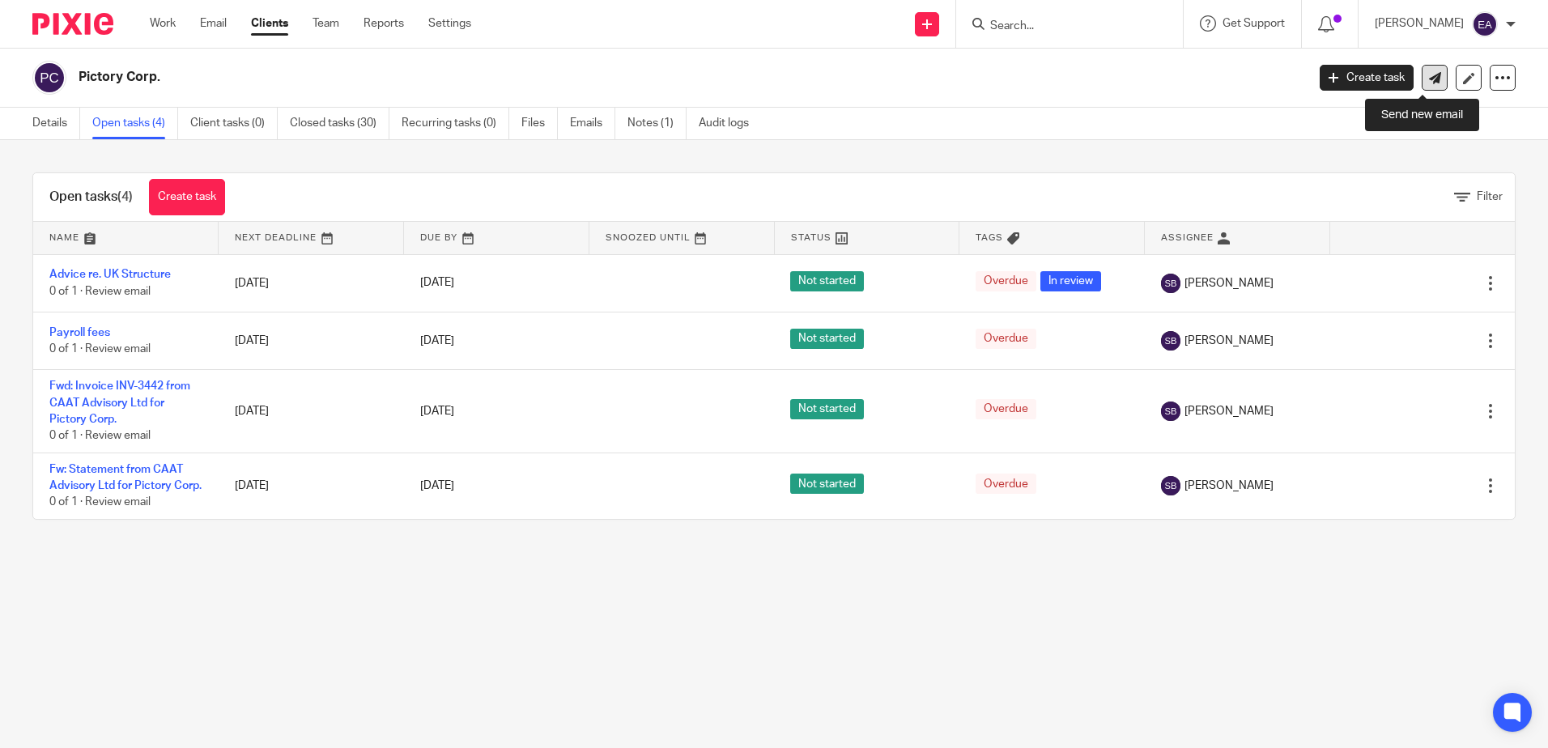
click at [1429, 69] on link at bounding box center [1435, 78] width 26 height 26
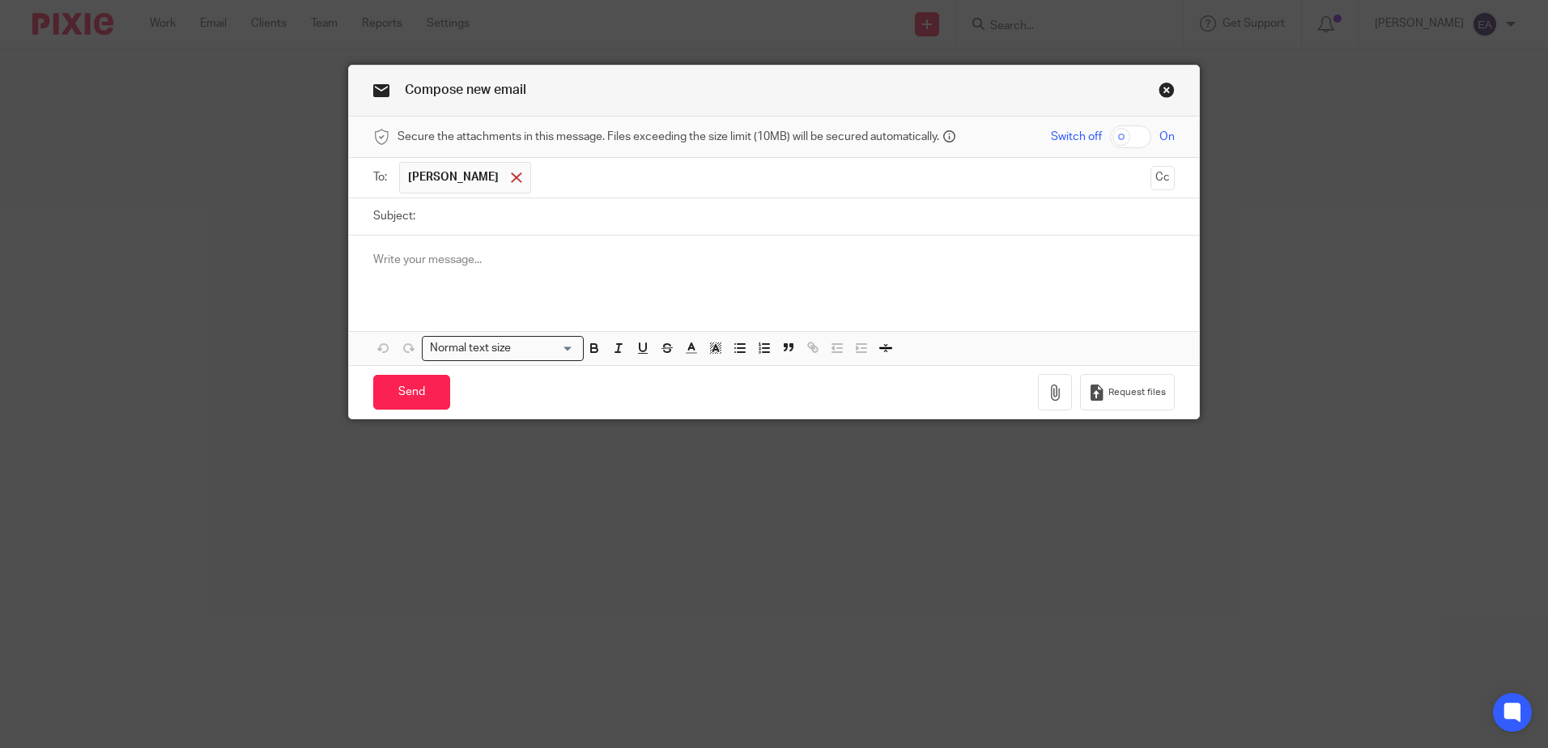
click at [511, 180] on span at bounding box center [516, 177] width 11 height 11
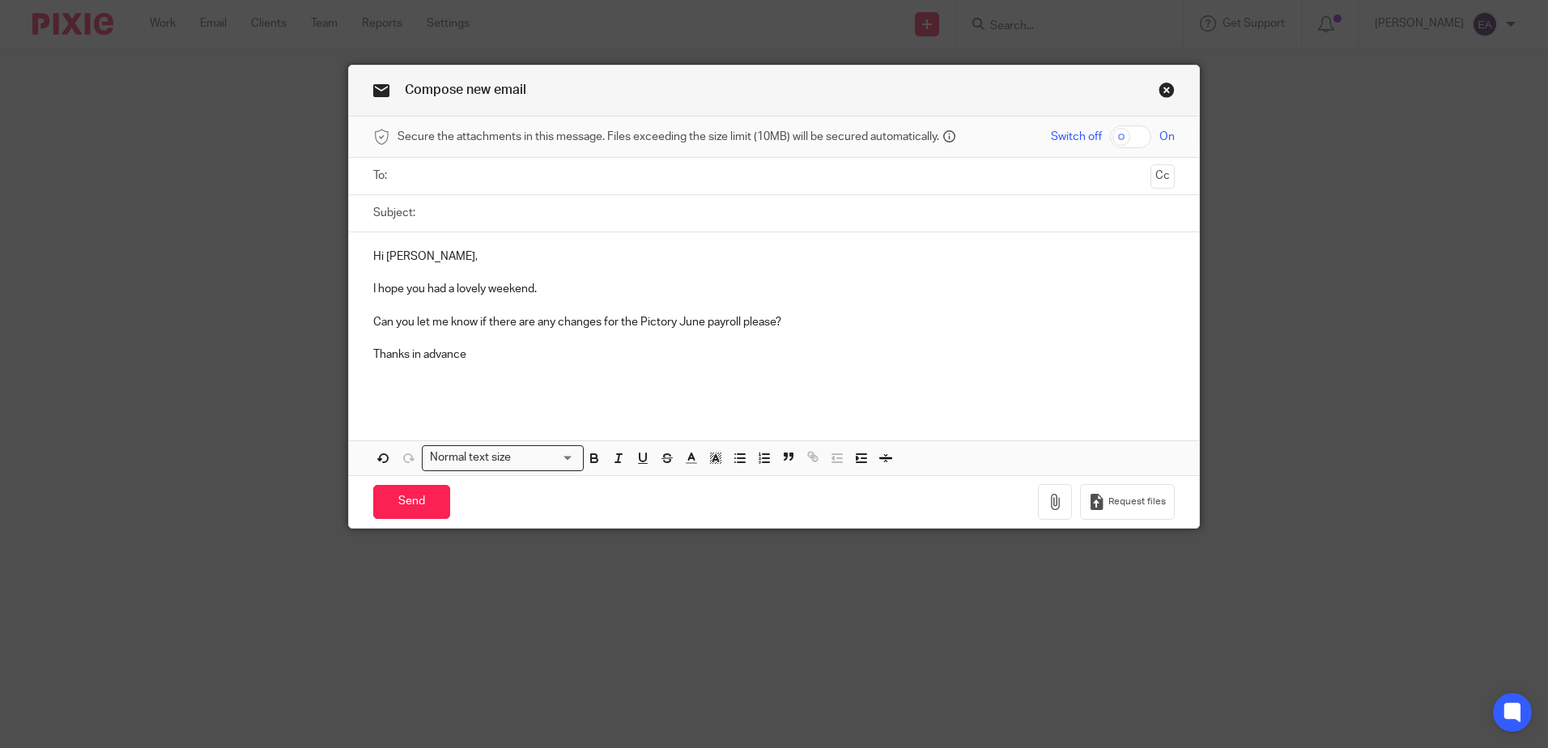
click at [432, 212] on input "Subject:" at bounding box center [799, 213] width 751 height 36
click at [470, 215] on input "Pictory" at bounding box center [799, 213] width 751 height 36
type input "Pictory Corp - Payroll Changes for September?"
drag, startPoint x: 700, startPoint y: 322, endPoint x: 673, endPoint y: 314, distance: 28.7
click at [673, 314] on p "Can you let me know if there are any changes for the Pictory June payroll pleas…" at bounding box center [774, 322] width 802 height 16
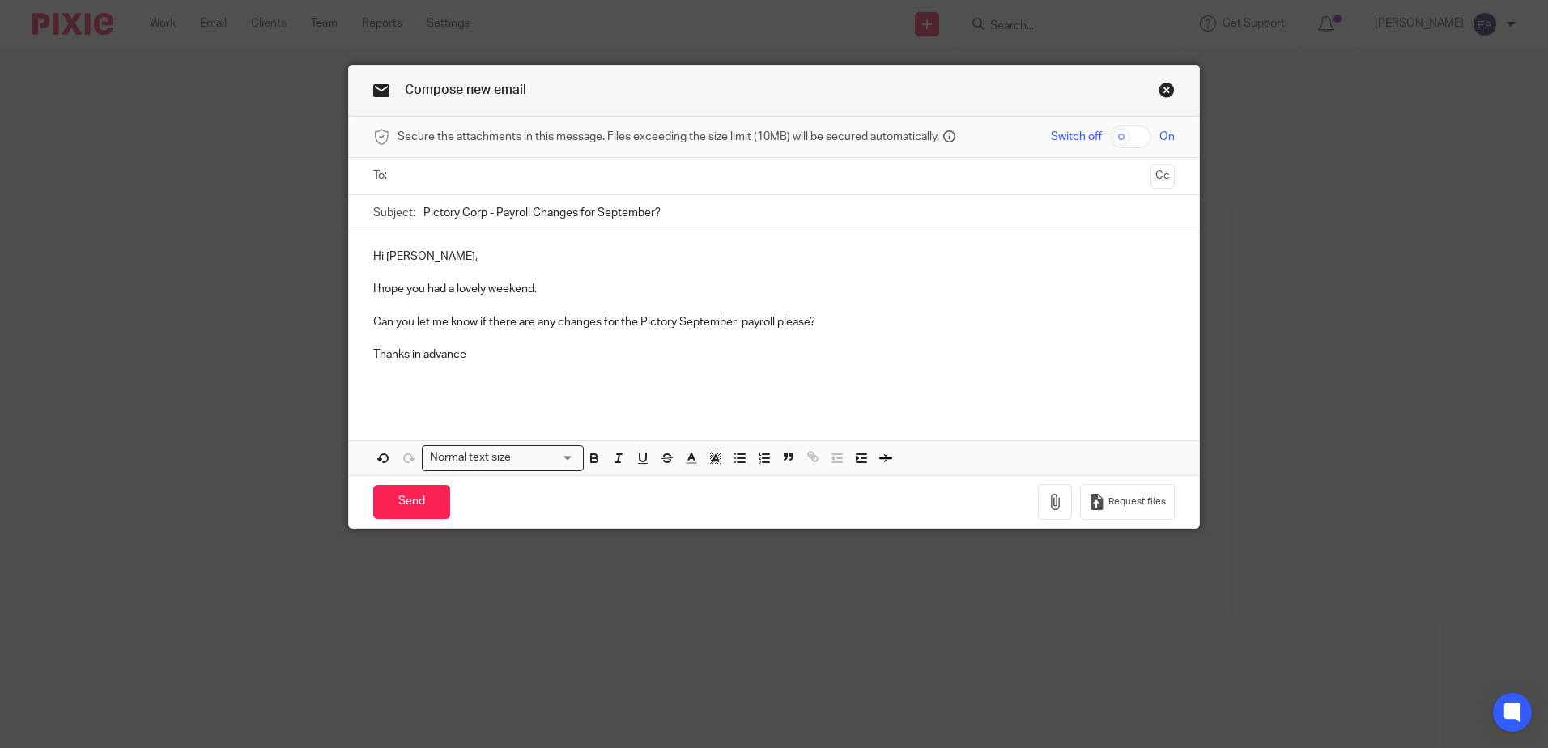
click at [482, 357] on p "Thanks in advance" at bounding box center [774, 355] width 802 height 16
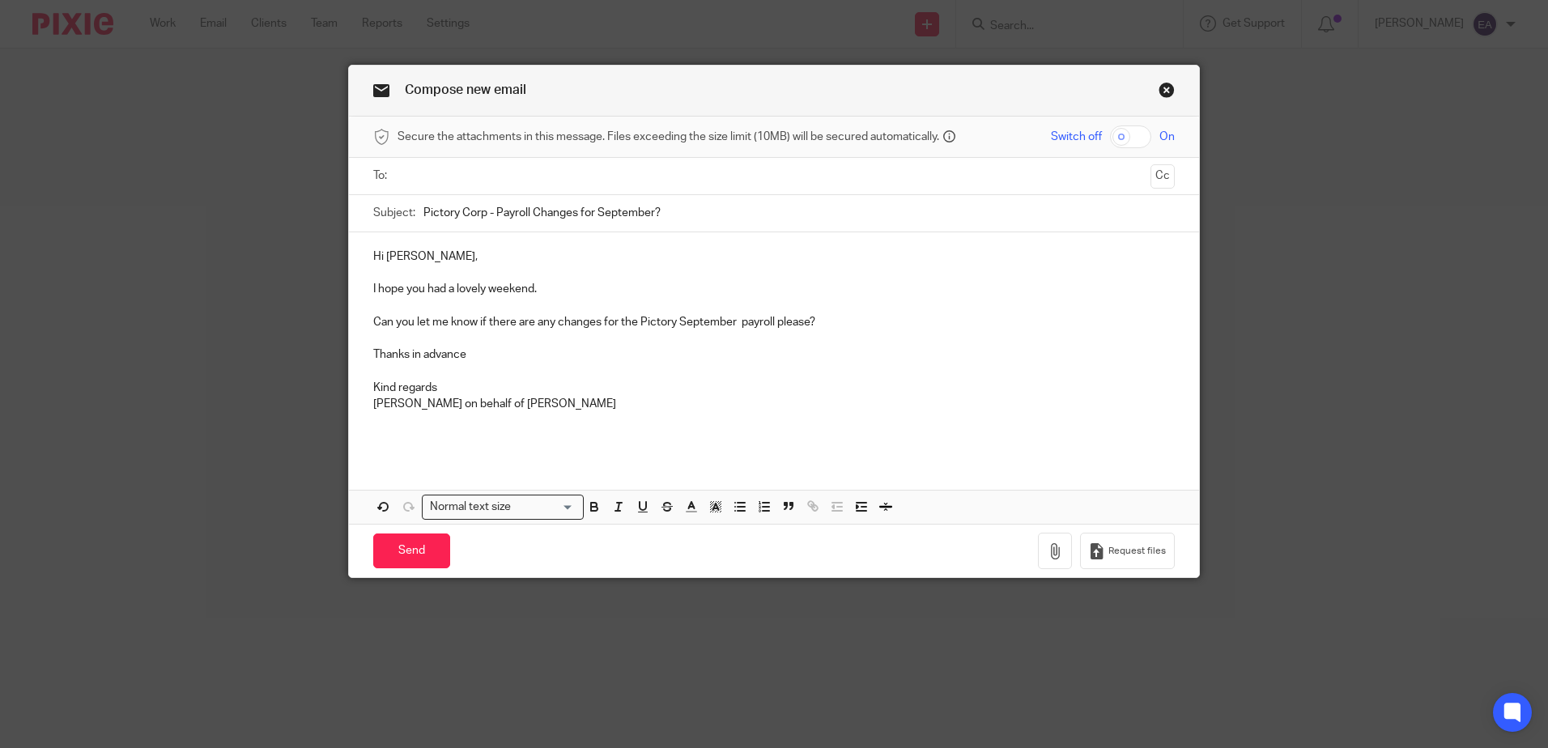
click at [432, 178] on input "text" at bounding box center [773, 176] width 740 height 19
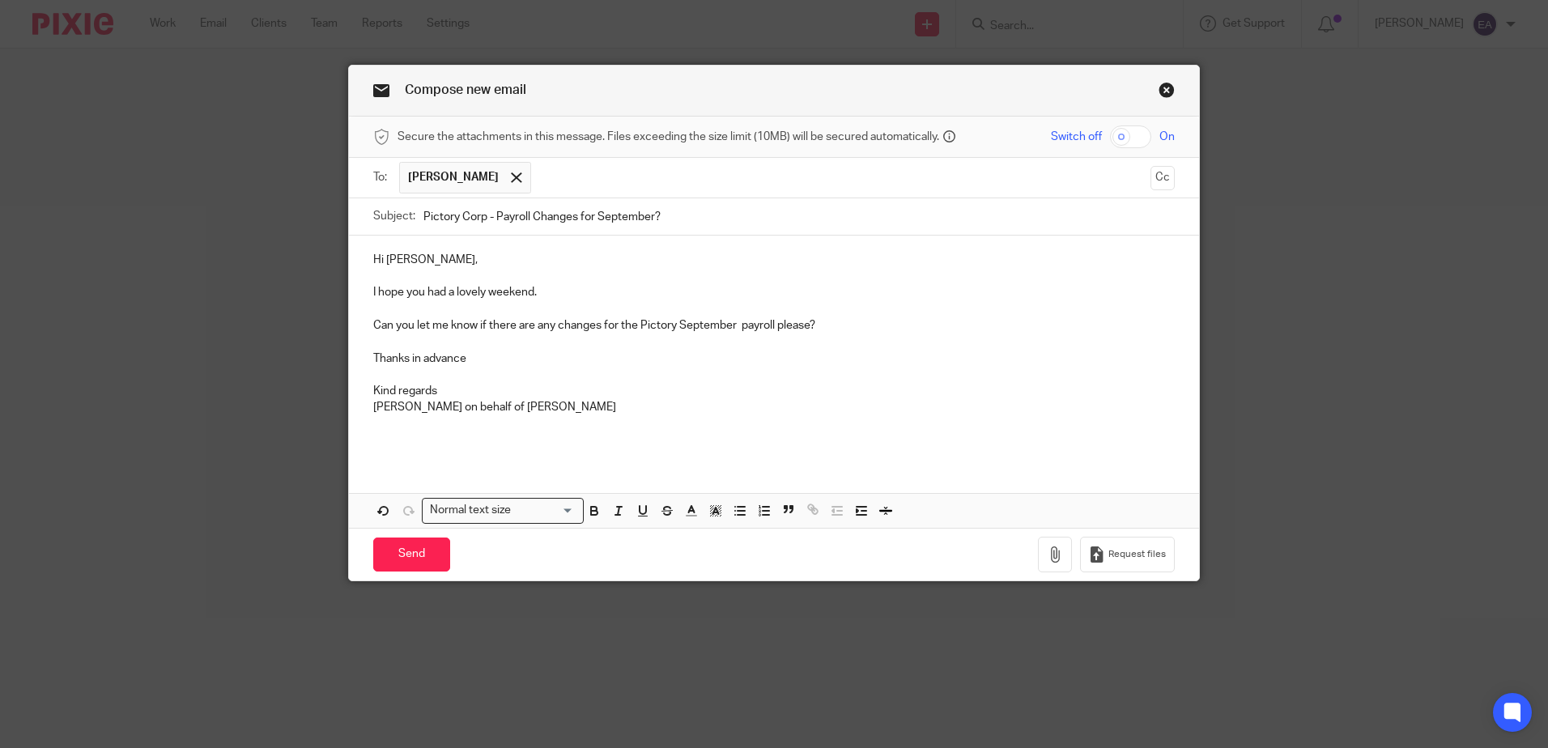
click at [539, 183] on input "text" at bounding box center [841, 178] width 605 height 32
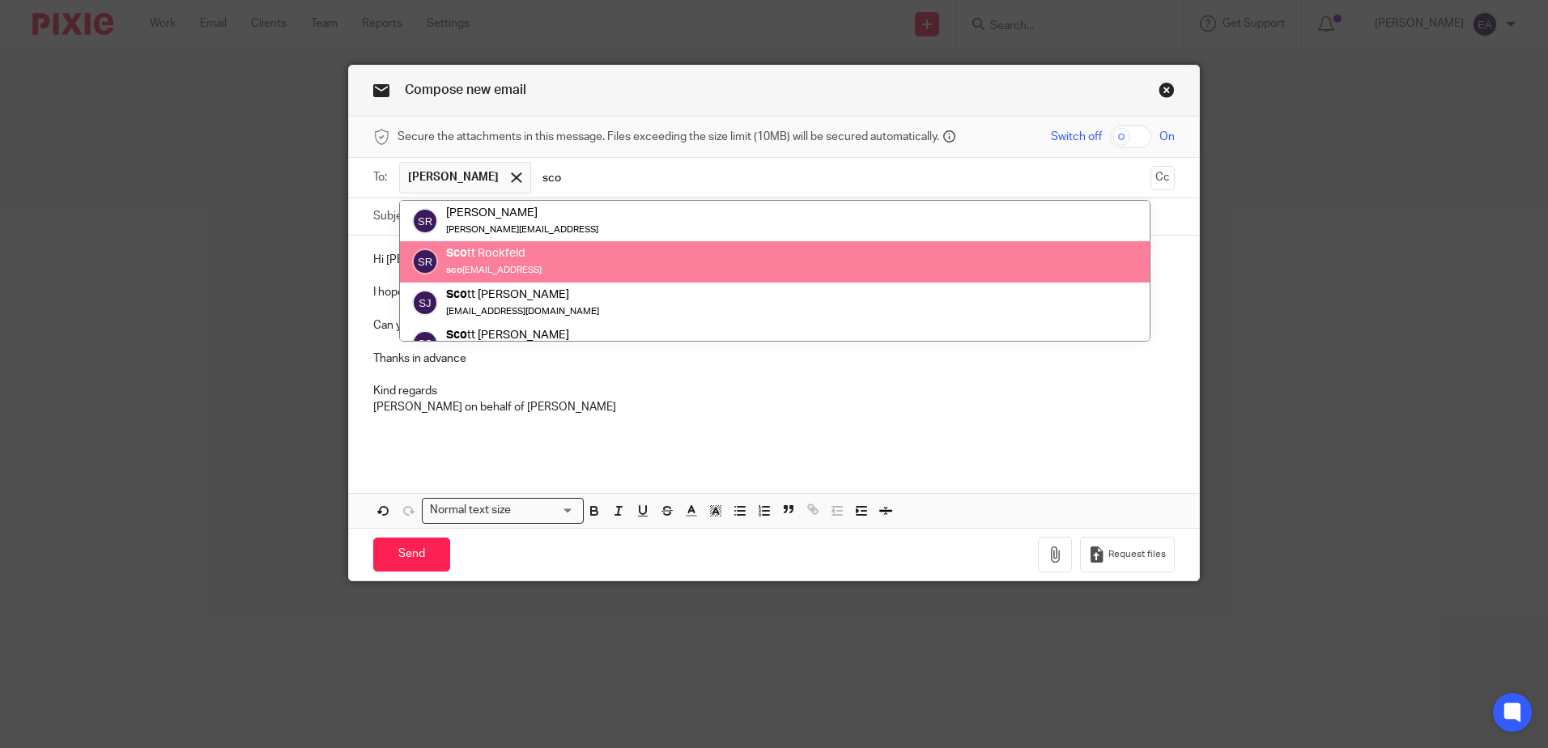
type input "sco"
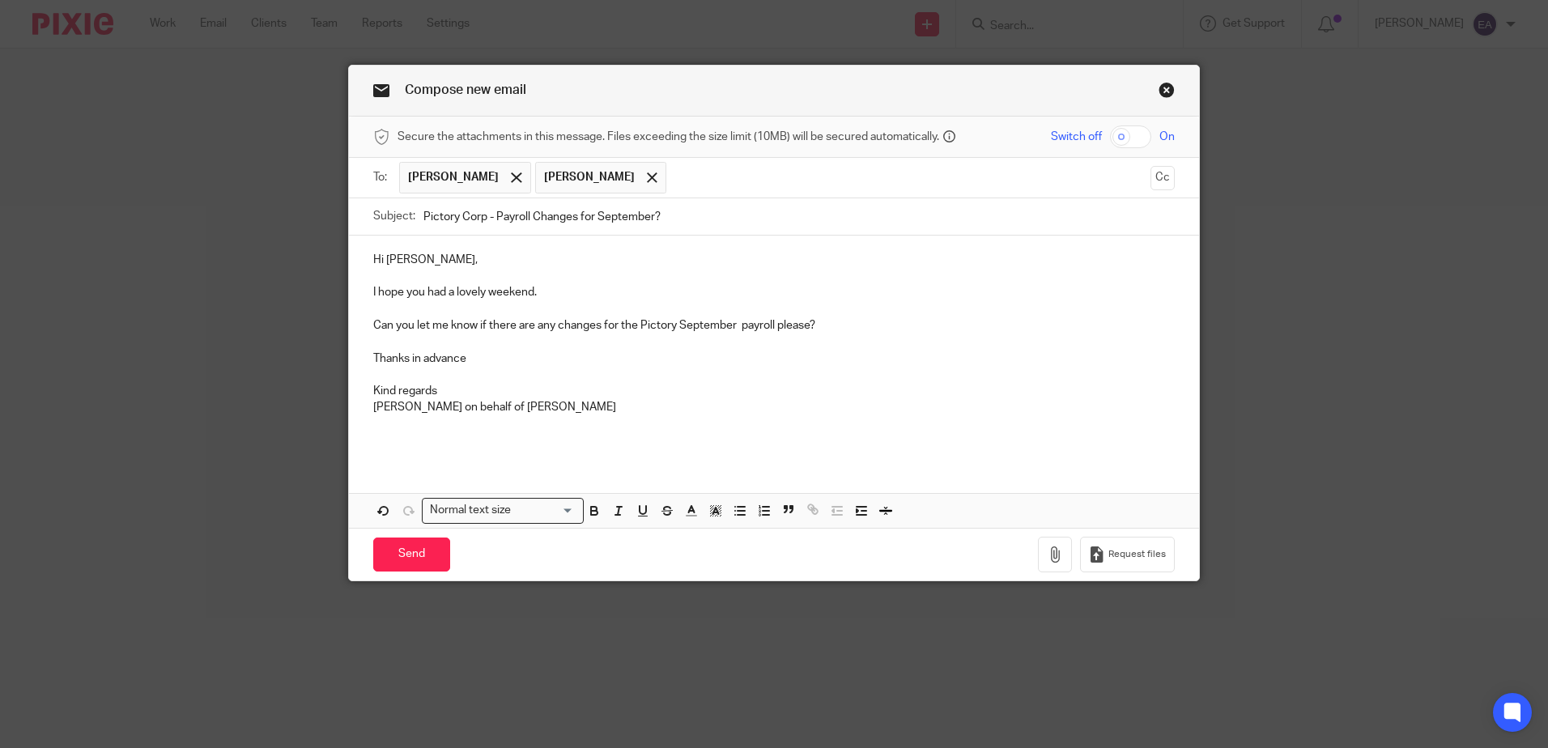
click at [675, 186] on input "text" at bounding box center [910, 178] width 470 height 32
click at [402, 557] on input "Send" at bounding box center [411, 555] width 77 height 35
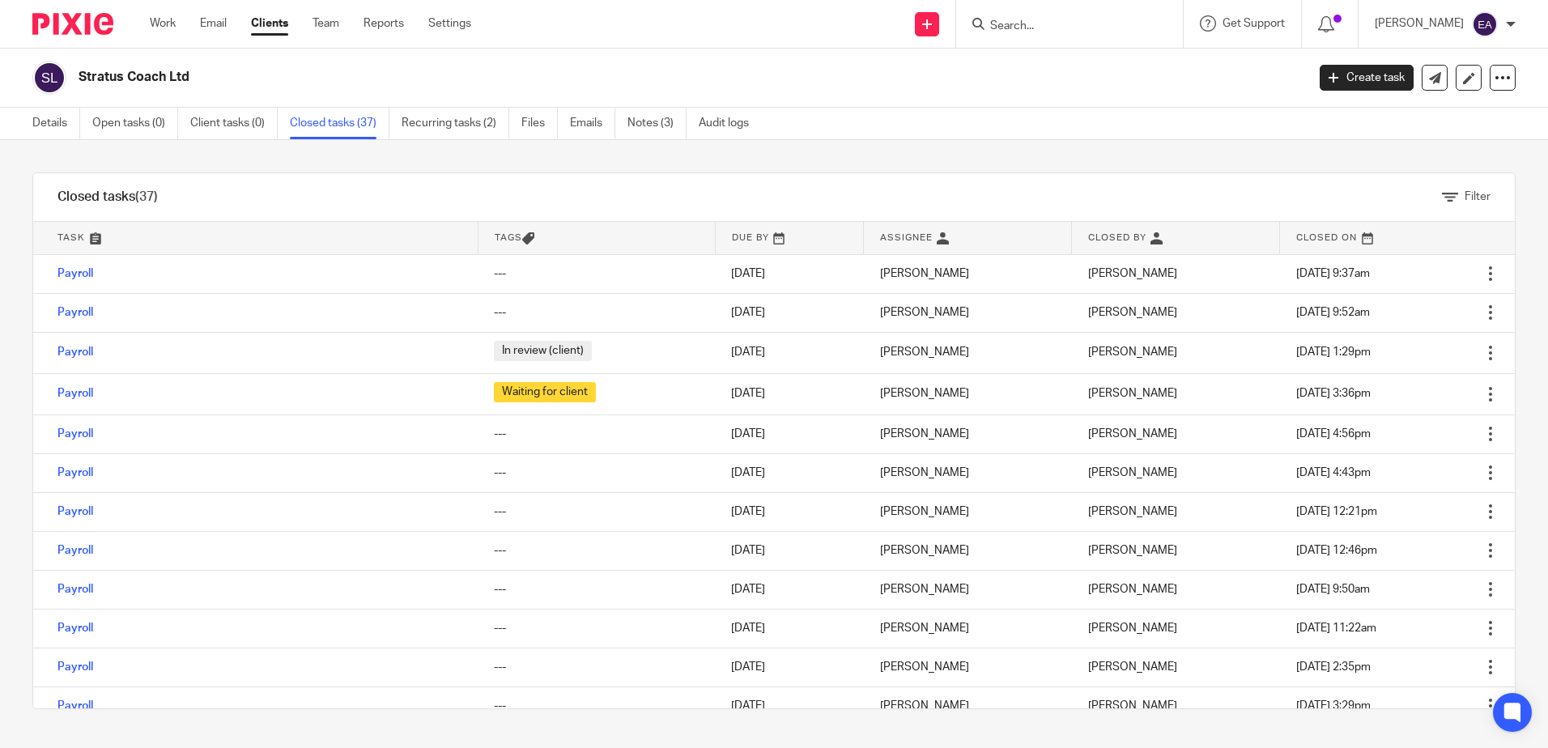
click at [1028, 10] on div at bounding box center [1069, 24] width 227 height 48
click at [1053, 24] on input "Search" at bounding box center [1062, 26] width 146 height 15
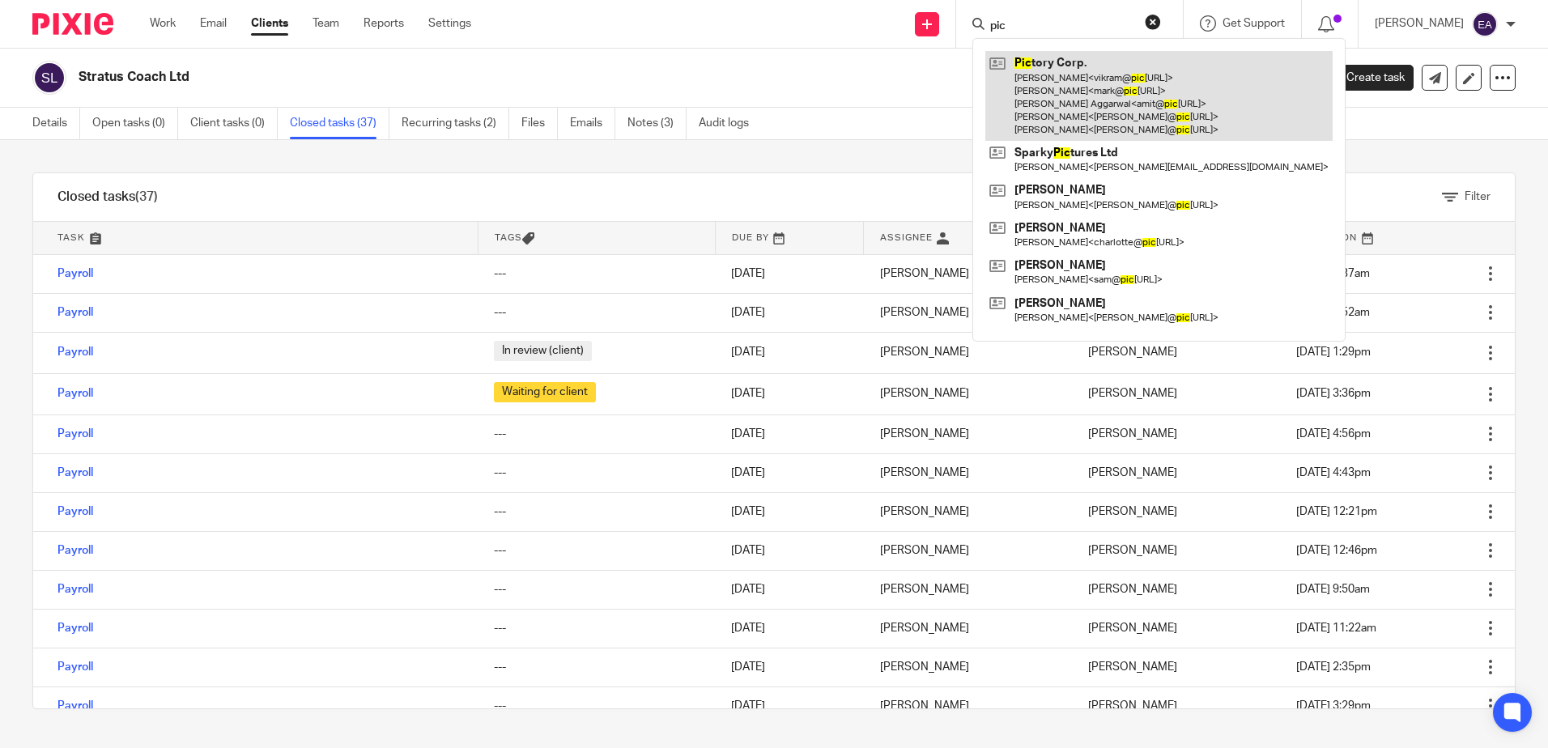
type input "pic"
click at [1080, 65] on link at bounding box center [1159, 96] width 347 height 90
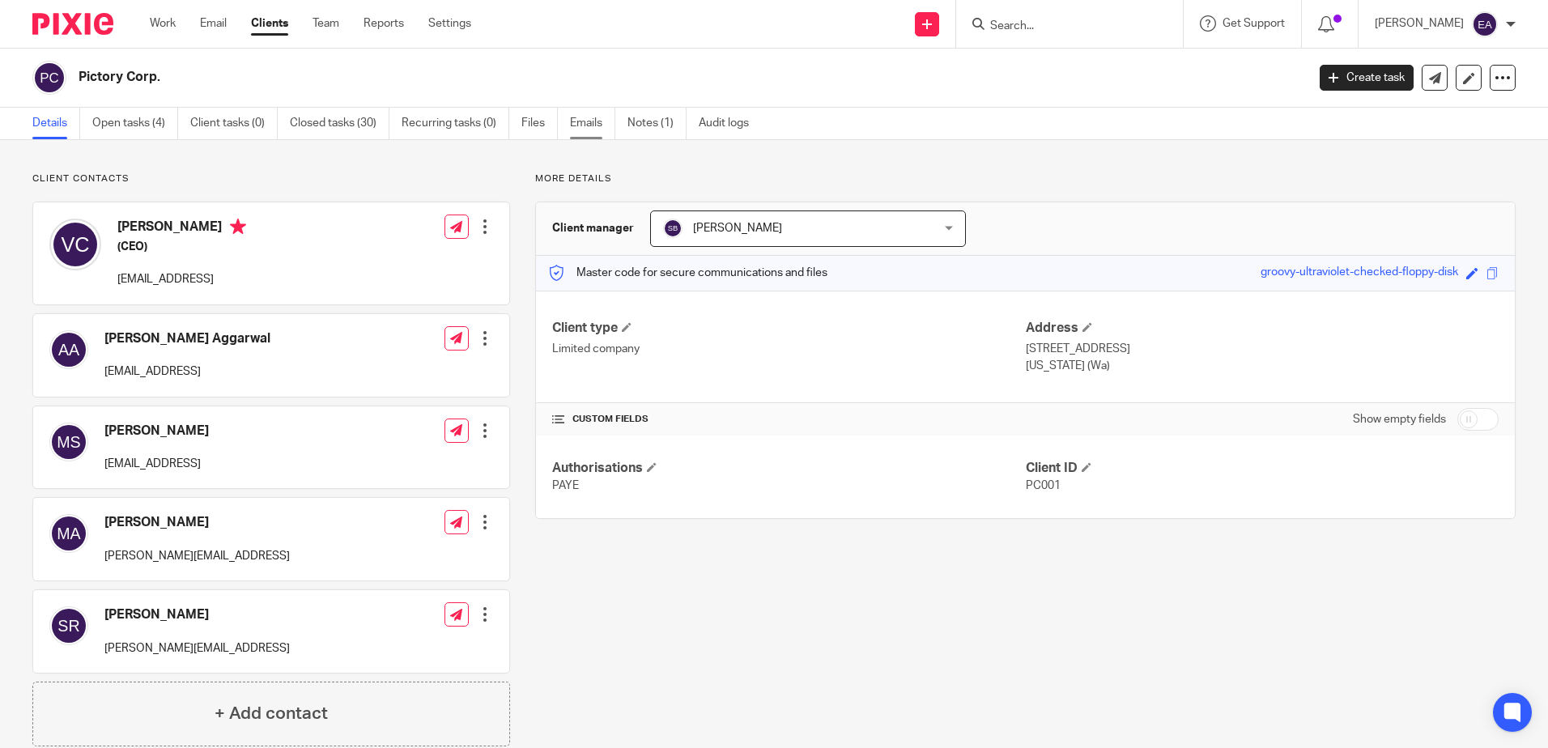
click at [590, 126] on link "Emails" at bounding box center [592, 124] width 45 height 32
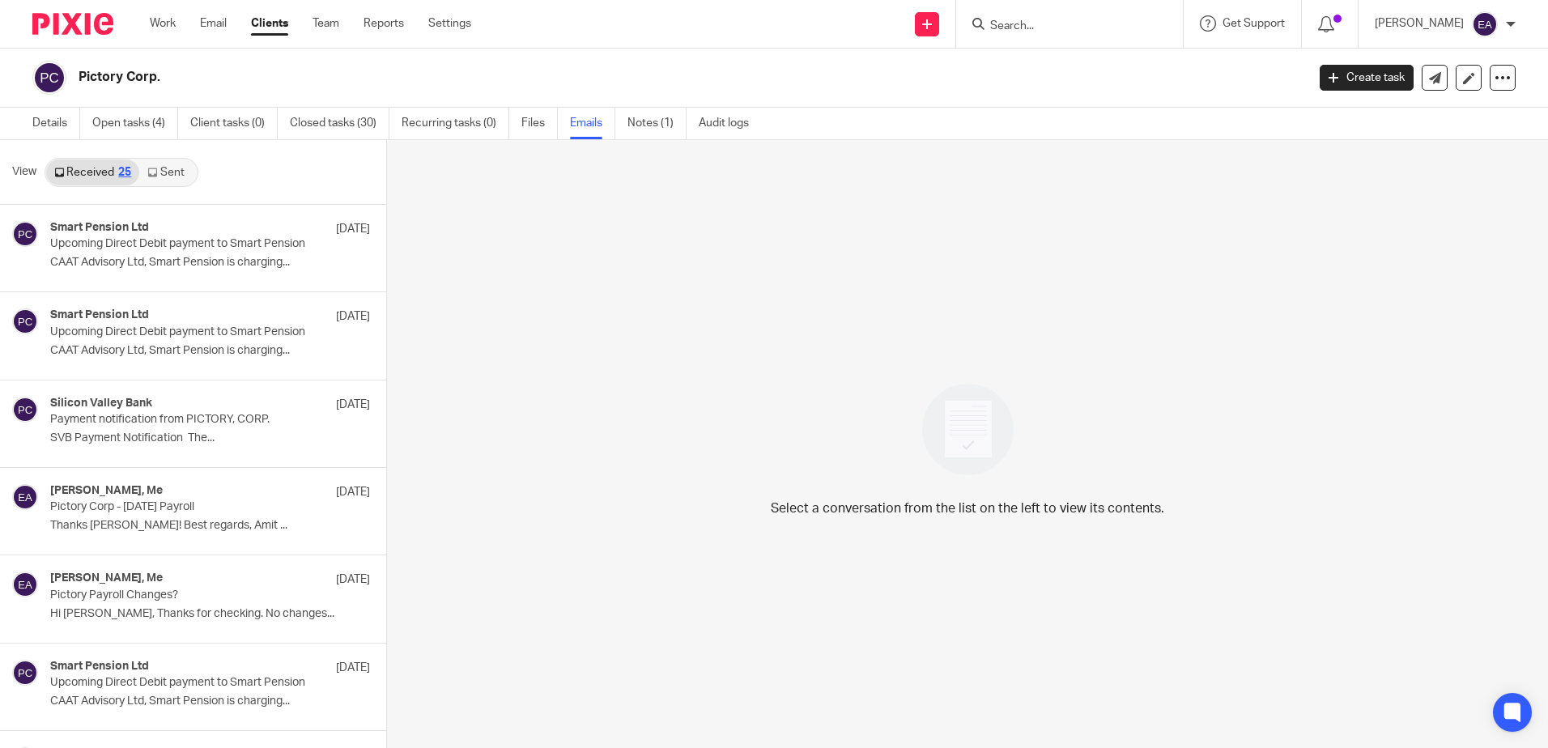
click at [170, 167] on link "Sent" at bounding box center [167, 173] width 57 height 26
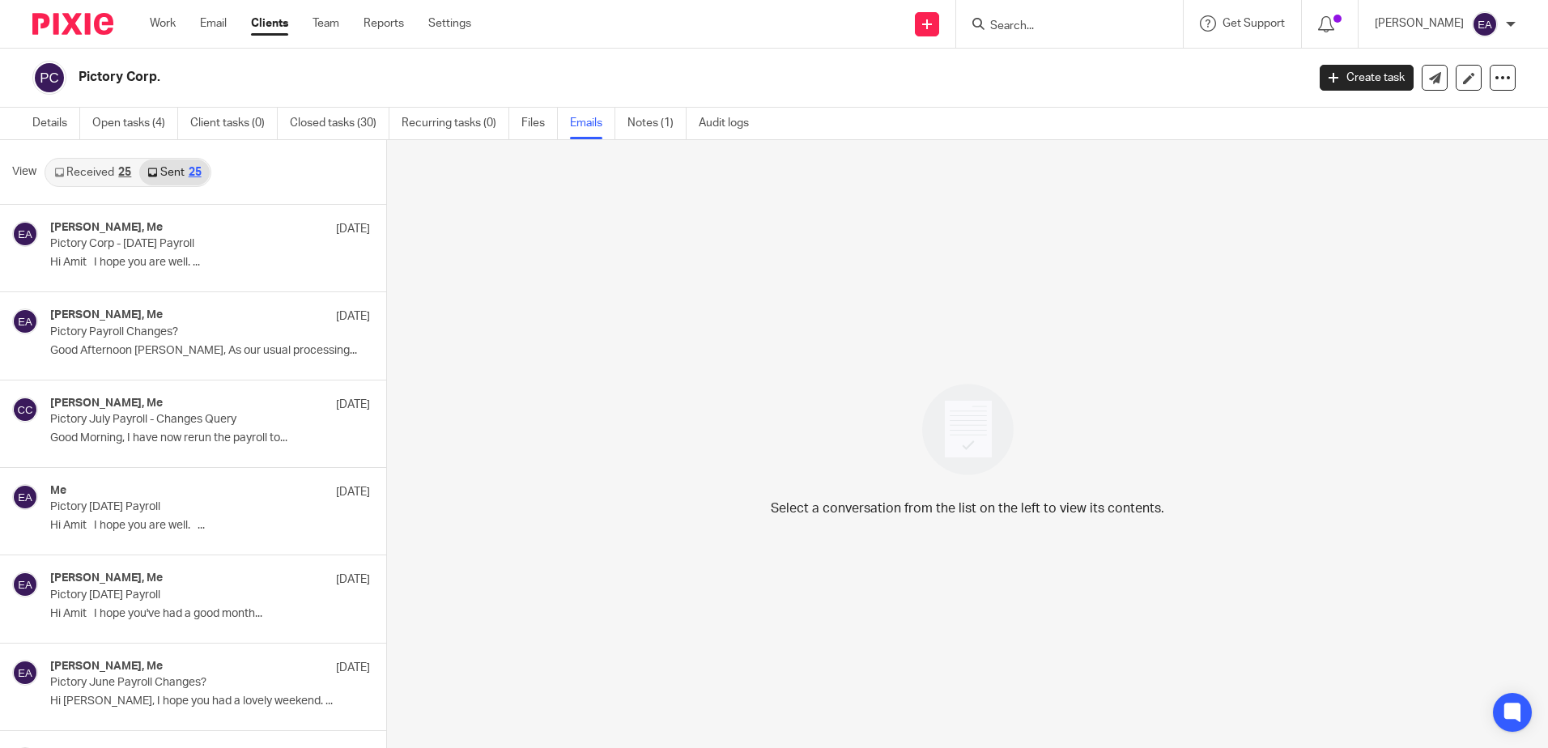
scroll to position [2, 0]
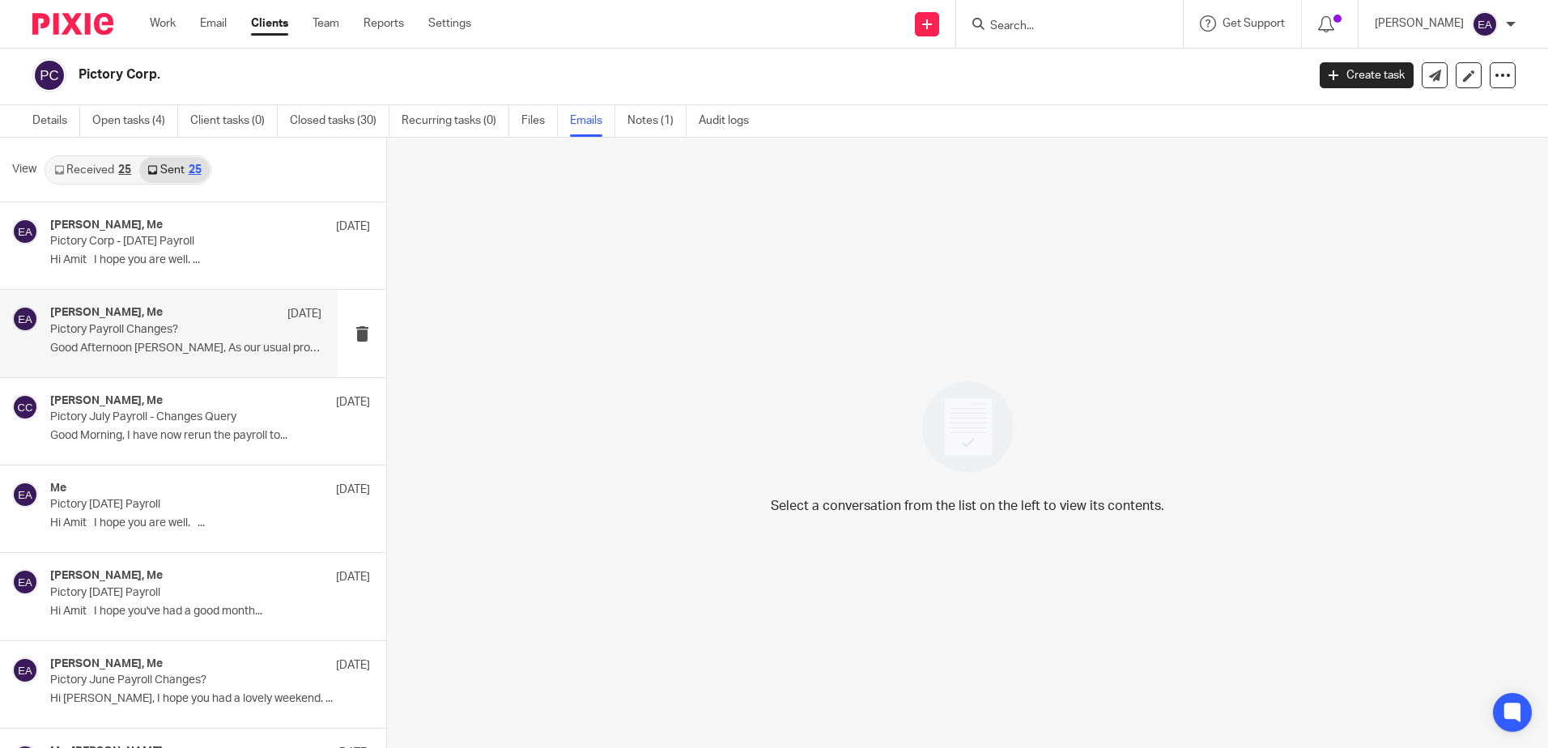
click at [182, 316] on div "[PERSON_NAME], Me [DATE]" at bounding box center [185, 314] width 271 height 16
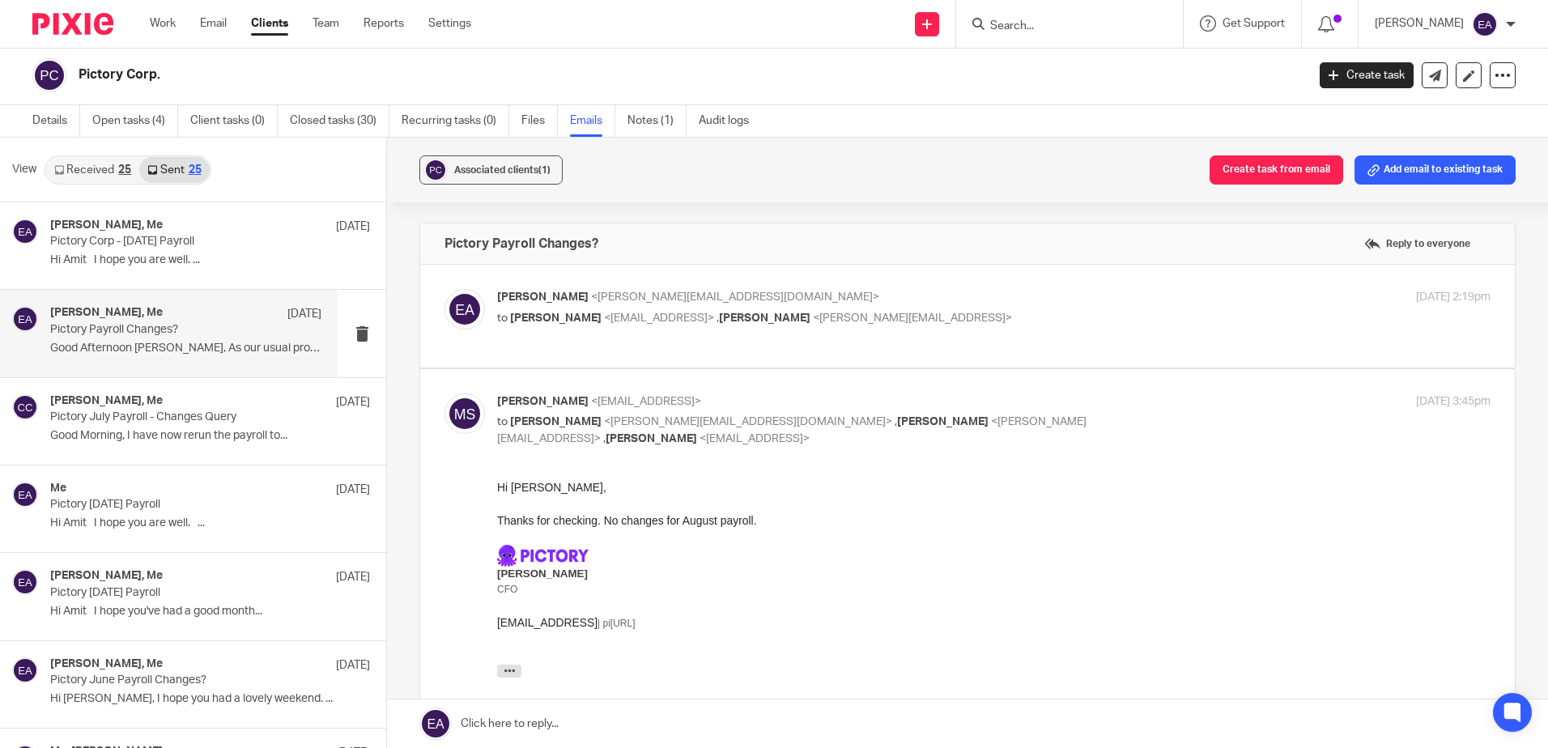
scroll to position [0, 0]
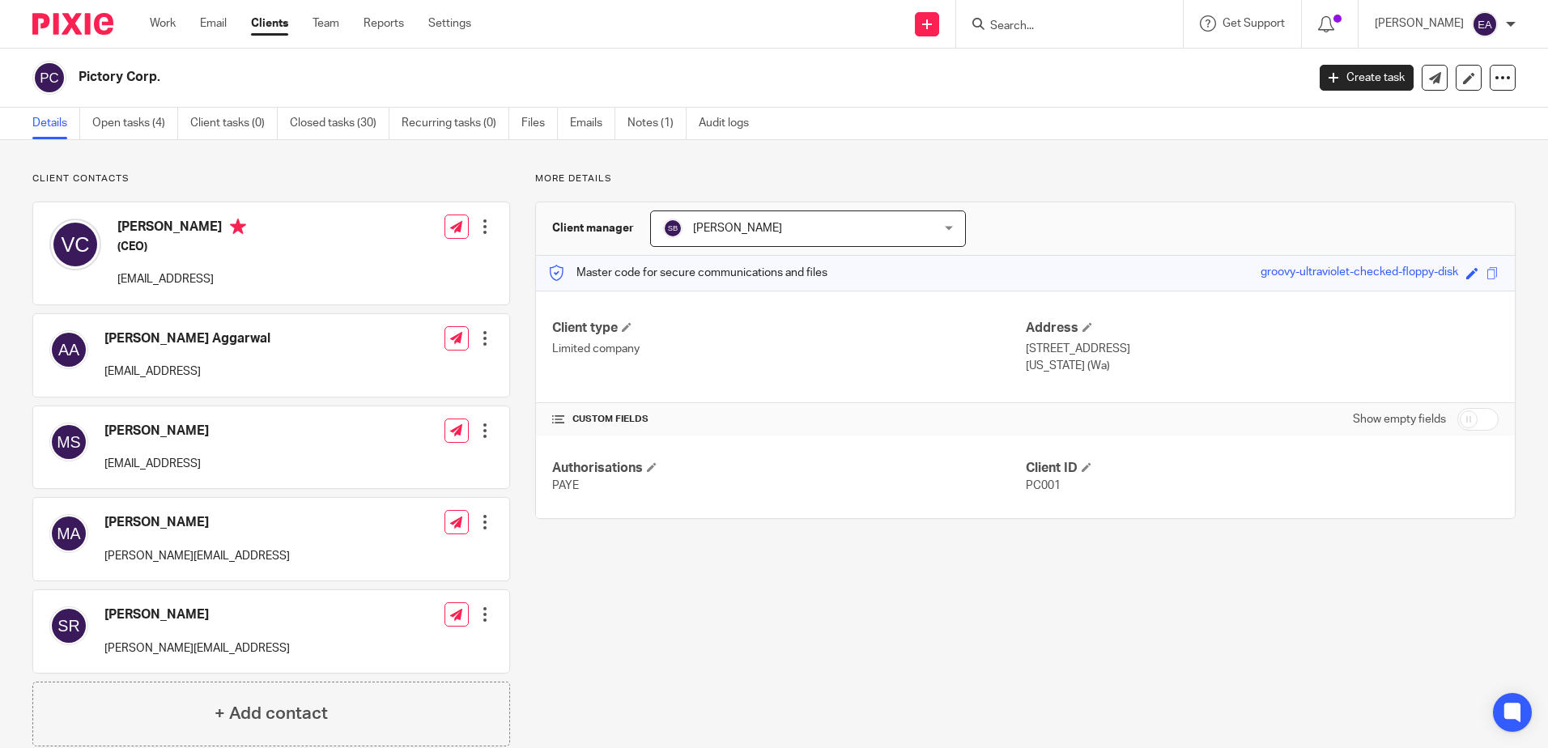
click at [1019, 28] on input "Search" at bounding box center [1062, 26] width 146 height 15
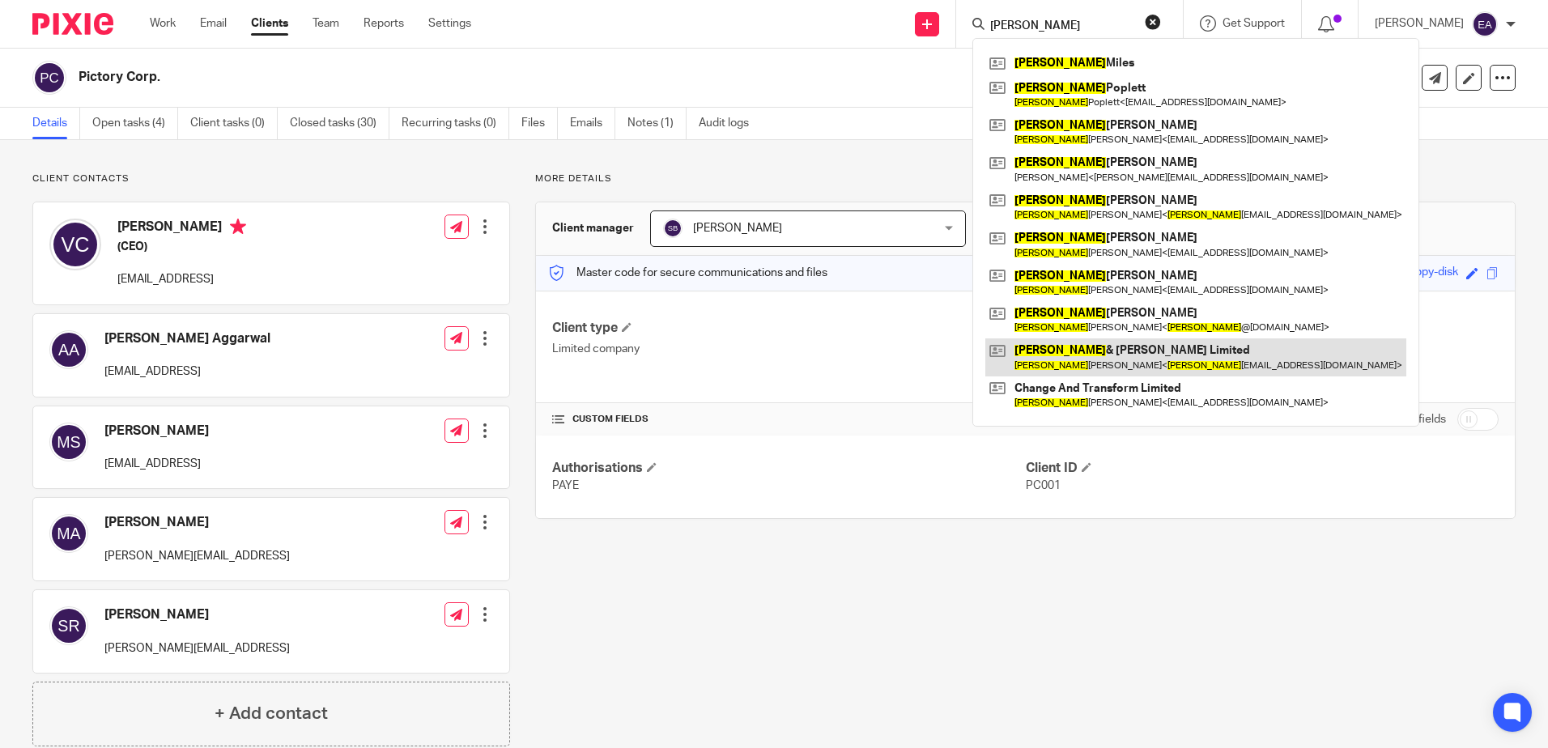
type input "[PERSON_NAME]"
click at [1179, 346] on link at bounding box center [1196, 356] width 421 height 37
click at [1179, 347] on link at bounding box center [1196, 356] width 421 height 37
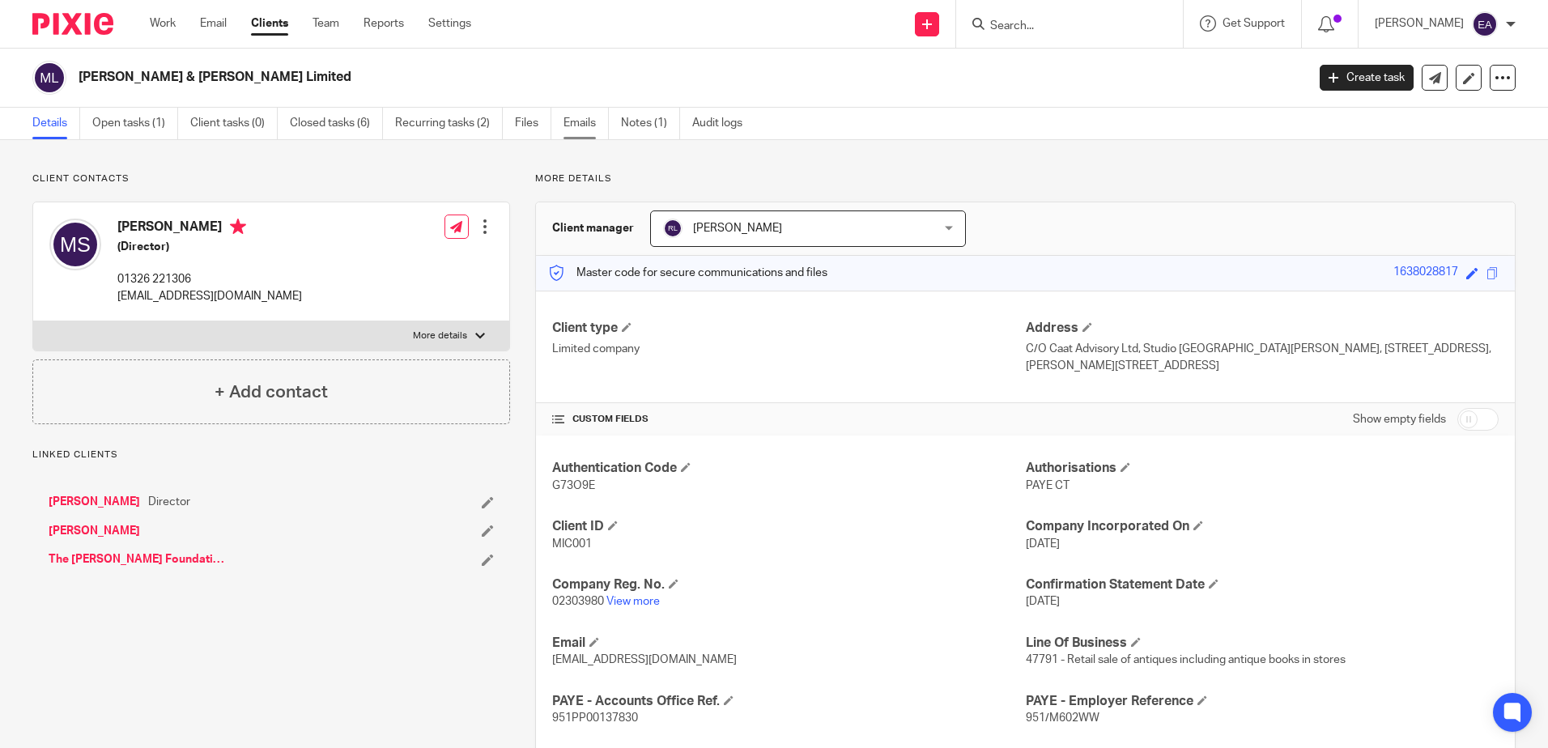
click at [585, 120] on link "Emails" at bounding box center [586, 124] width 45 height 32
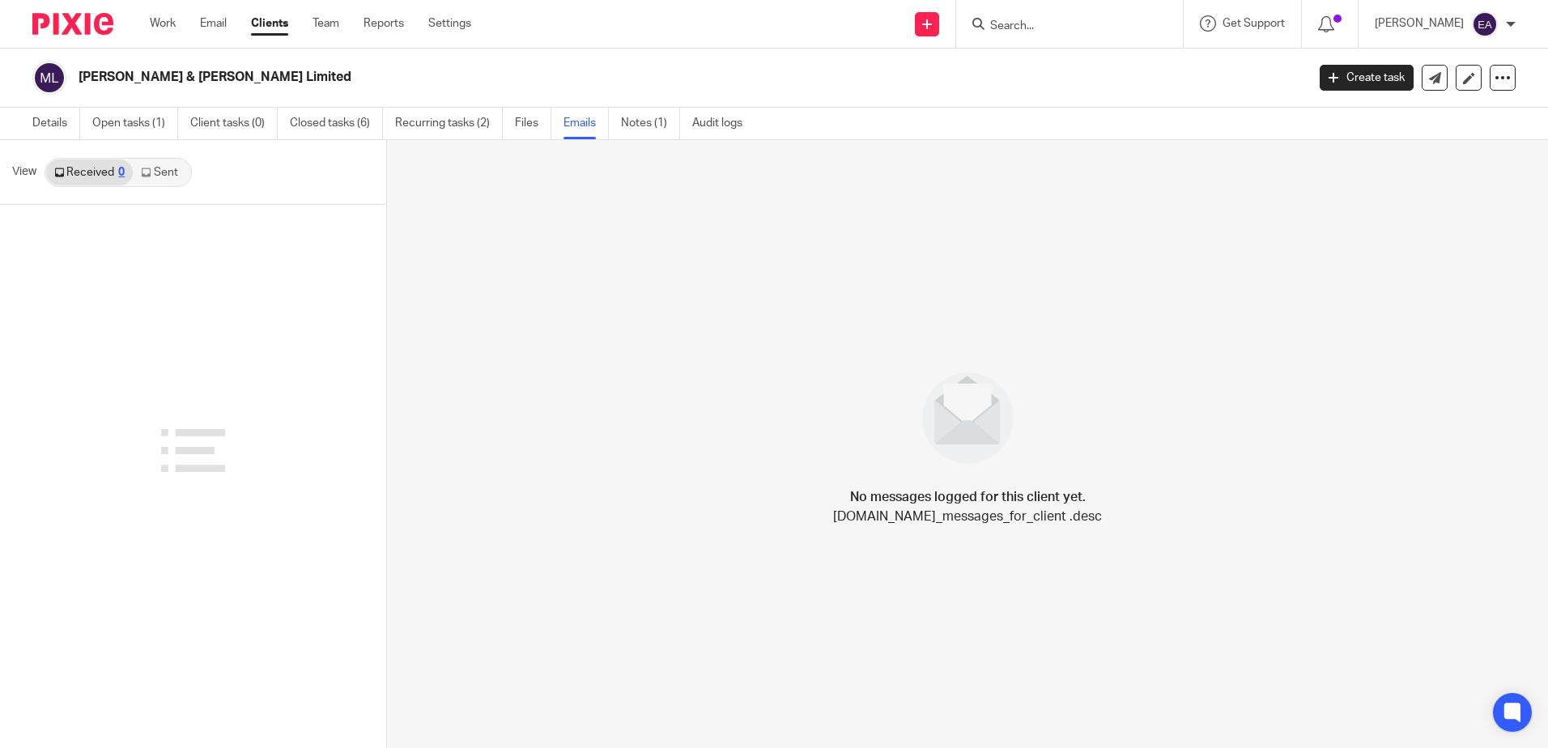
click at [173, 176] on link "Sent" at bounding box center [161, 173] width 57 height 26
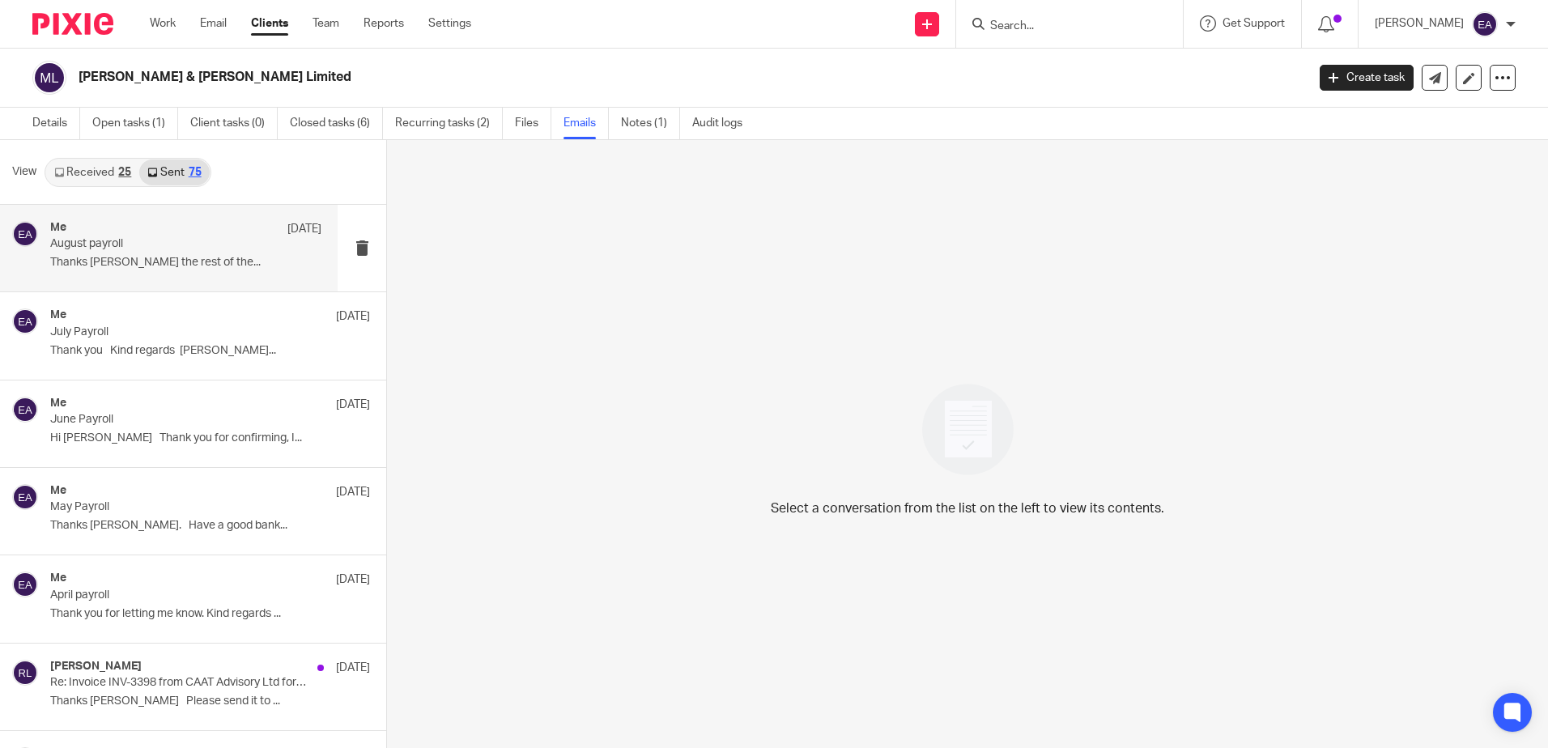
click at [160, 266] on p "Thanks [PERSON_NAME] the rest of the..." at bounding box center [185, 263] width 271 height 14
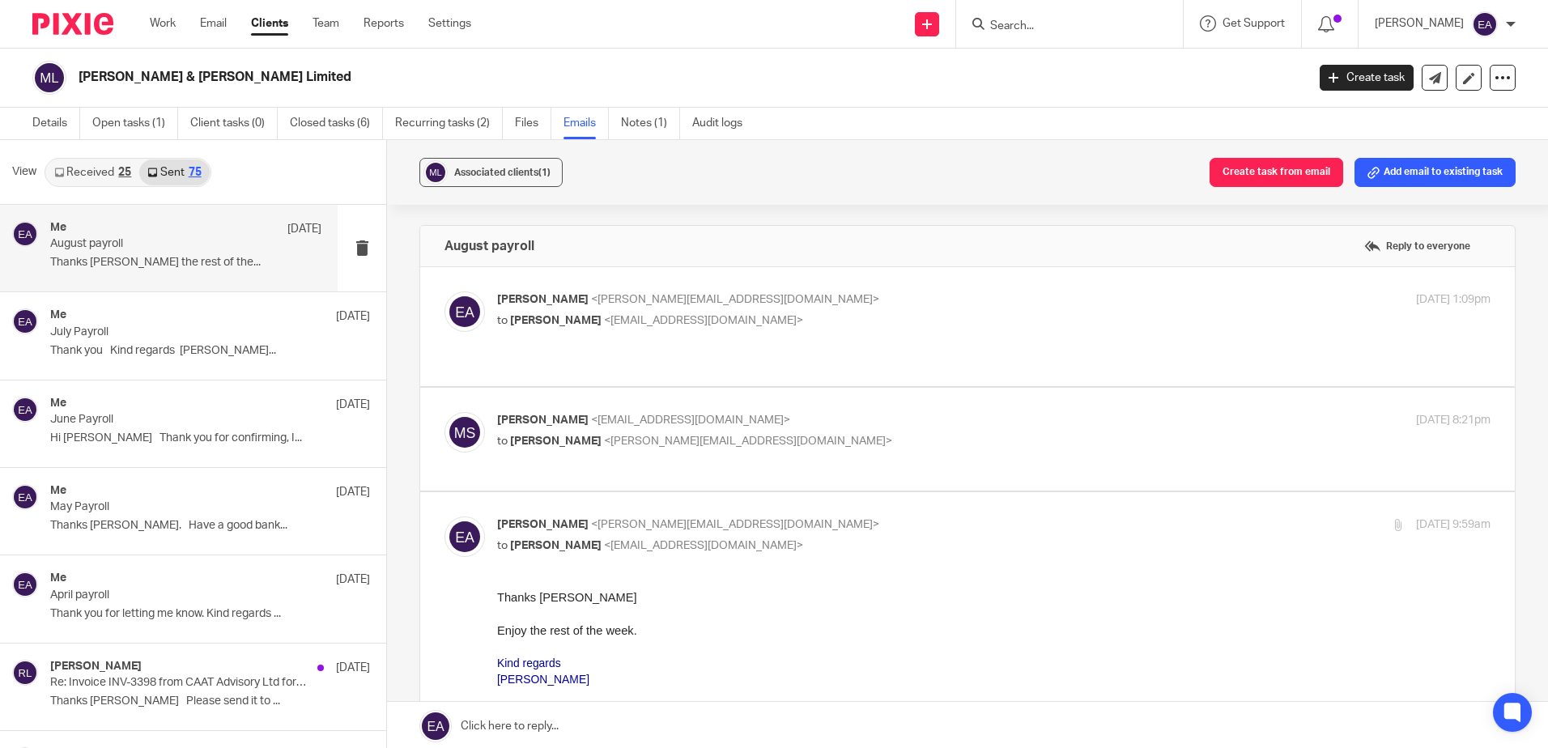
click at [752, 325] on span "<michaelcorryspink@gmail.com>" at bounding box center [703, 320] width 199 height 11
checkbox input "true"
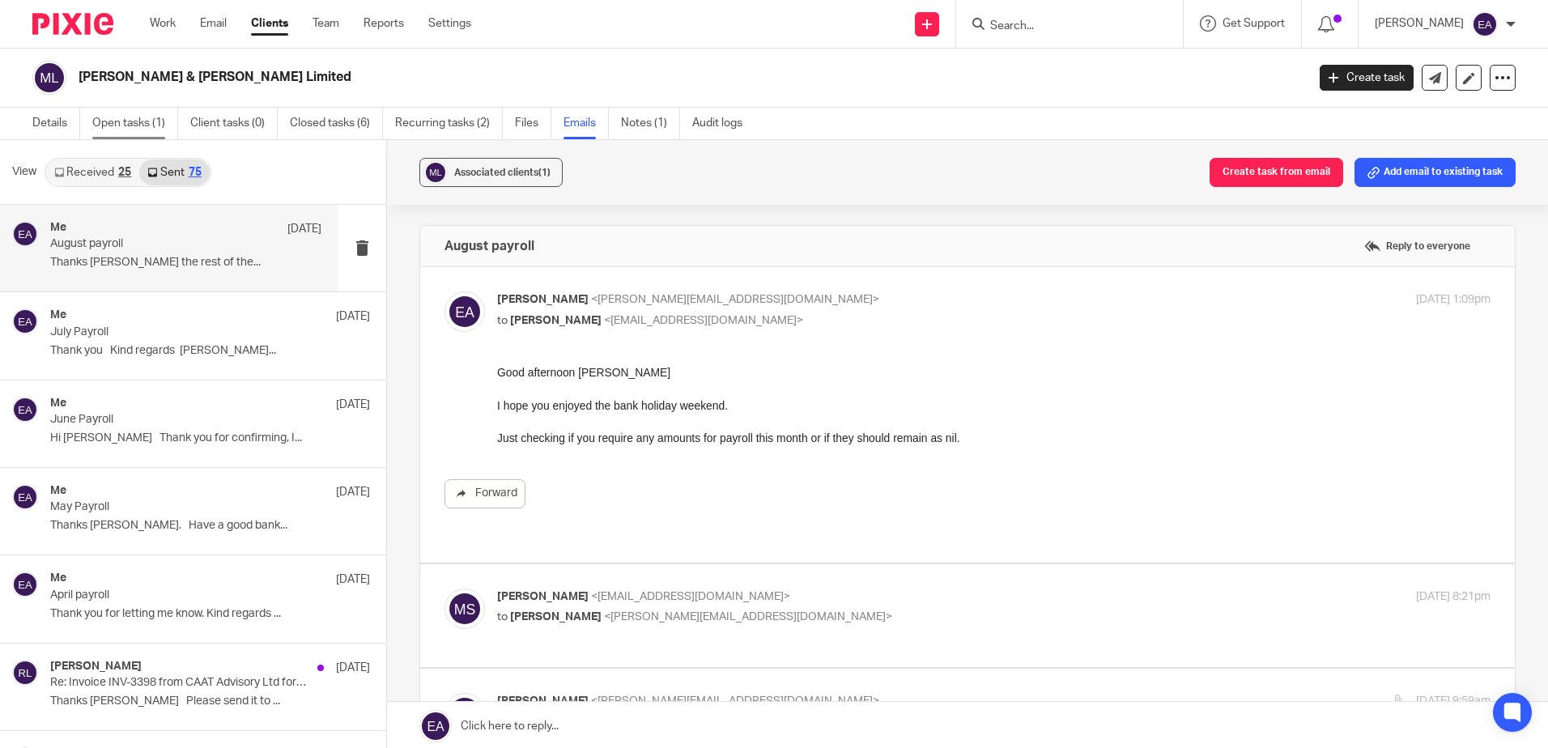
click at [112, 124] on link "Open tasks (1)" at bounding box center [135, 124] width 86 height 32
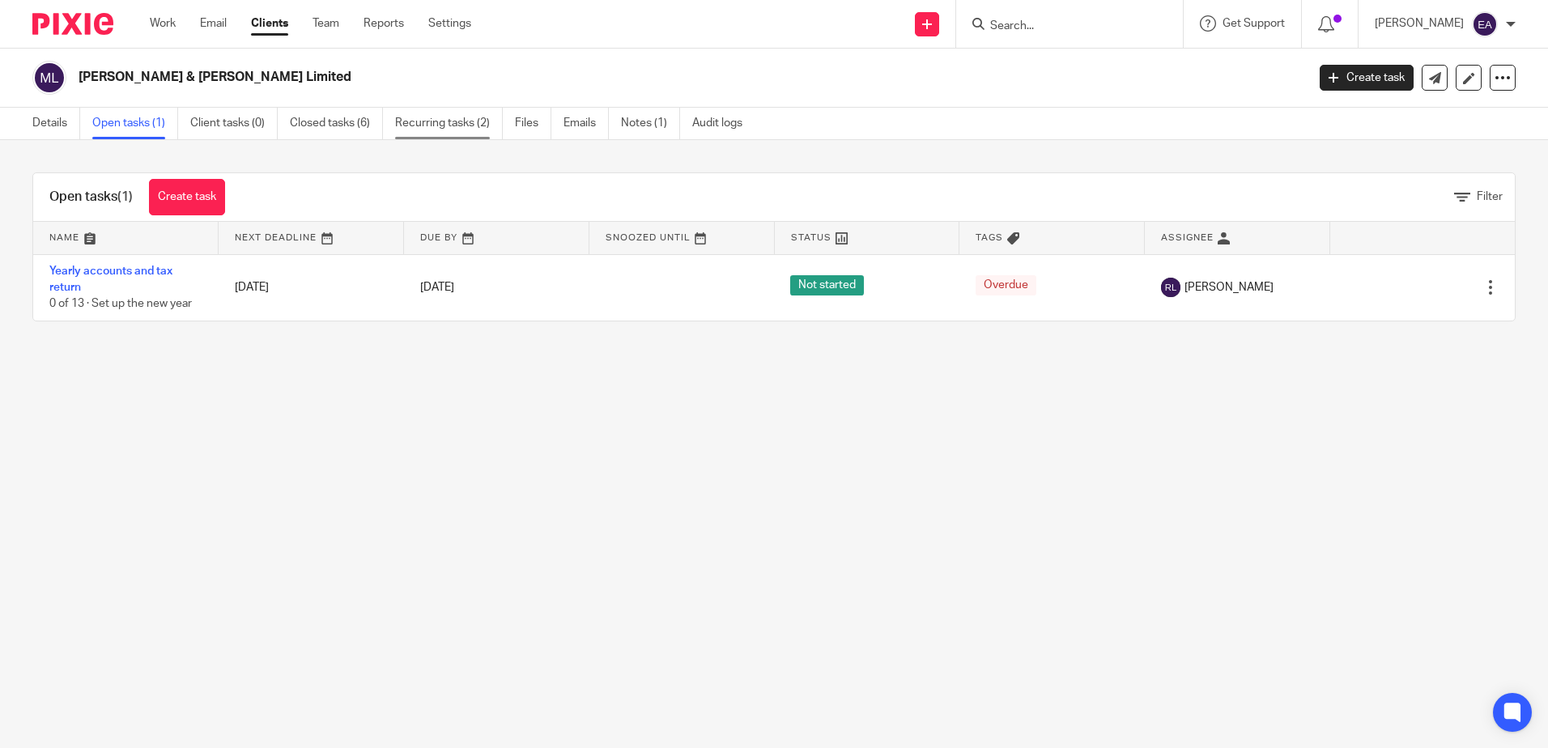
click at [462, 122] on link "Recurring tasks (2)" at bounding box center [449, 124] width 108 height 32
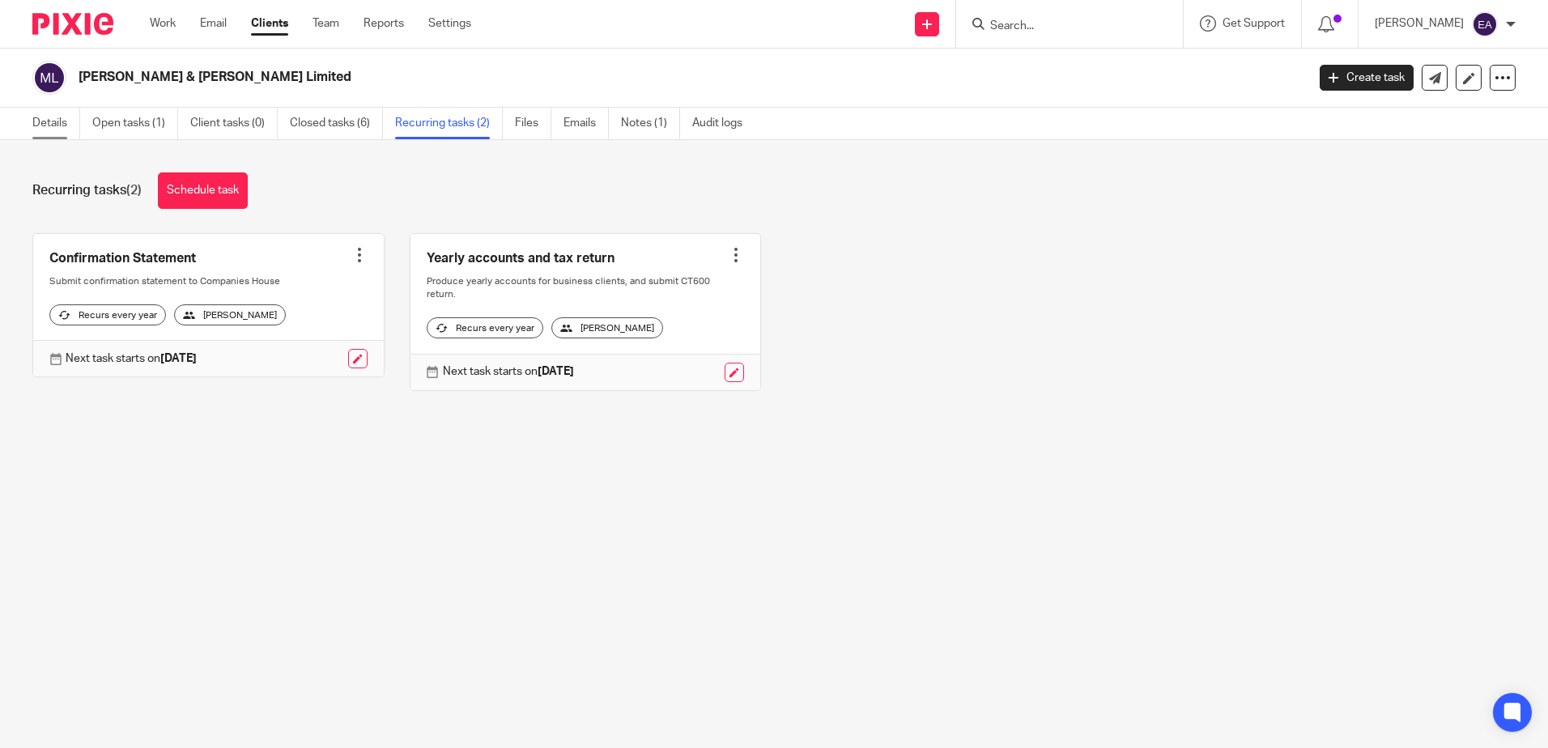
click at [35, 129] on link "Details" at bounding box center [56, 124] width 48 height 32
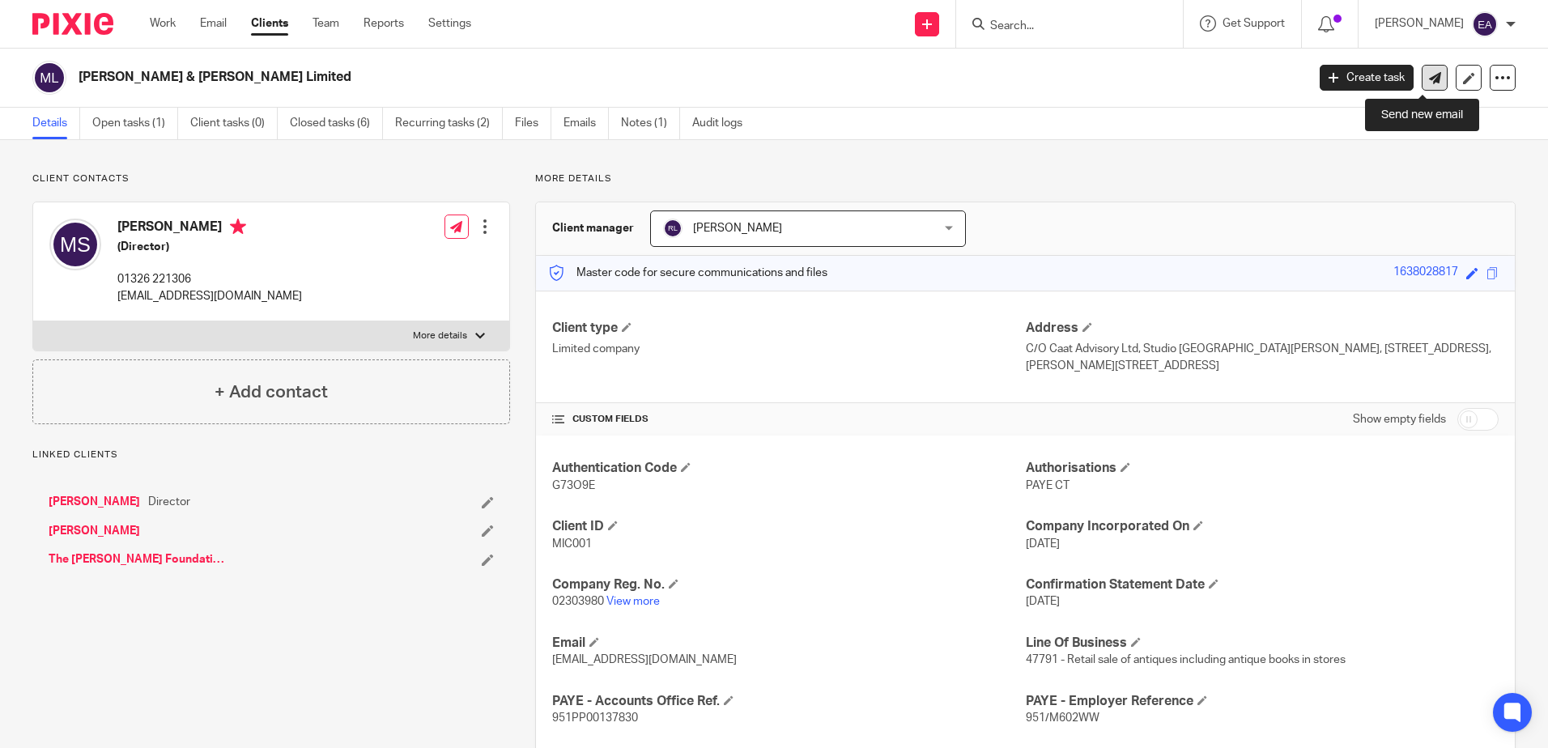
click at [1428, 70] on link at bounding box center [1435, 78] width 26 height 26
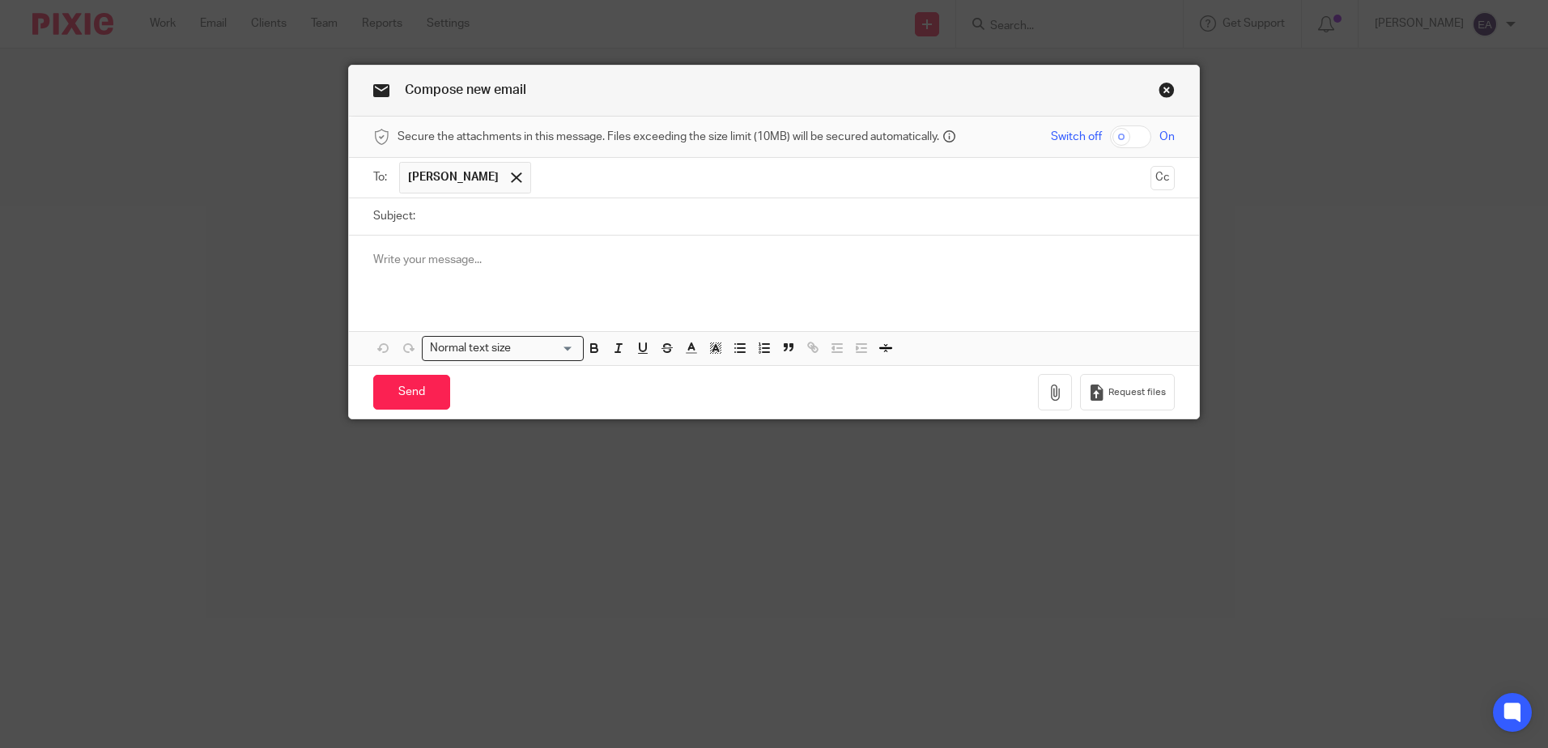
click at [437, 212] on input "Subject:" at bounding box center [799, 216] width 751 height 36
type input "September Payroll Changes?"
click at [423, 253] on p at bounding box center [774, 260] width 802 height 16
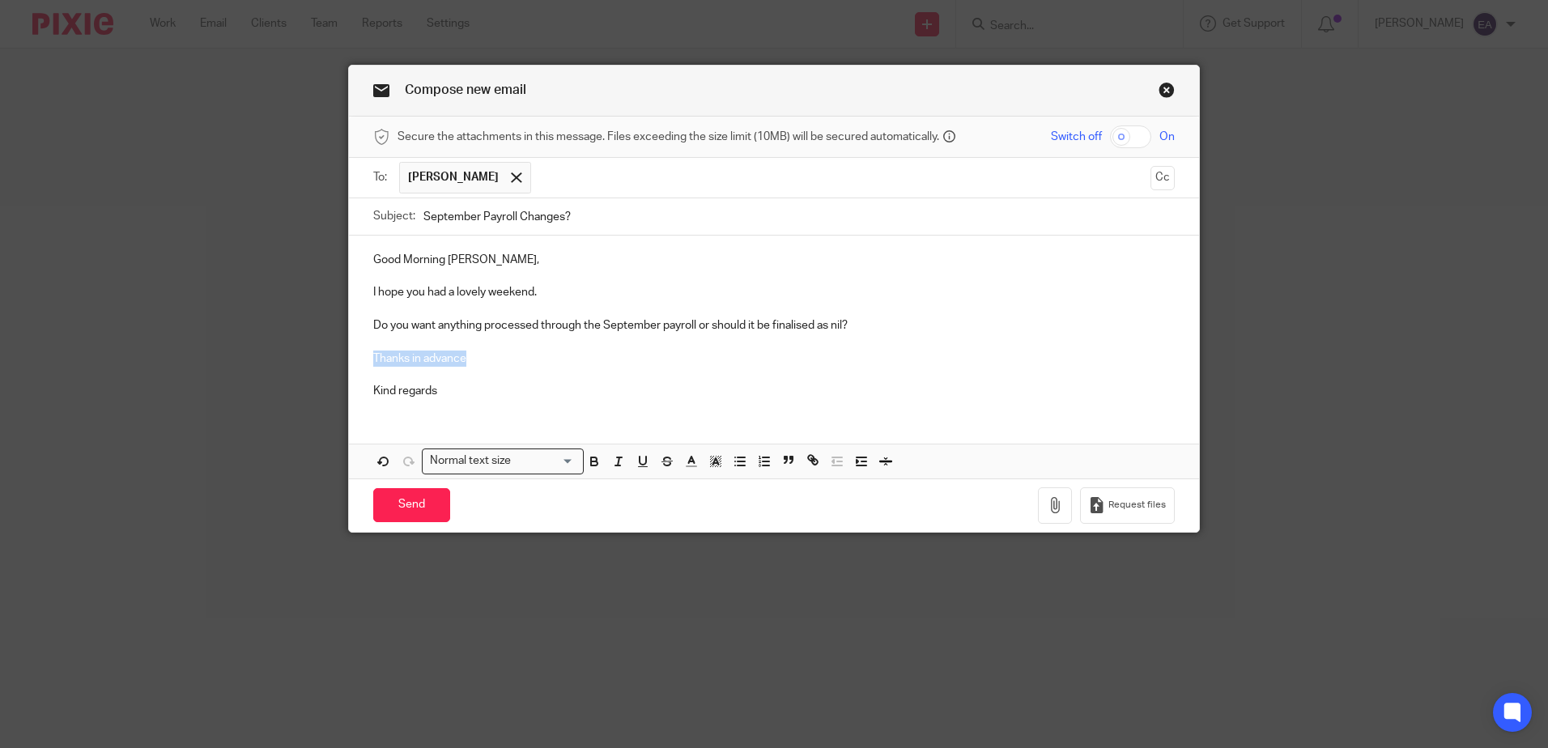
drag, startPoint x: 479, startPoint y: 355, endPoint x: 343, endPoint y: 355, distance: 136.0
click at [349, 355] on div "Good Morning [PERSON_NAME], I hope you had a lovely weekend. Do you want anythi…" at bounding box center [774, 324] width 850 height 176
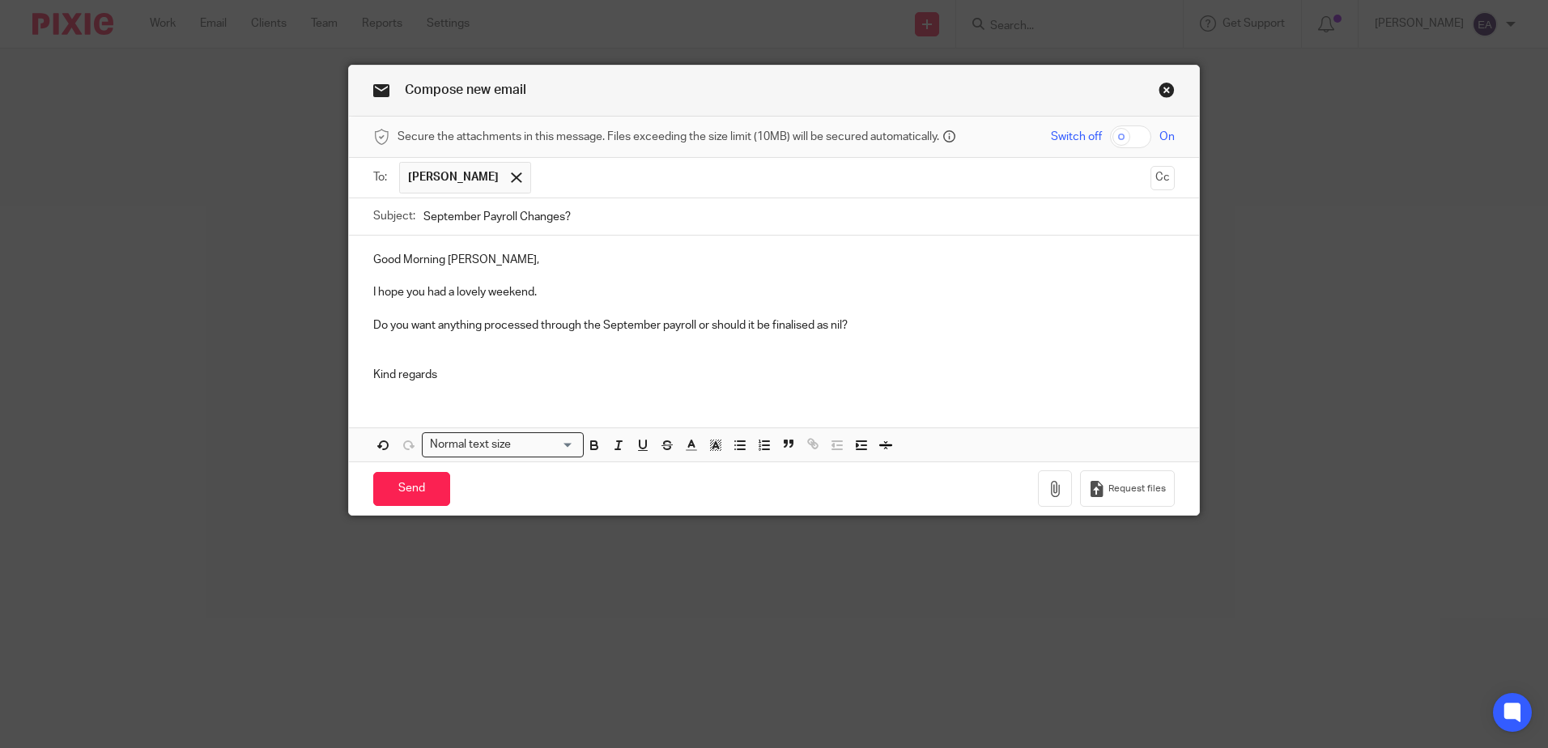
click at [454, 375] on p "Kind regards" at bounding box center [774, 375] width 802 height 16
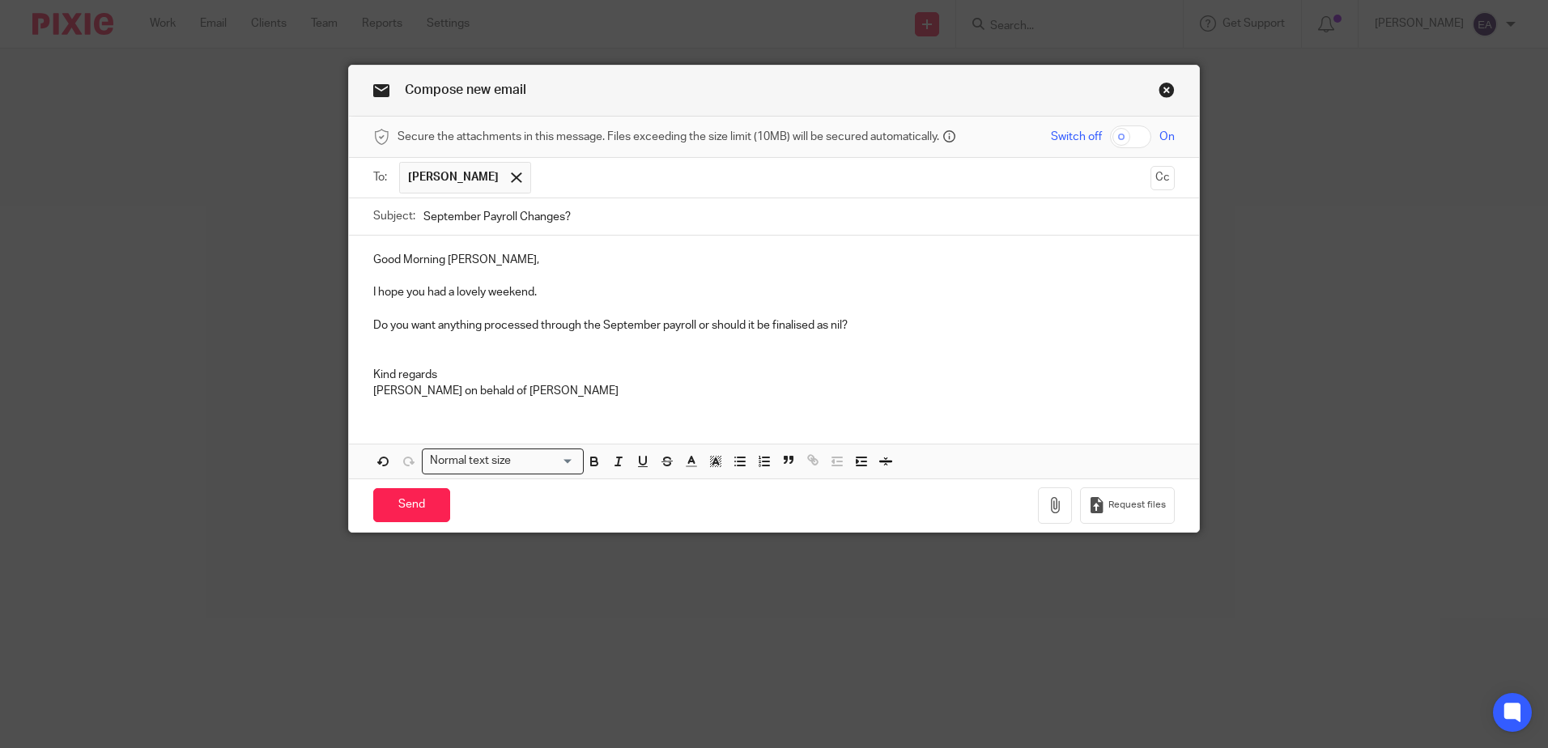
click at [456, 393] on p "[PERSON_NAME] on behald of [PERSON_NAME]" at bounding box center [774, 391] width 802 height 16
drag, startPoint x: 508, startPoint y: 390, endPoint x: 469, endPoint y: 393, distance: 39.0
click at [469, 391] on p "[PERSON_NAME] on behalf of [PERSON_NAME]" at bounding box center [774, 391] width 802 height 16
click at [696, 324] on p "Do you want anything processed through the September payroll or should it be fi…" at bounding box center [774, 325] width 802 height 16
drag, startPoint x: 655, startPoint y: 327, endPoint x: 596, endPoint y: 326, distance: 59.1
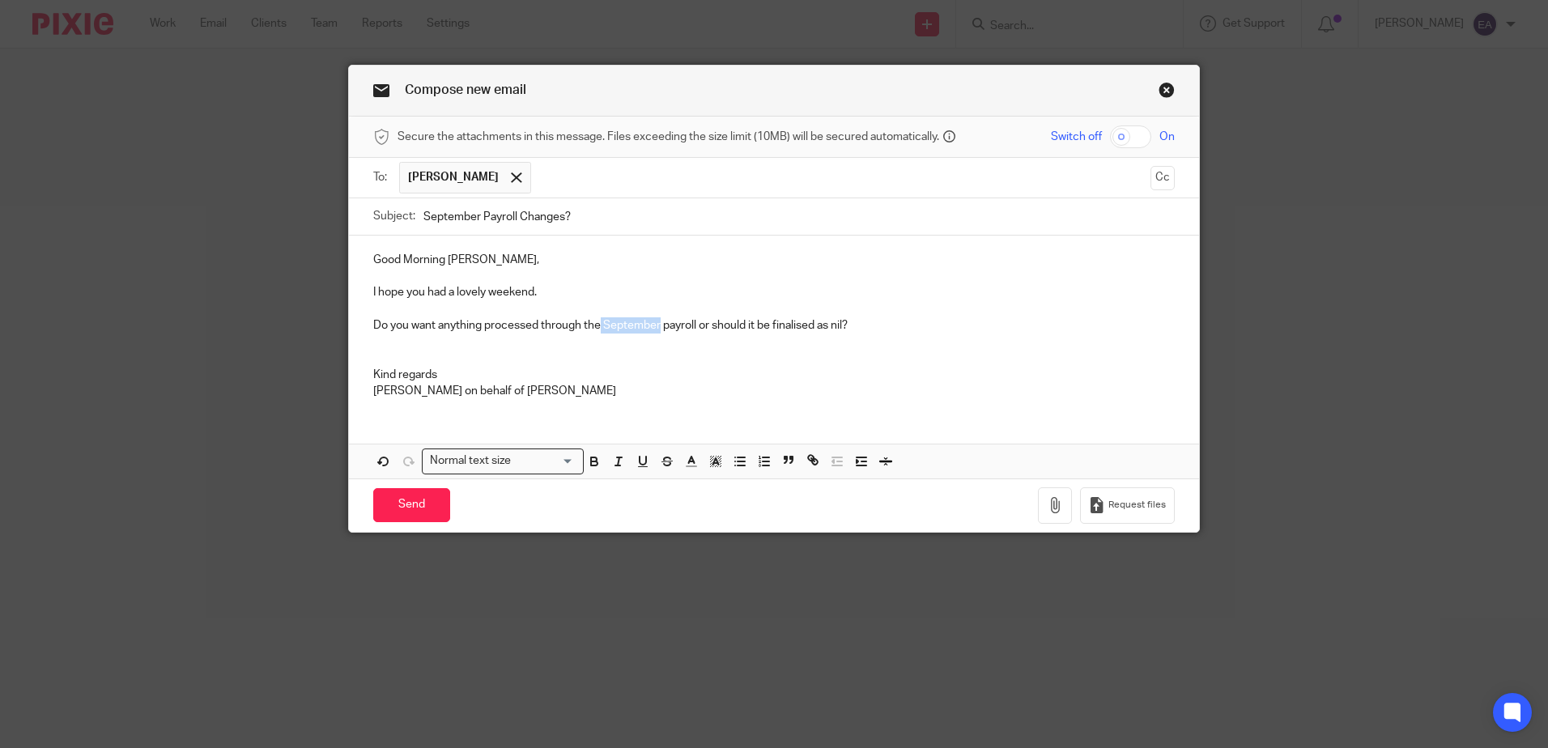
click at [596, 326] on p "Do you want anything processed through the September payroll or should it be fi…" at bounding box center [774, 325] width 802 height 16
click at [634, 325] on p "Do you want anything processed through the payroll or should it be finalised as…" at bounding box center [774, 325] width 802 height 16
click at [407, 509] on input "Send" at bounding box center [411, 505] width 77 height 35
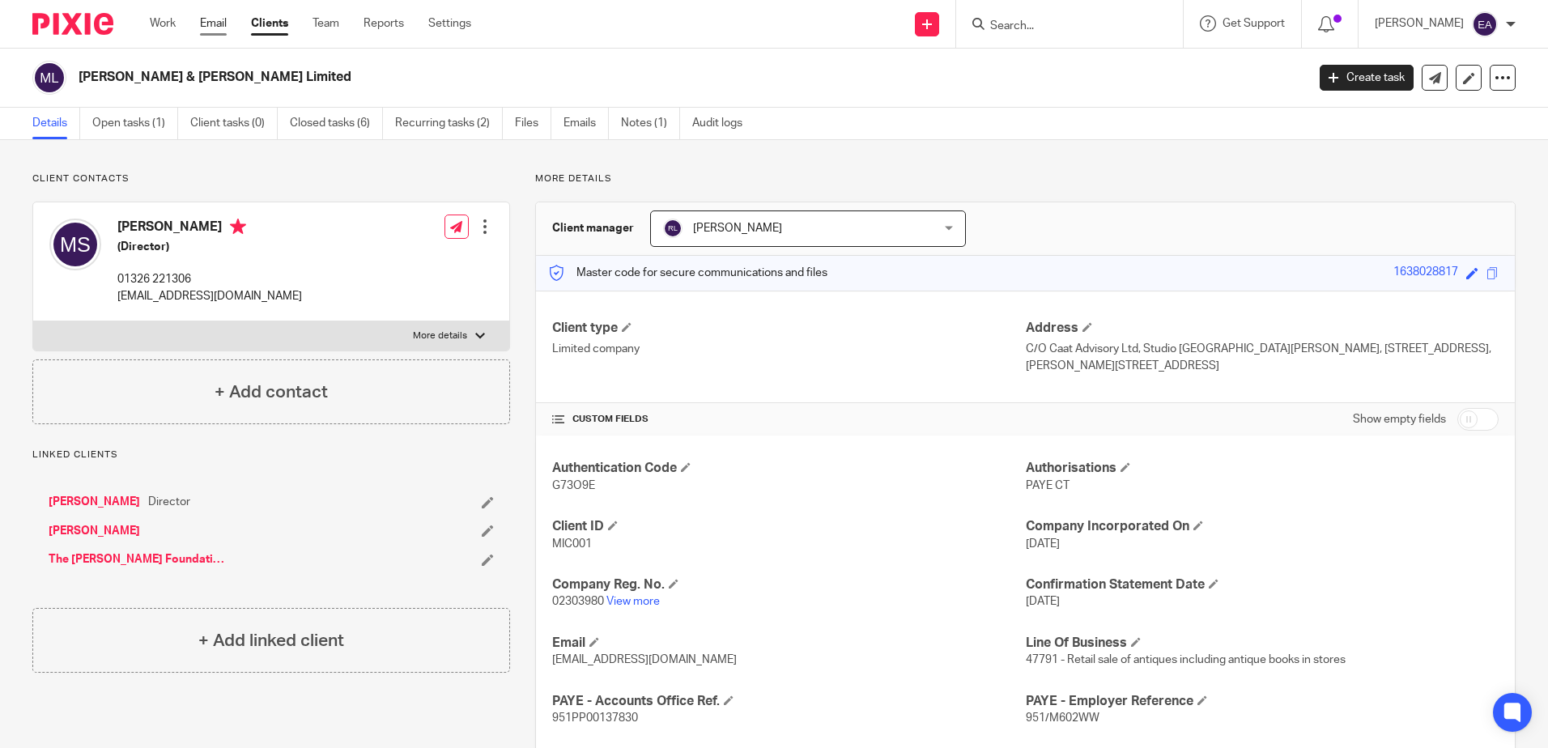
click at [215, 19] on link "Email" at bounding box center [213, 23] width 27 height 16
